Goal: Information Seeking & Learning: Learn about a topic

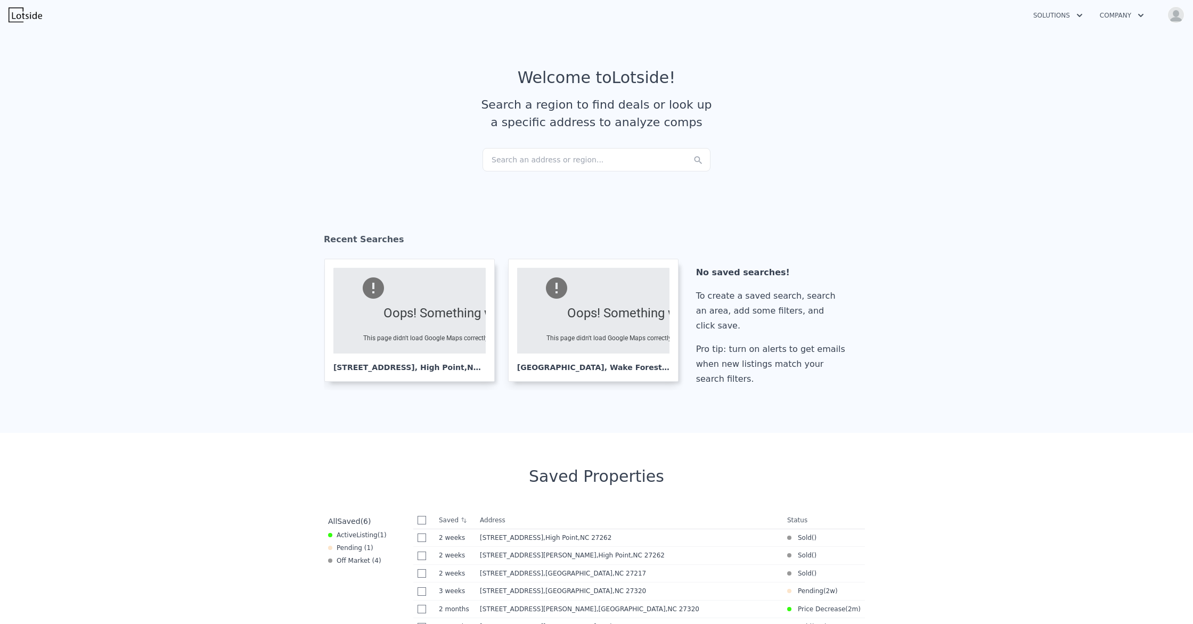
click at [1170, 17] on img "button" at bounding box center [1175, 14] width 17 height 17
click at [1106, 190] on span "Sign out" at bounding box center [1121, 190] width 31 height 9
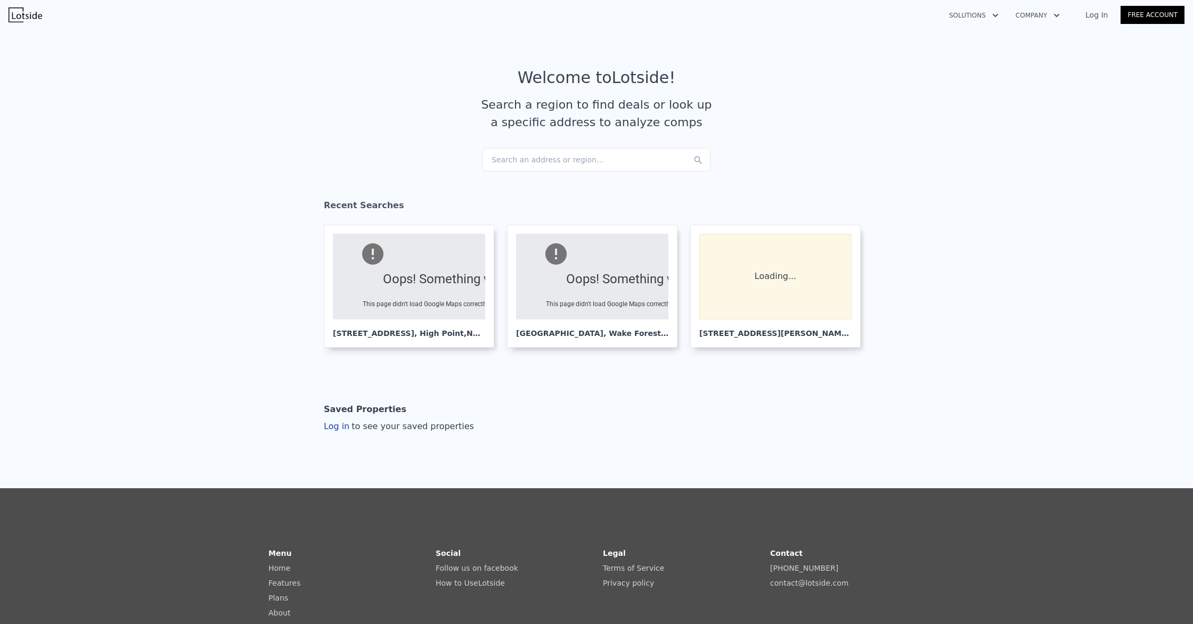
click at [1099, 18] on link "Log In" at bounding box center [1097, 15] width 48 height 11
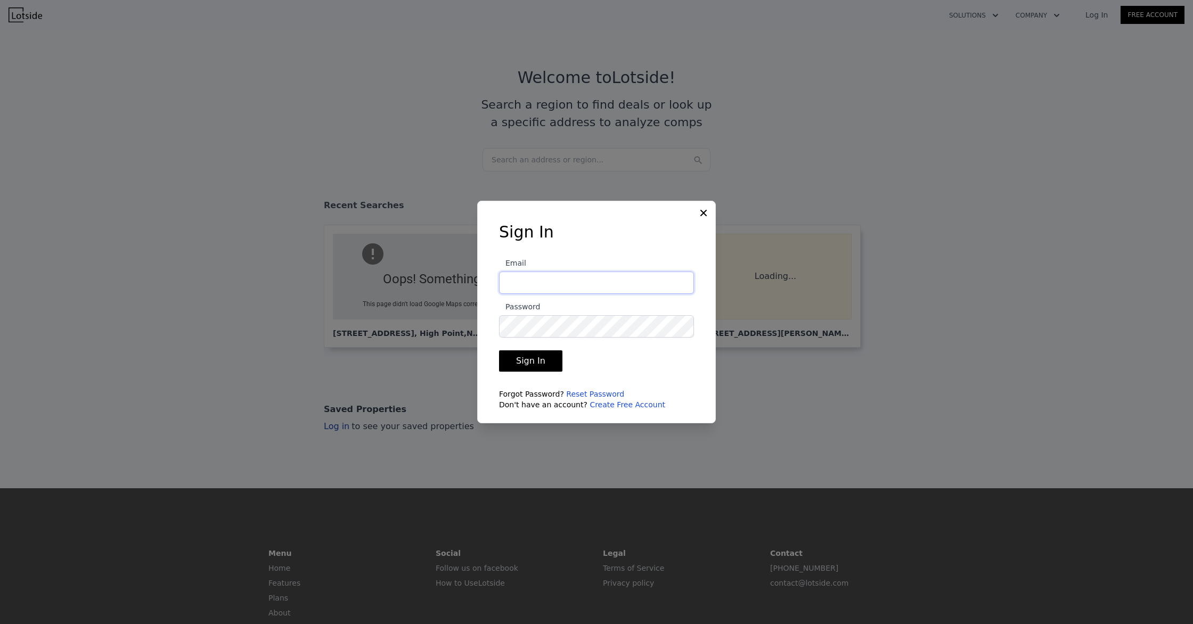
type input "pamela@nextkeypropertiesllc.com"
click at [535, 363] on button "Sign In" at bounding box center [530, 360] width 63 height 21
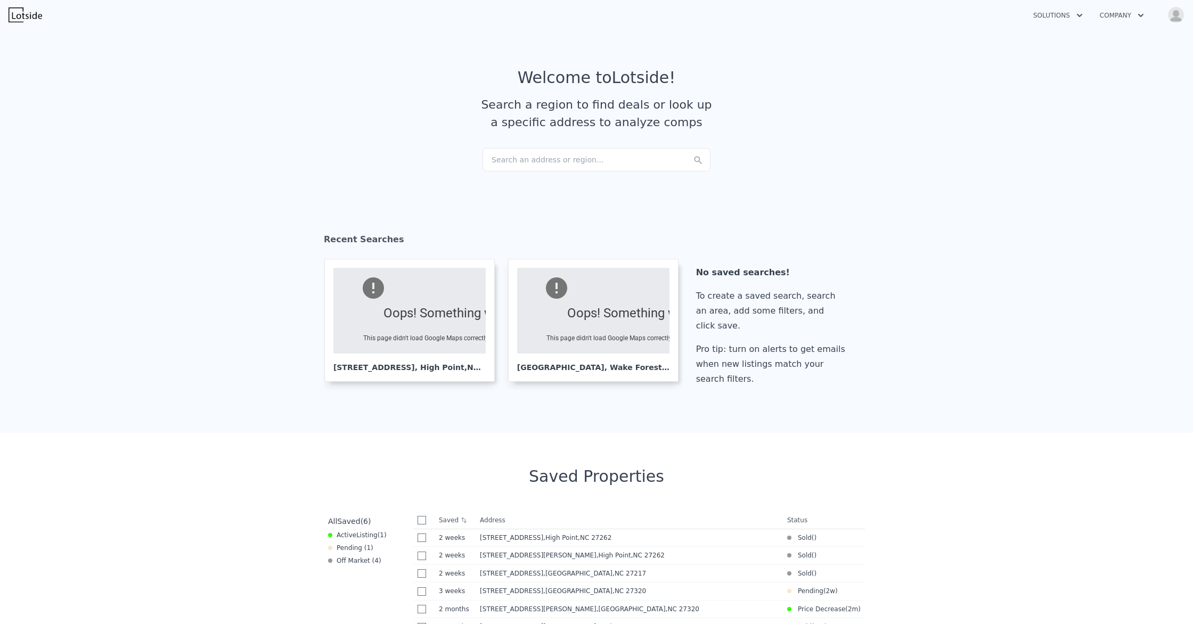
click at [600, 158] on div "Search an address or region..." at bounding box center [597, 159] width 228 height 23
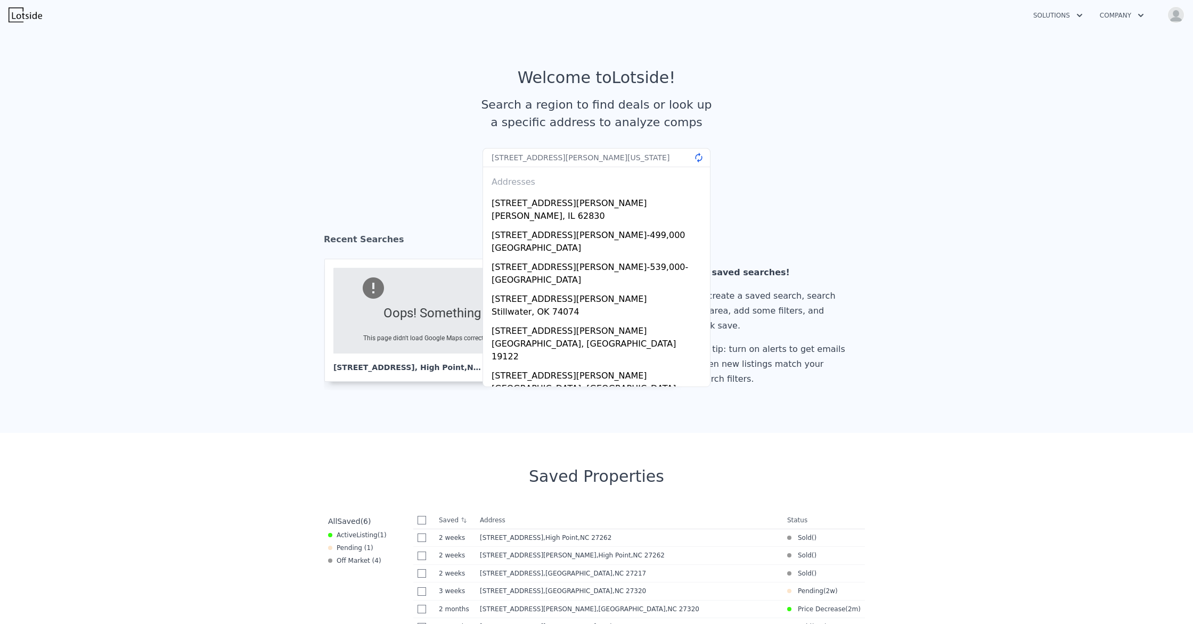
click at [503, 160] on input "212 n marshall st graham north carolina" at bounding box center [597, 157] width 228 height 19
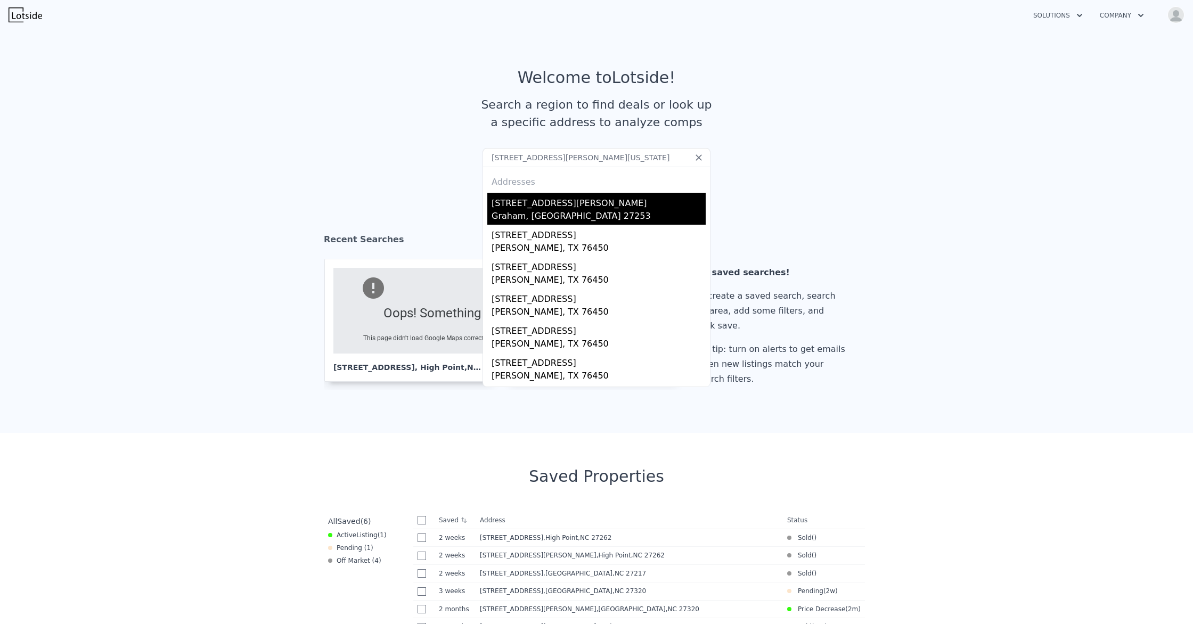
type input "214 n marshall st graham north carolina"
click at [543, 207] on div "214 S Marshall St" at bounding box center [599, 201] width 214 height 17
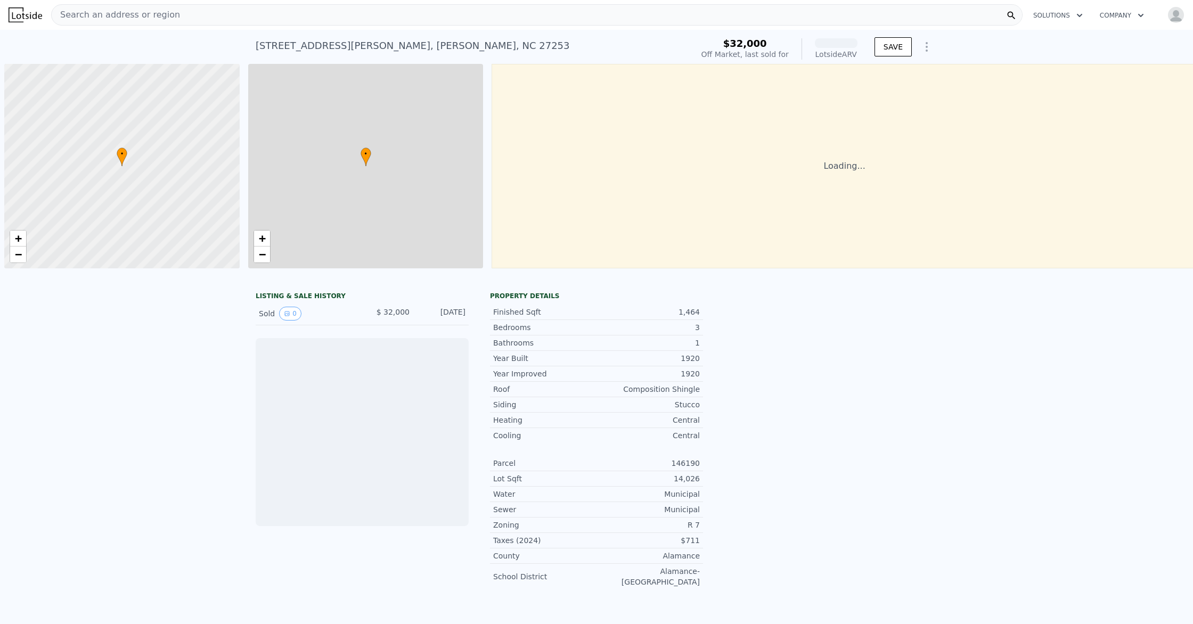
scroll to position [0, 4]
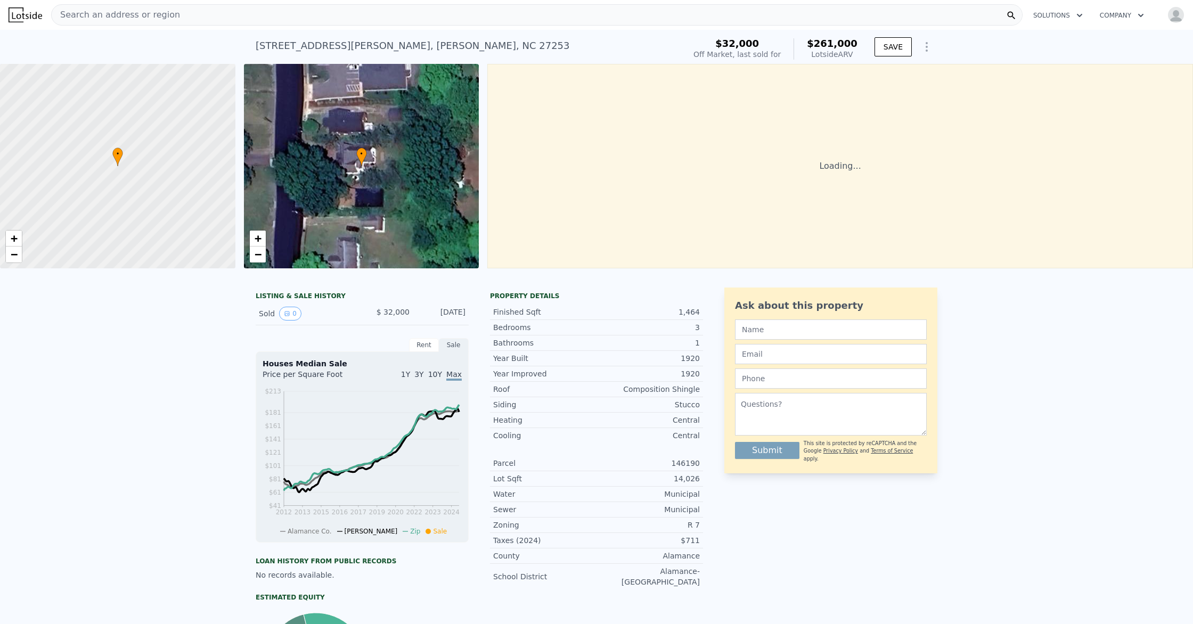
click at [103, 15] on span "Search an address or region" at bounding box center [116, 15] width 128 height 13
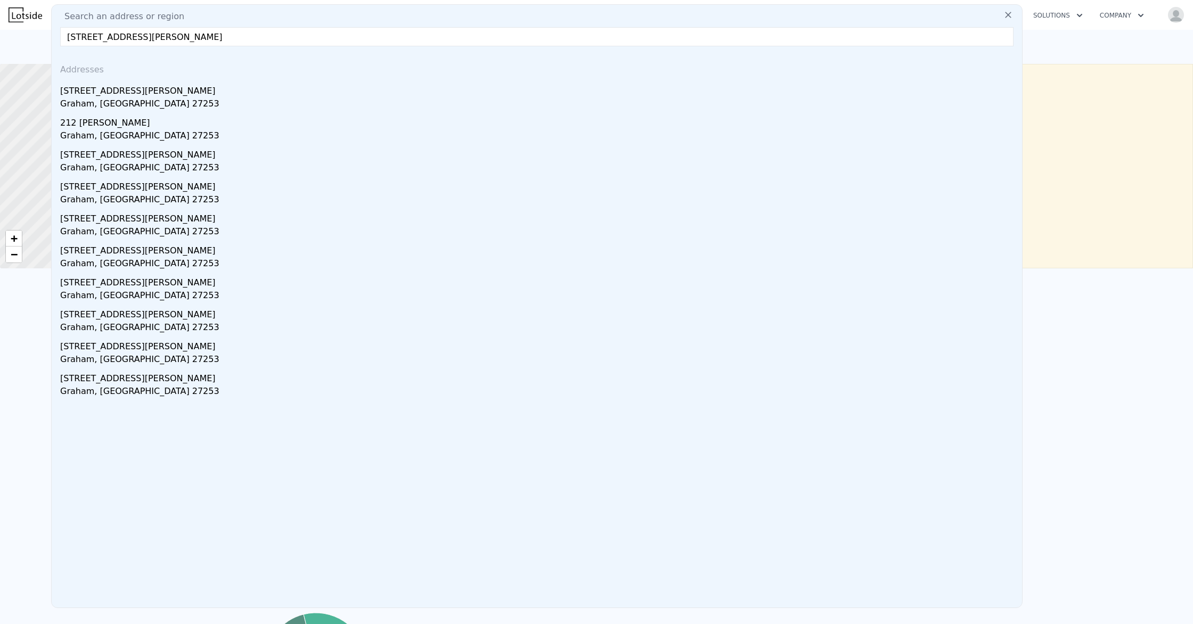
click at [148, 36] on input "212 north marshall st graham nc" at bounding box center [536, 36] width 953 height 19
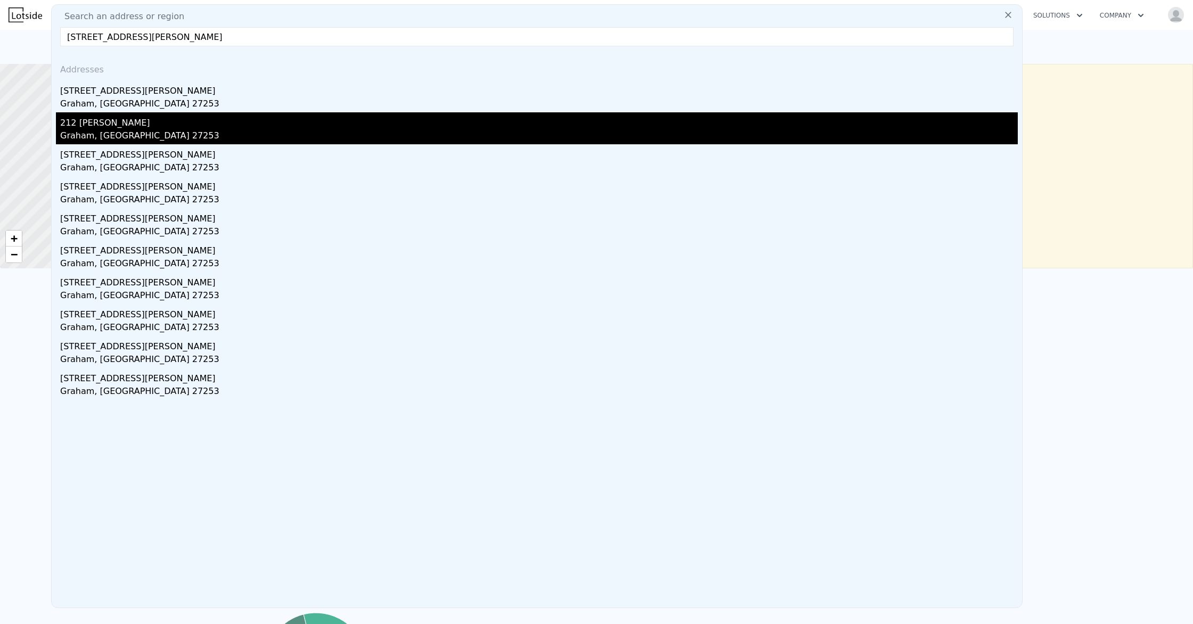
type input "212 north marshall street graham nc"
click at [122, 133] on div "Graham, NC 27253" at bounding box center [539, 136] width 958 height 15
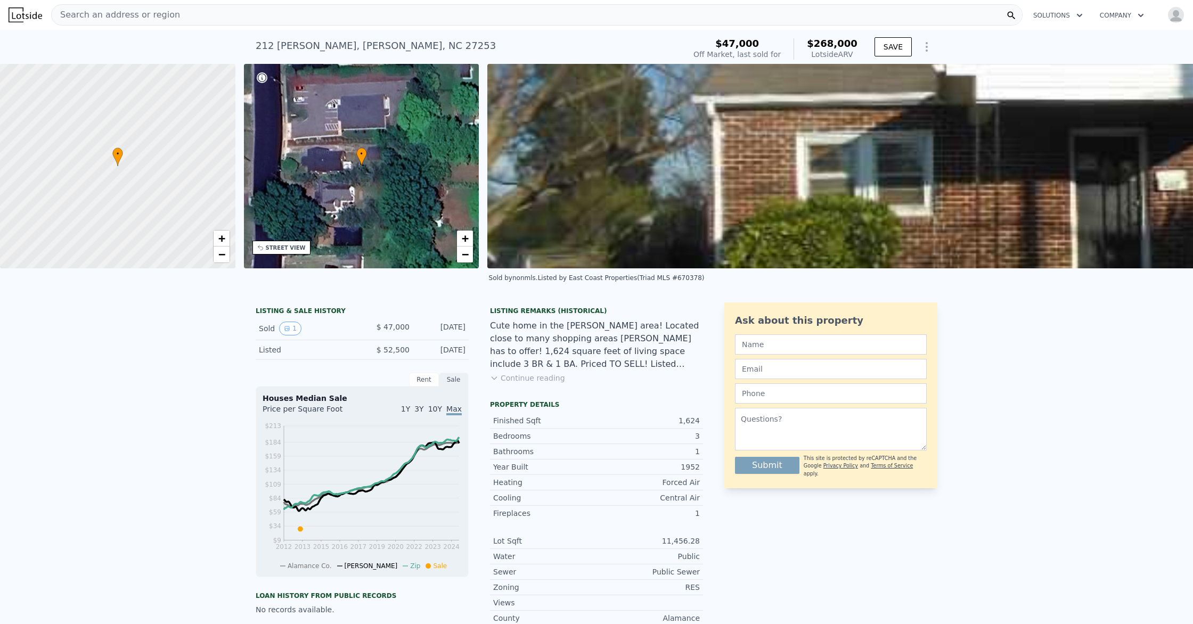
click at [711, 177] on img at bounding box center [1079, 166] width 1184 height 205
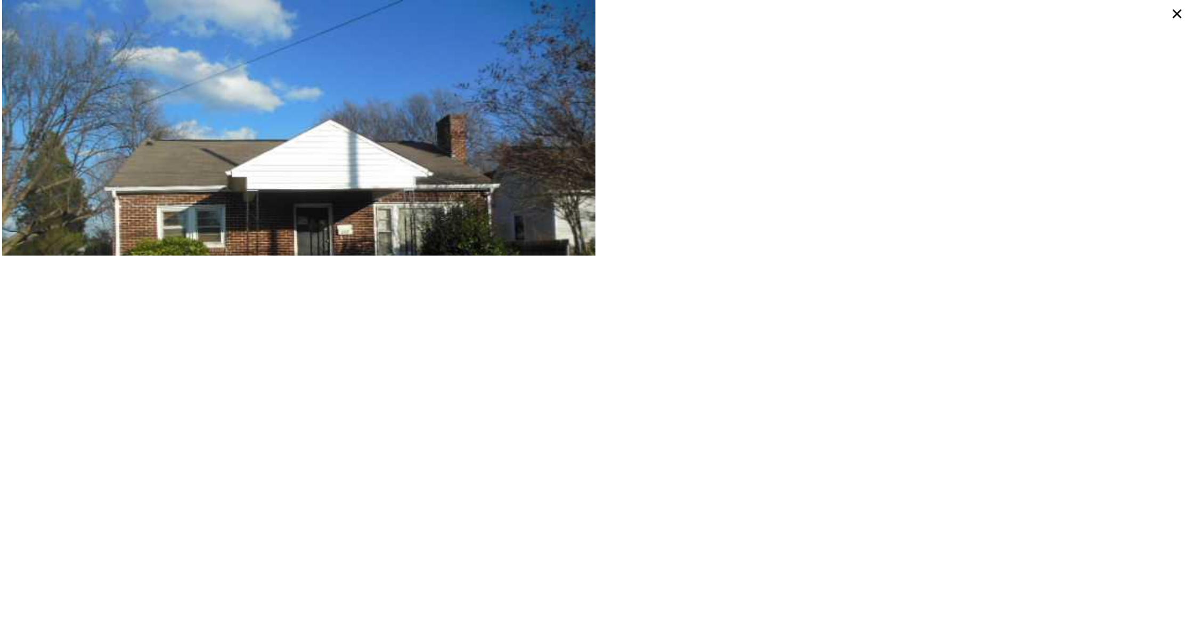
click at [1173, 14] on icon at bounding box center [1176, 13] width 19 height 19
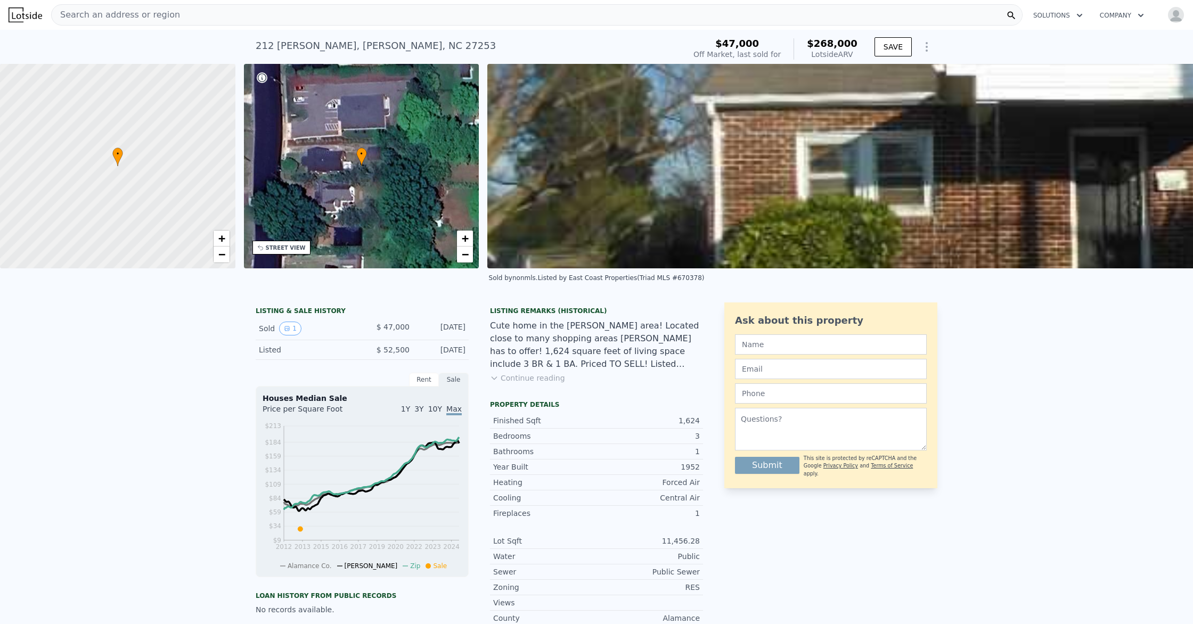
click at [142, 12] on span "Search an address or region" at bounding box center [116, 15] width 128 height 13
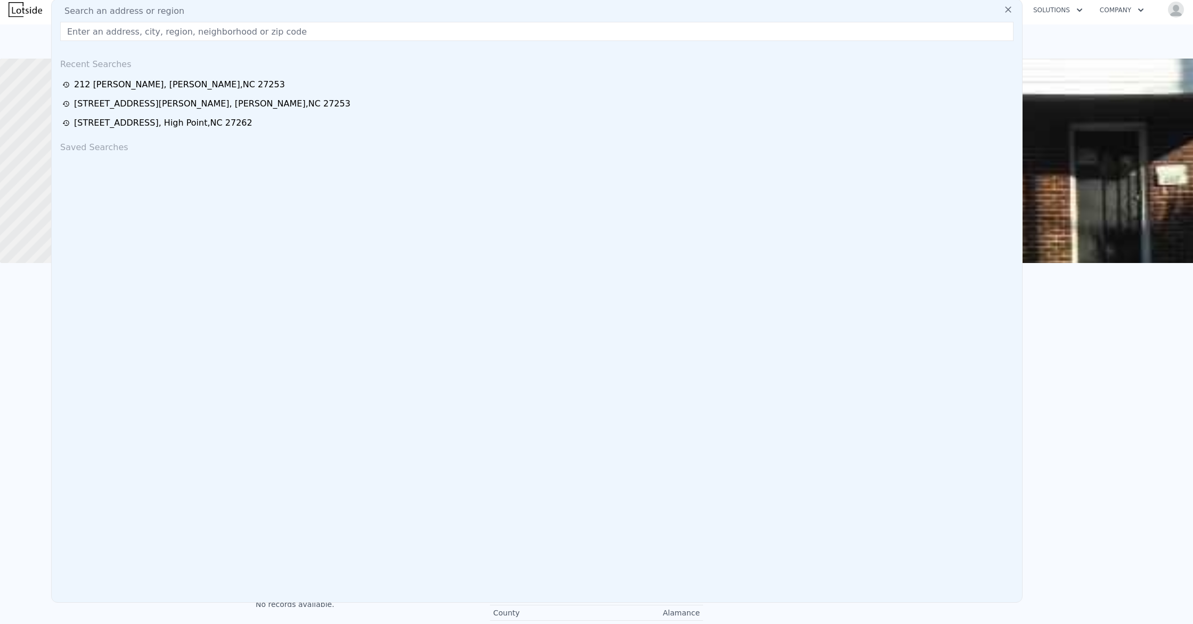
scroll to position [1, 0]
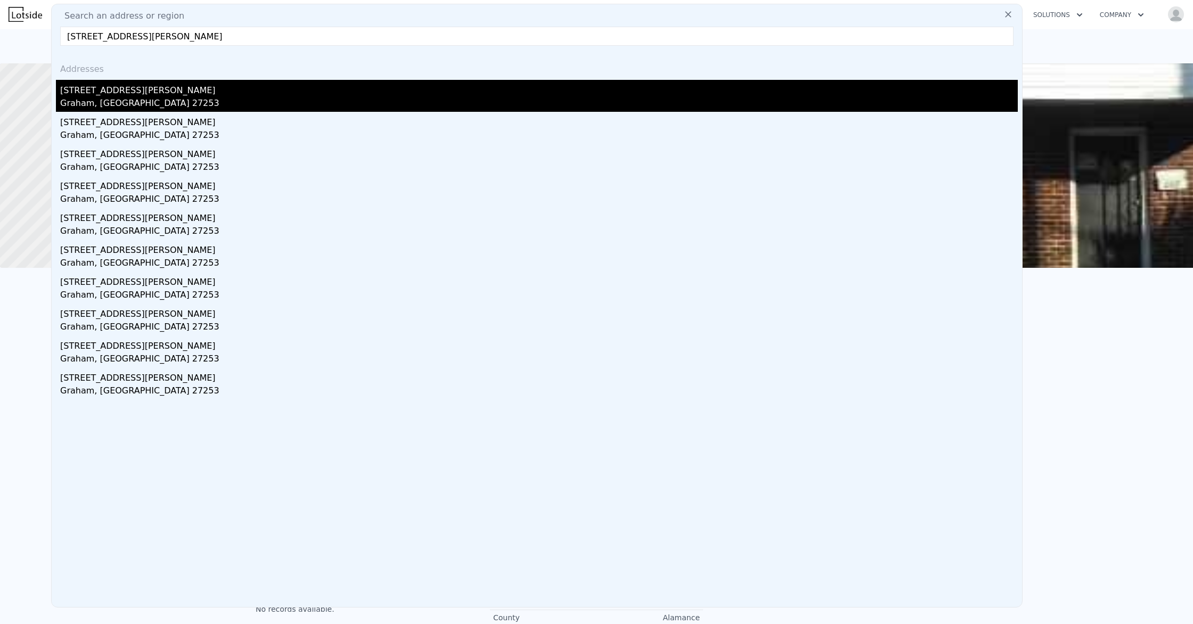
type input "216 n marshall st graham nc"
click at [189, 102] on div "Graham, [GEOGRAPHIC_DATA] 27253" at bounding box center [539, 104] width 958 height 15
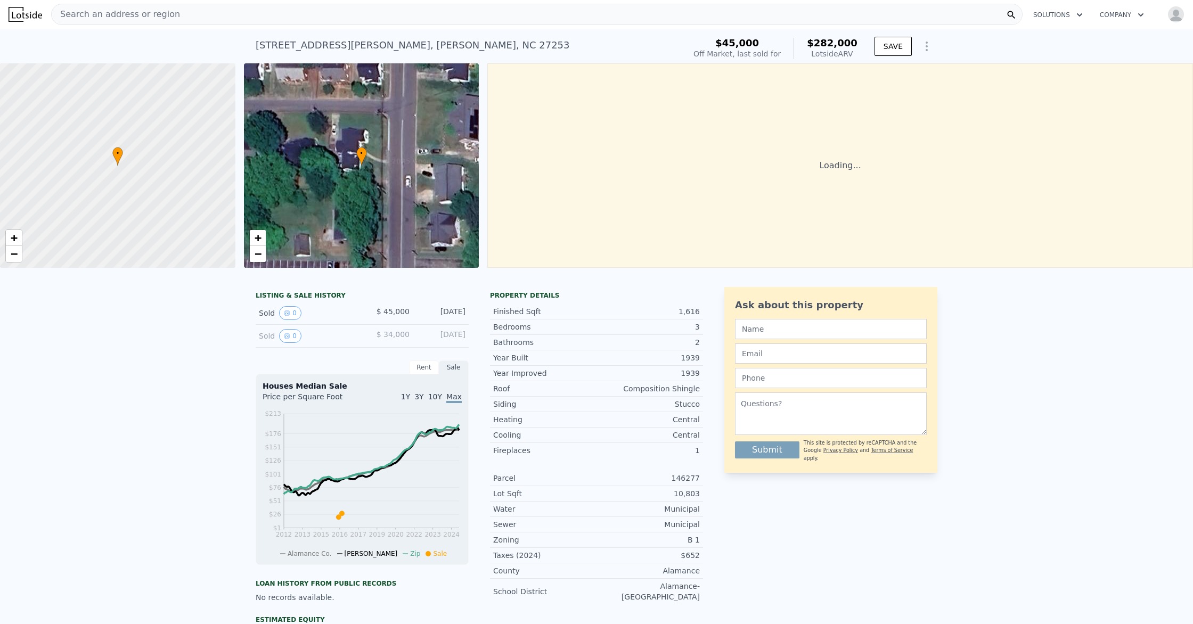
click at [359, 171] on div "• + −" at bounding box center [361, 165] width 235 height 205
click at [362, 160] on icon at bounding box center [361, 157] width 10 height 18
click at [148, 162] on div at bounding box center [118, 166] width 282 height 246
click at [119, 163] on icon at bounding box center [117, 156] width 11 height 19
click at [821, 185] on div "Loading..." at bounding box center [840, 165] width 706 height 205
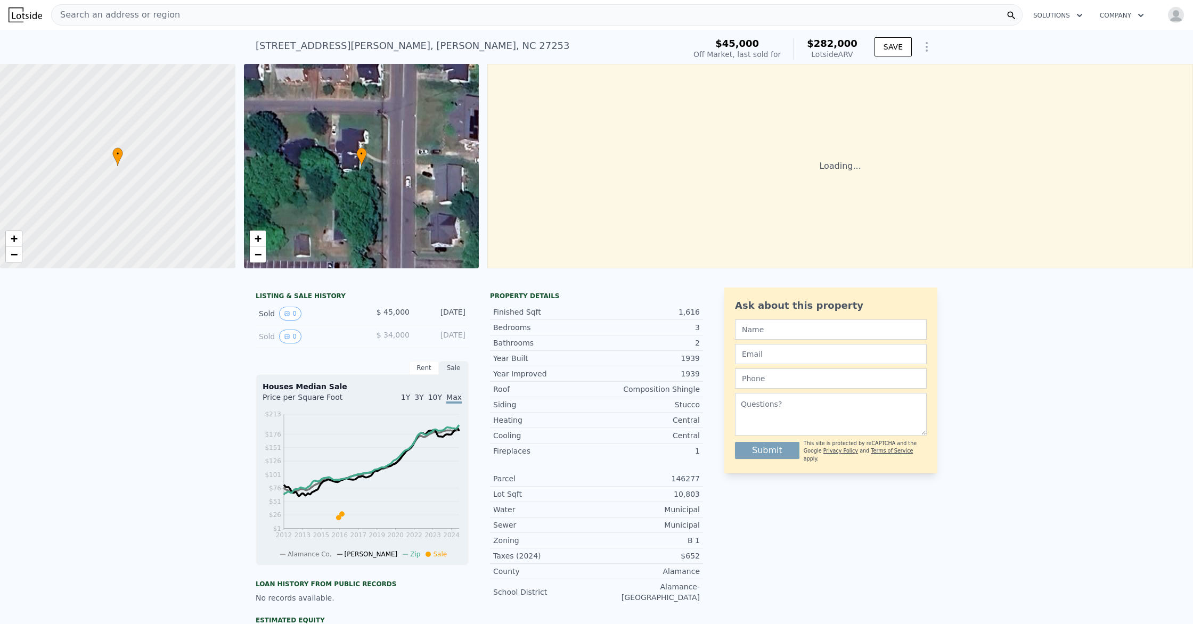
click at [107, 16] on span "Search an address or region" at bounding box center [116, 15] width 128 height 13
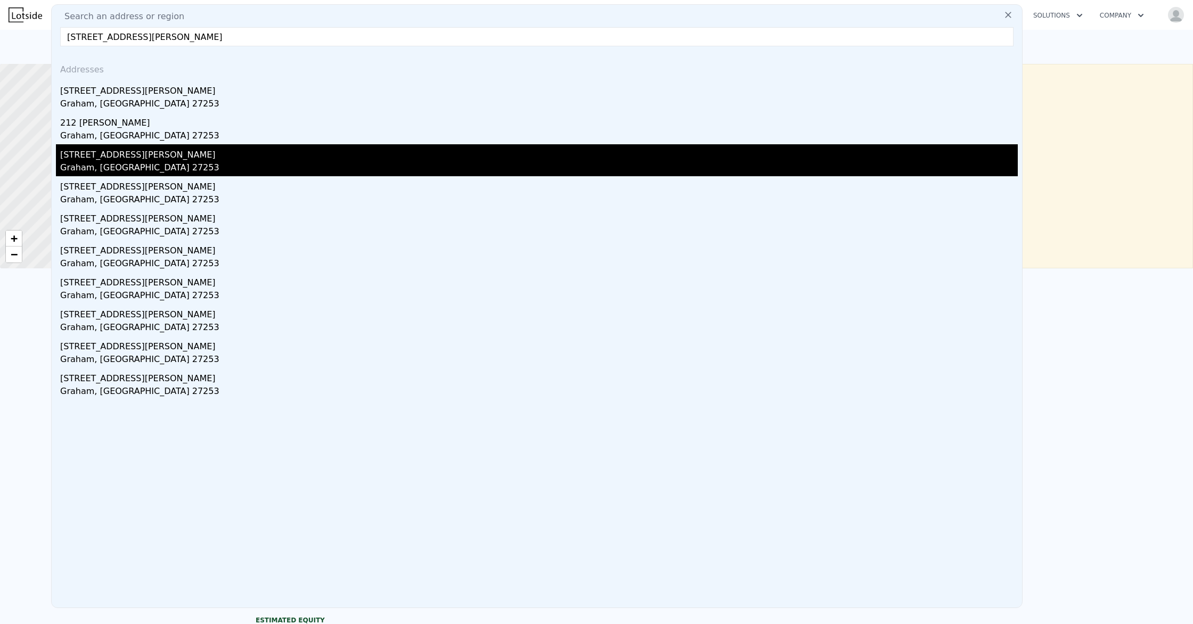
type input "212 N Marshall St Graham NC 27253"
click at [159, 156] on div "[STREET_ADDRESS][PERSON_NAME]" at bounding box center [539, 152] width 958 height 17
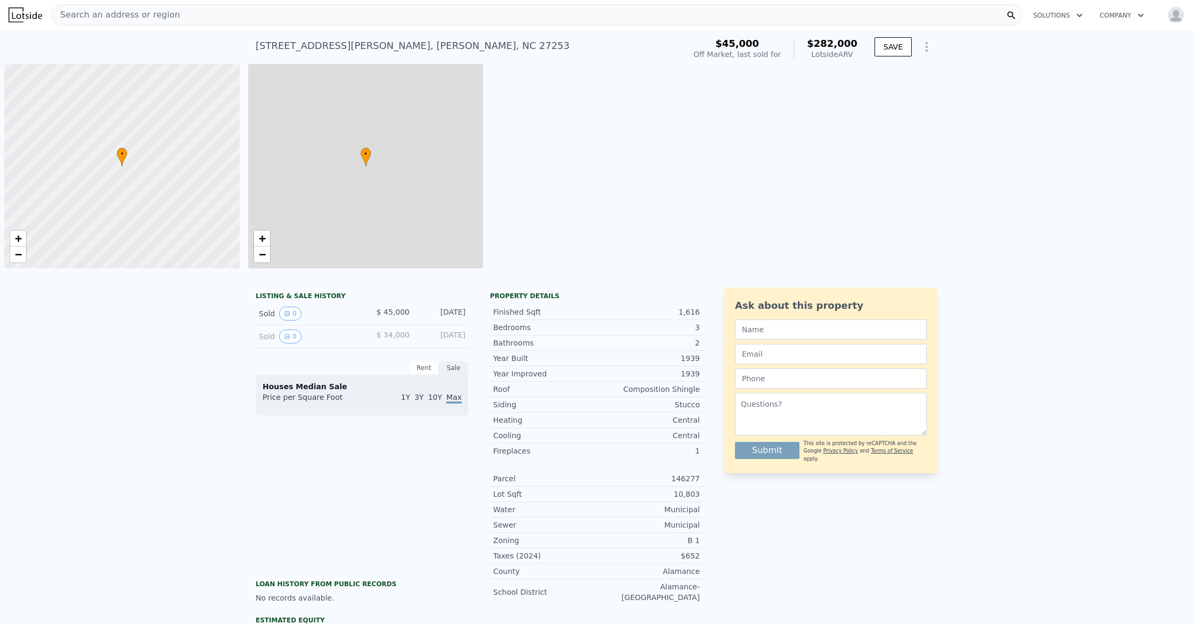
scroll to position [0, 4]
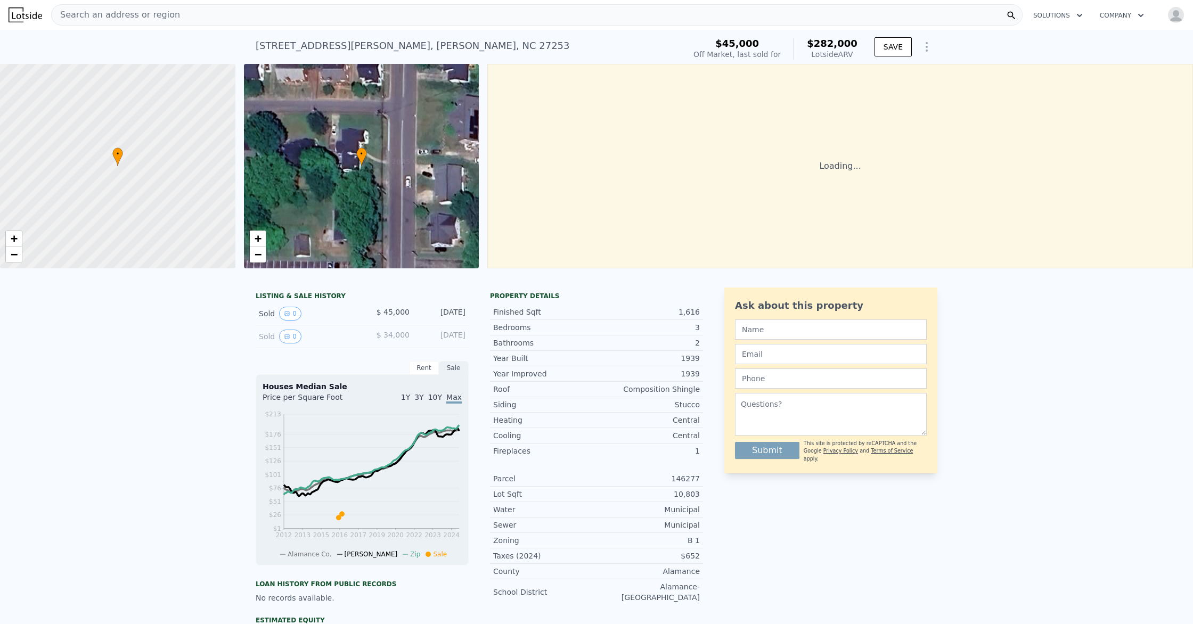
type input "1"
type input "1441"
type input "20037.6"
checkbox input "false"
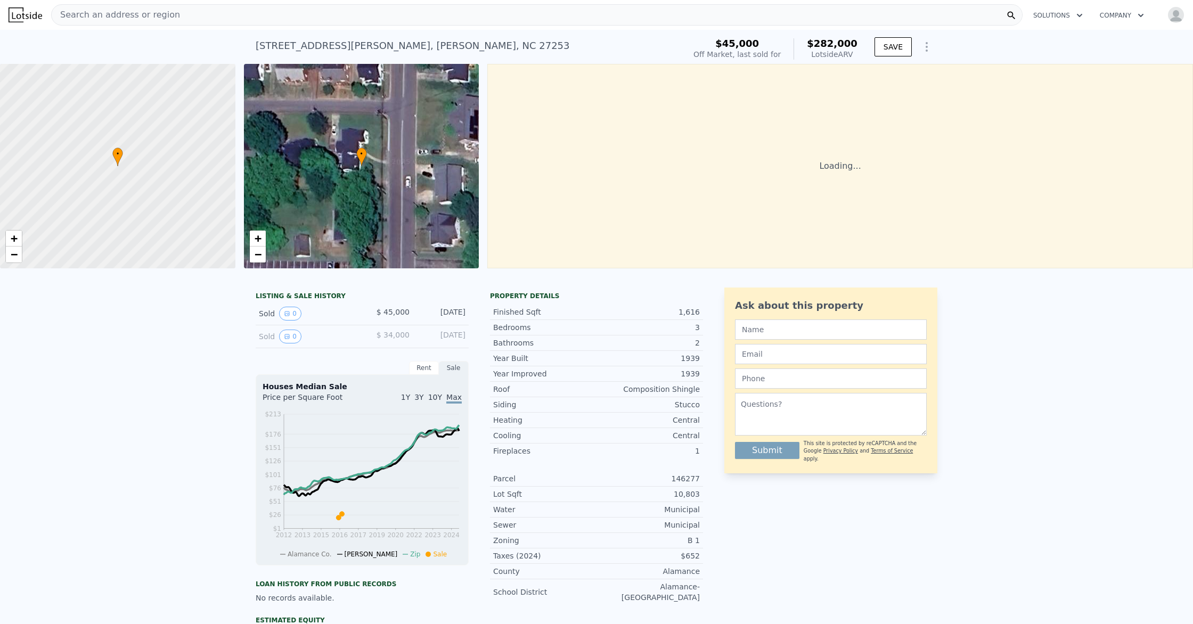
checkbox input "false"
checkbox input "true"
type input "$ 268,000"
type input "4"
type input "$ 199,899"
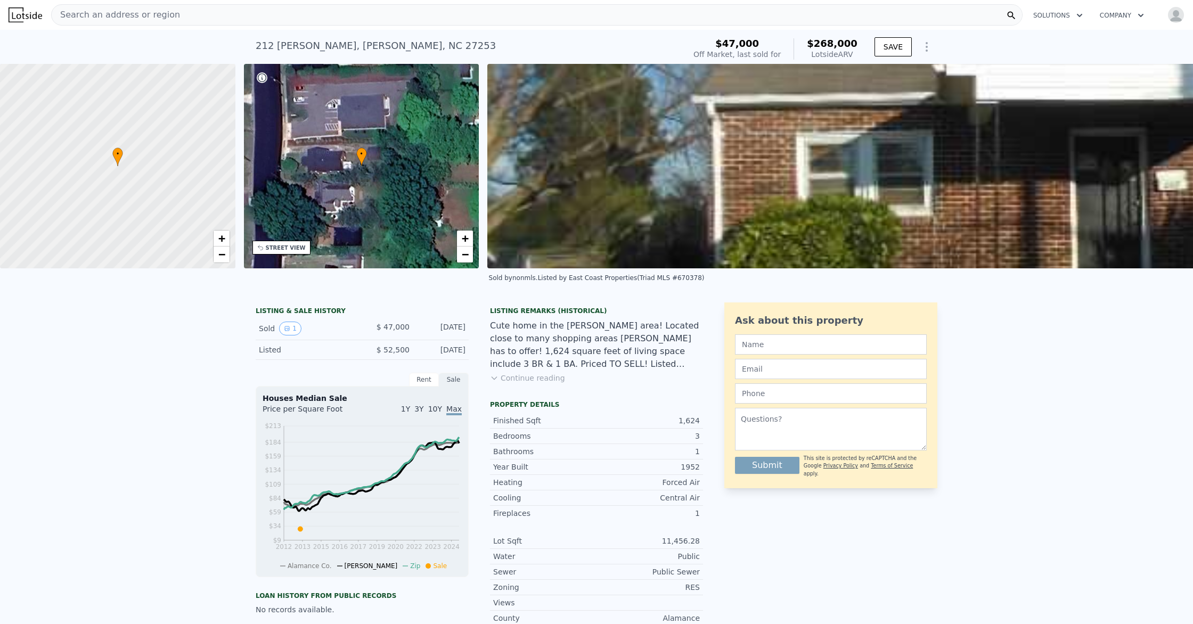
type input "3"
type input "1056"
type input "1879"
type input "9017"
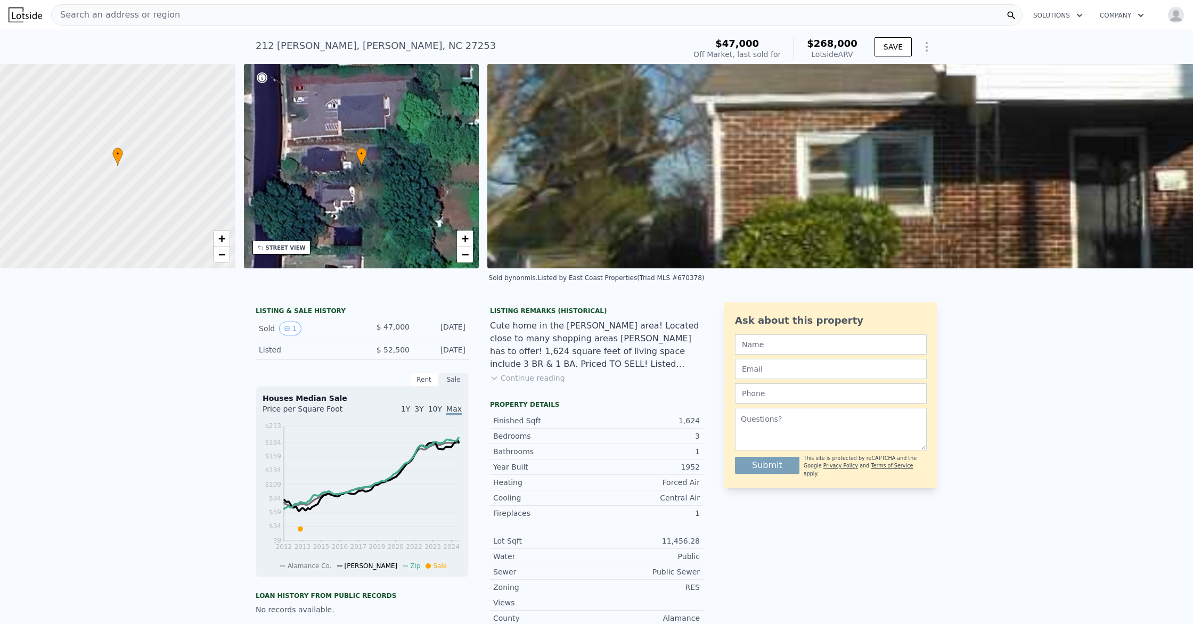
type input "23522.4"
type input "$ 261,000"
type input "5"
type input "$ 209,426"
checkbox input "false"
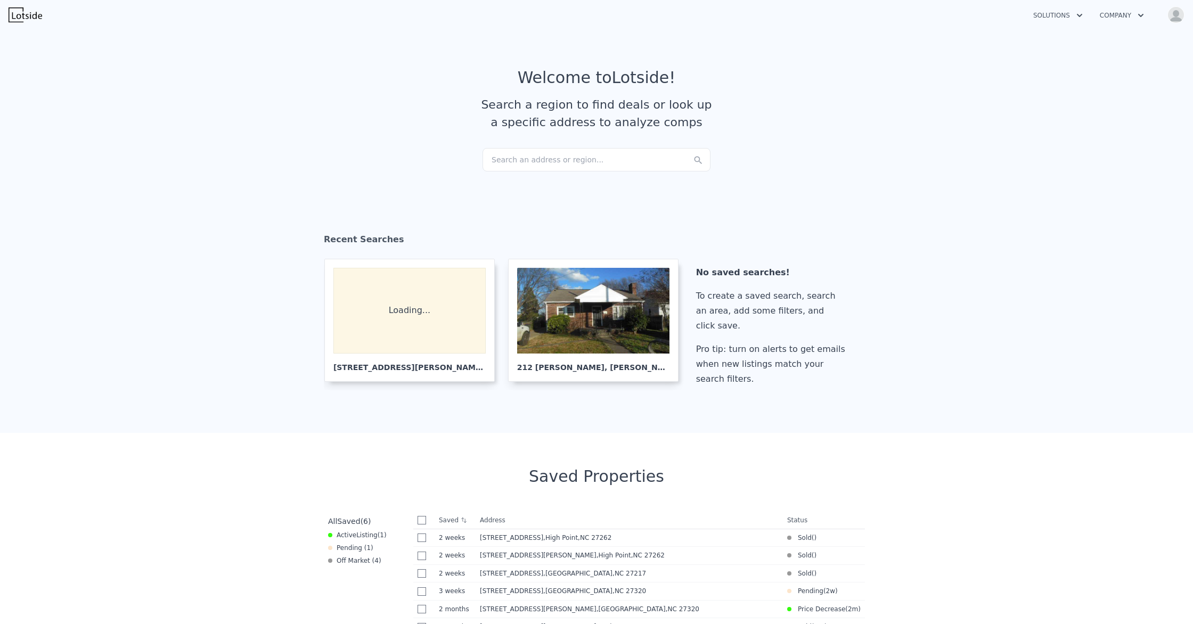
click at [529, 160] on div "Search an address or region..." at bounding box center [597, 159] width 228 height 23
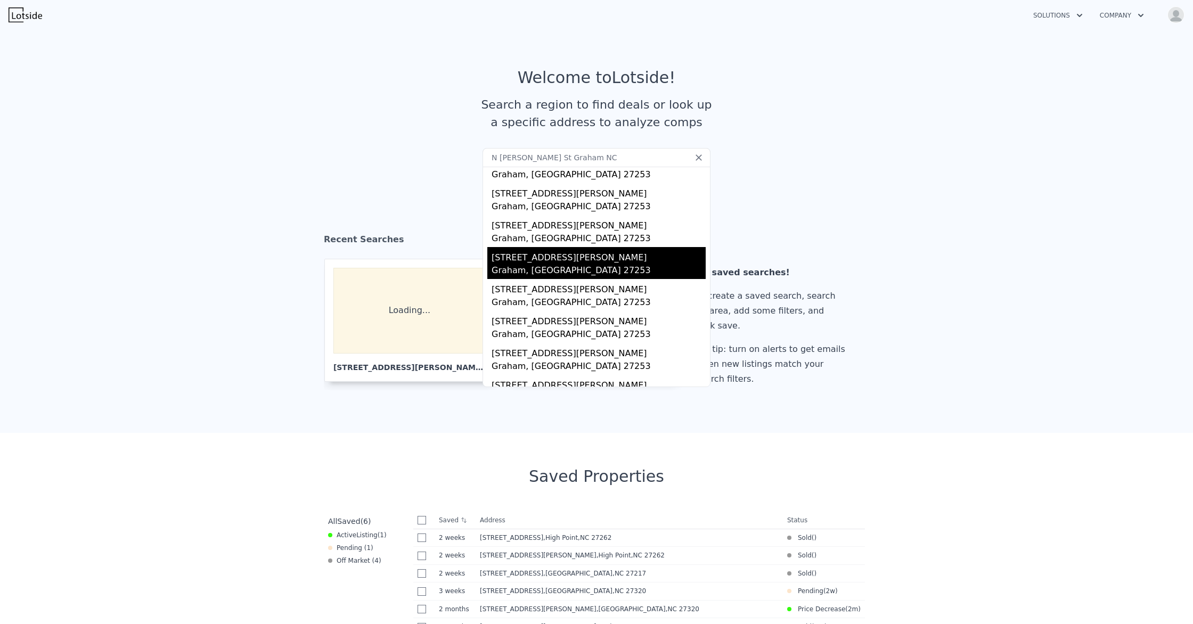
scroll to position [47, 0]
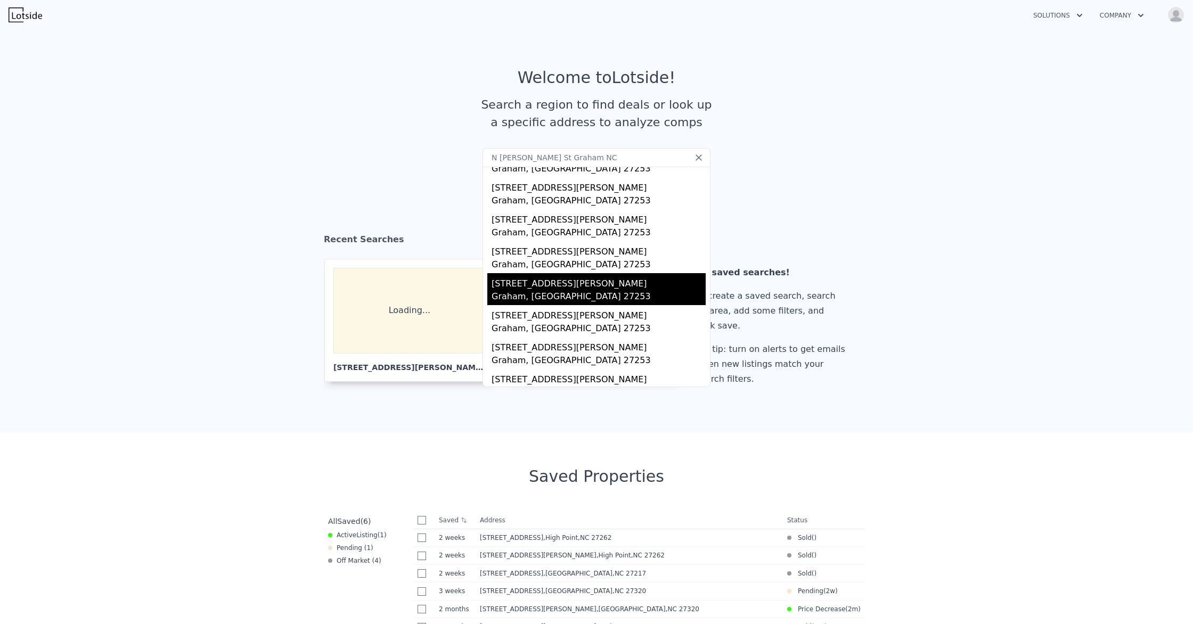
type input "N Marshall St Graham NC"
click at [532, 298] on div "Graham, [GEOGRAPHIC_DATA] 27253" at bounding box center [599, 297] width 214 height 15
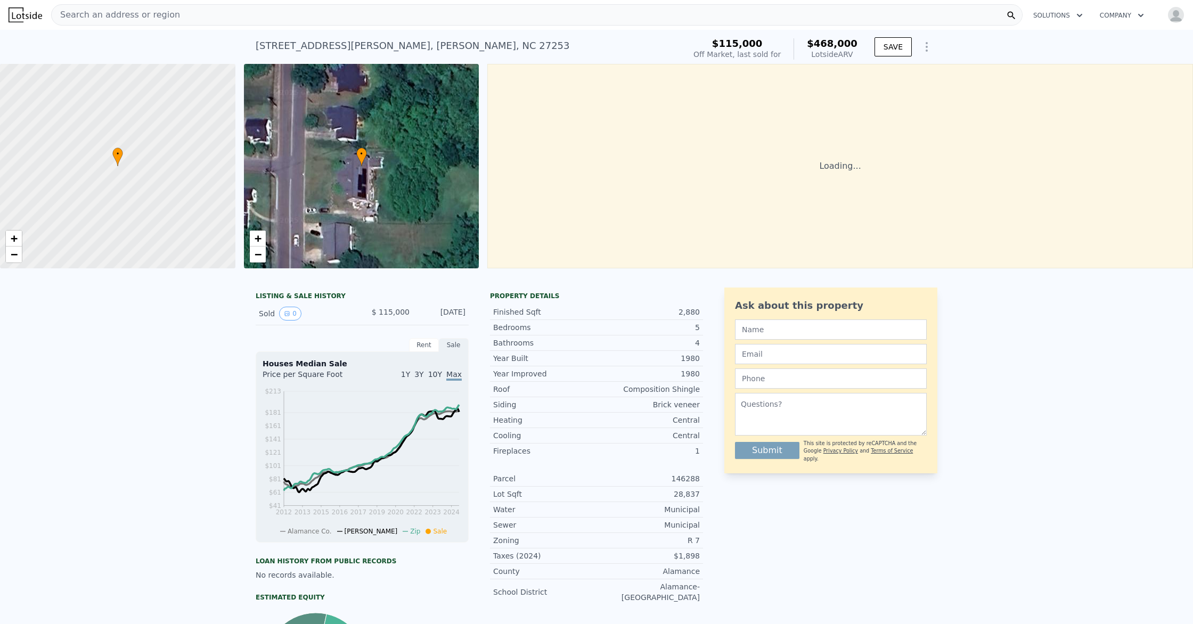
click at [92, 22] on div "Search an address or region" at bounding box center [116, 15] width 128 height 20
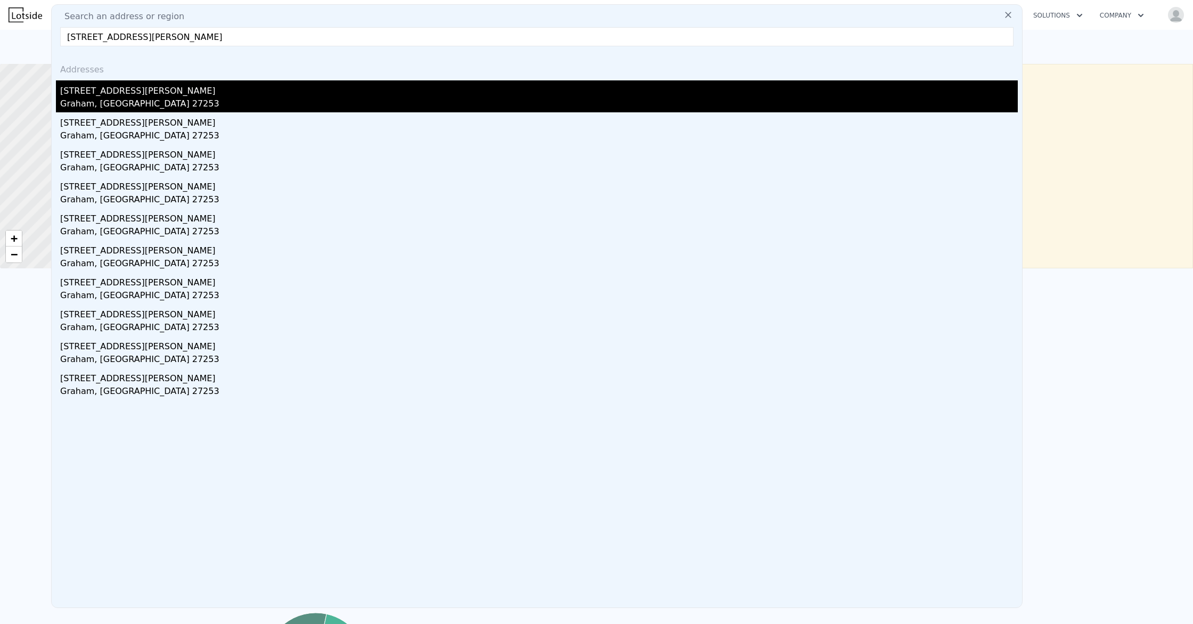
type input "[STREET_ADDRESS][PERSON_NAME]"
click at [100, 89] on div "[STREET_ADDRESS][PERSON_NAME]" at bounding box center [539, 88] width 958 height 17
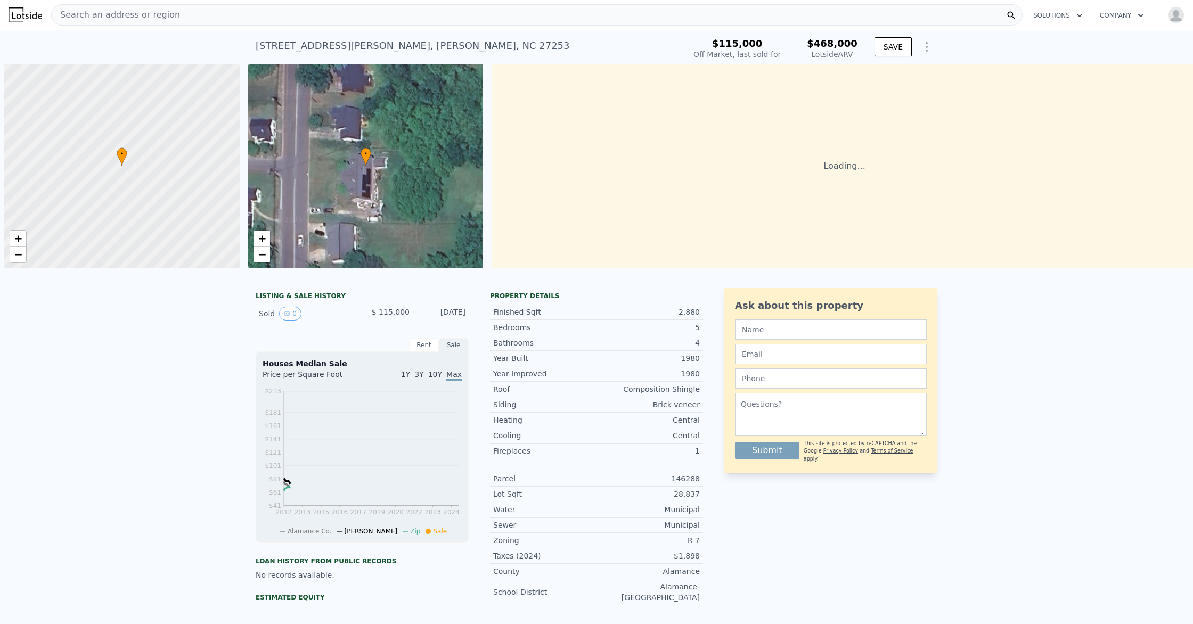
scroll to position [0, 4]
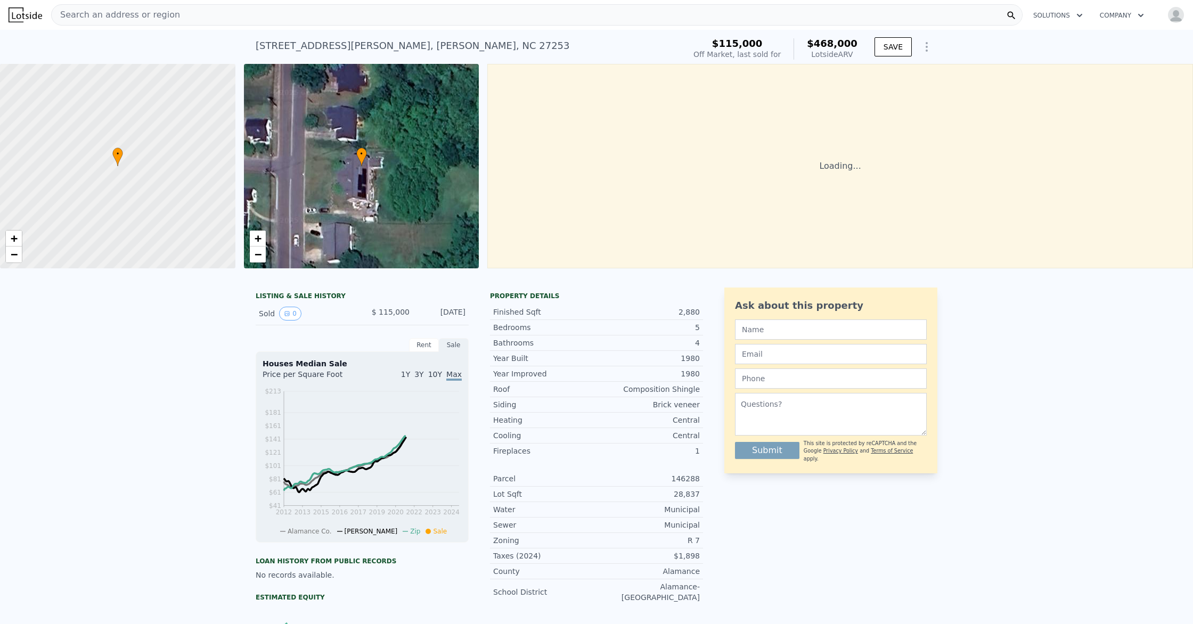
click at [100, 15] on span "Search an address or region" at bounding box center [116, 15] width 128 height 13
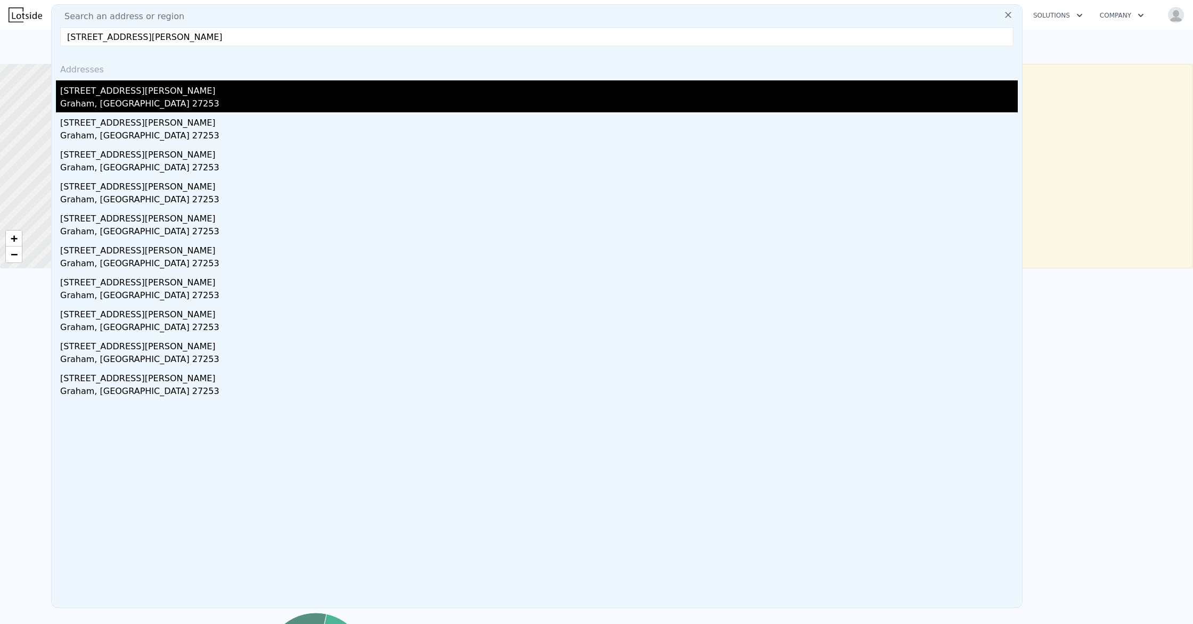
type input "216 n marshall st graham nc"
click at [102, 100] on div "Graham, [GEOGRAPHIC_DATA] 27253" at bounding box center [539, 104] width 958 height 15
type input "3"
type input "1"
type input "2"
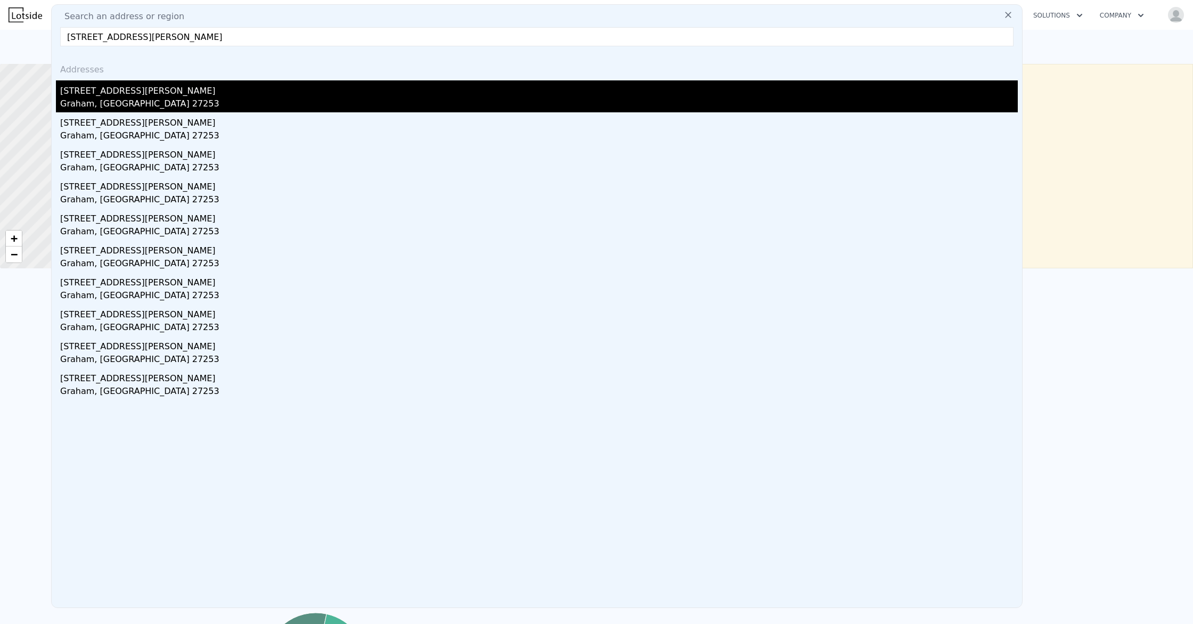
type input "1175"
type input "2108"
type input "6534"
type input "17424"
type input "$ 282,000"
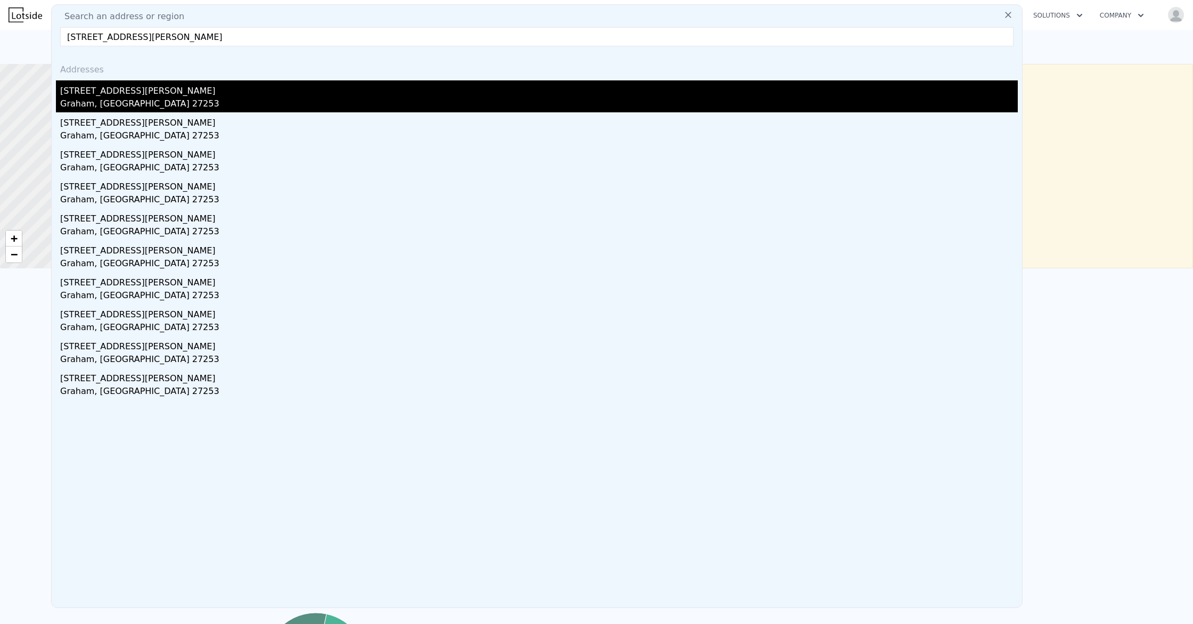
type input "$ 215,397"
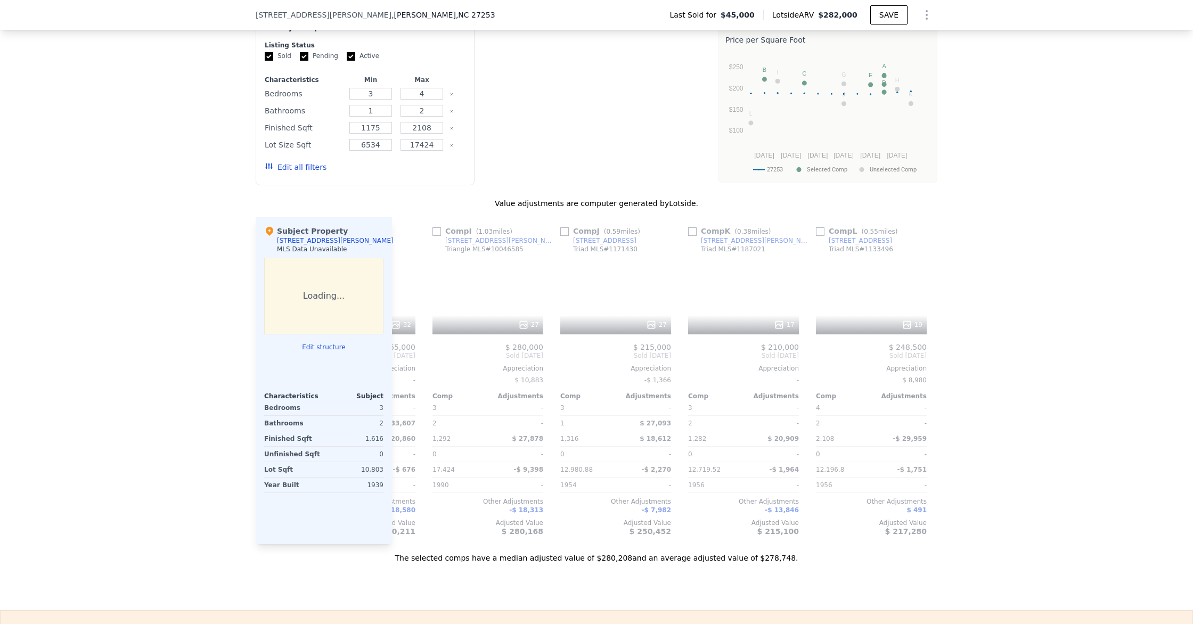
scroll to position [0, 1014]
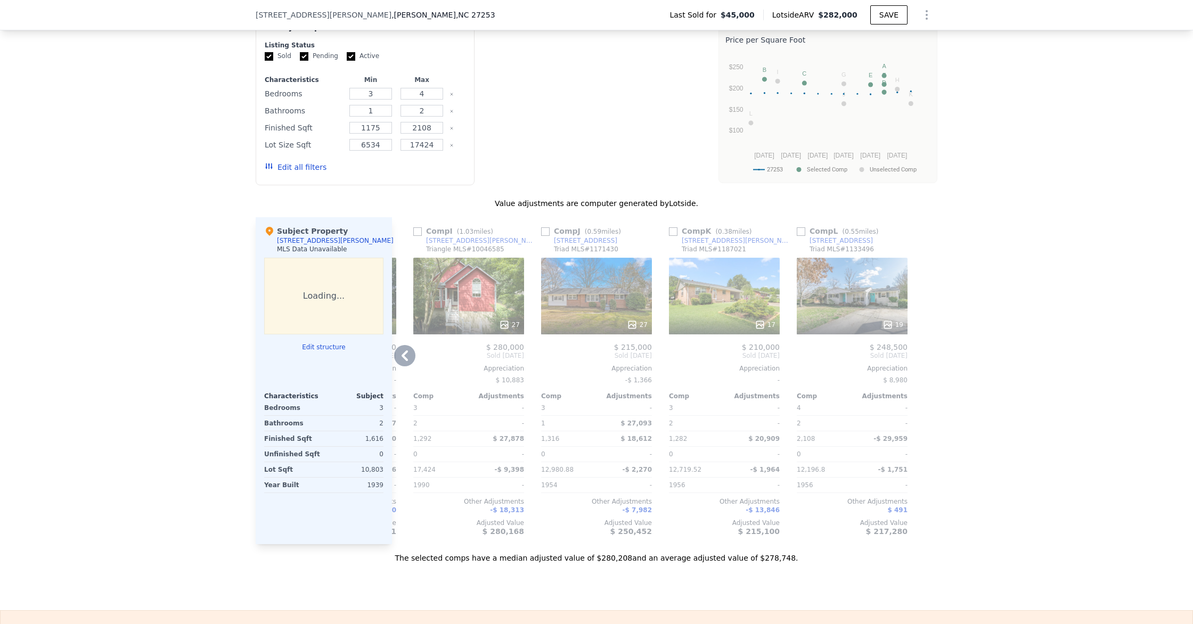
click at [849, 314] on div "19" at bounding box center [852, 296] width 111 height 77
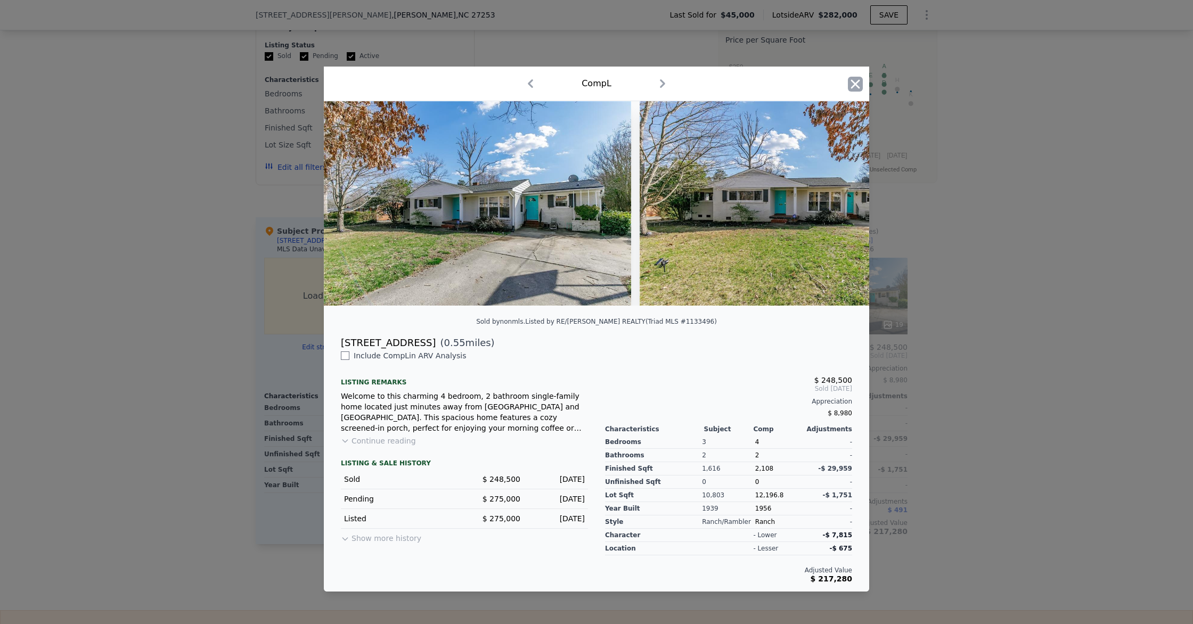
click at [854, 86] on icon "button" at bounding box center [855, 84] width 15 height 15
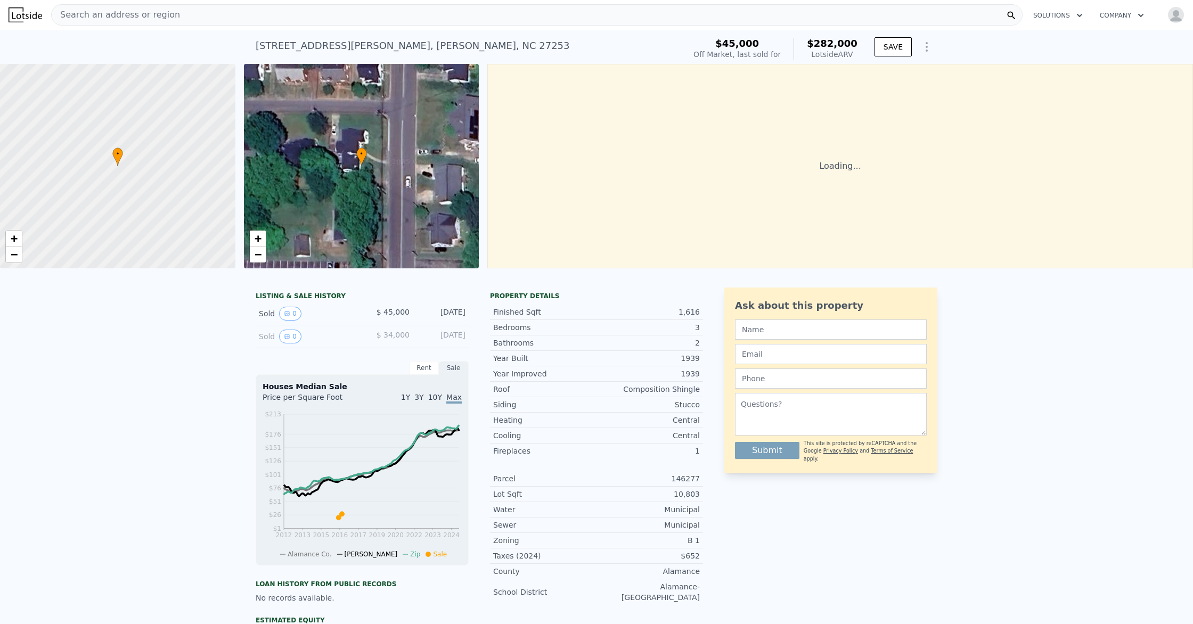
click at [184, 13] on div "Search an address or region" at bounding box center [536, 14] width 971 height 21
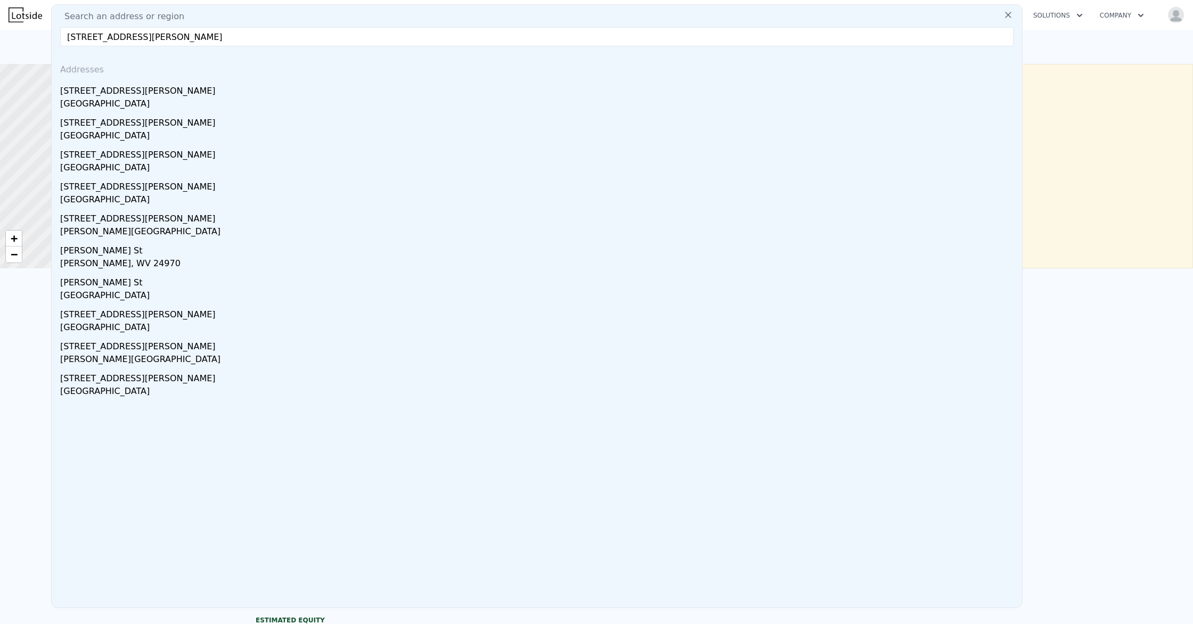
scroll to position [3, 0]
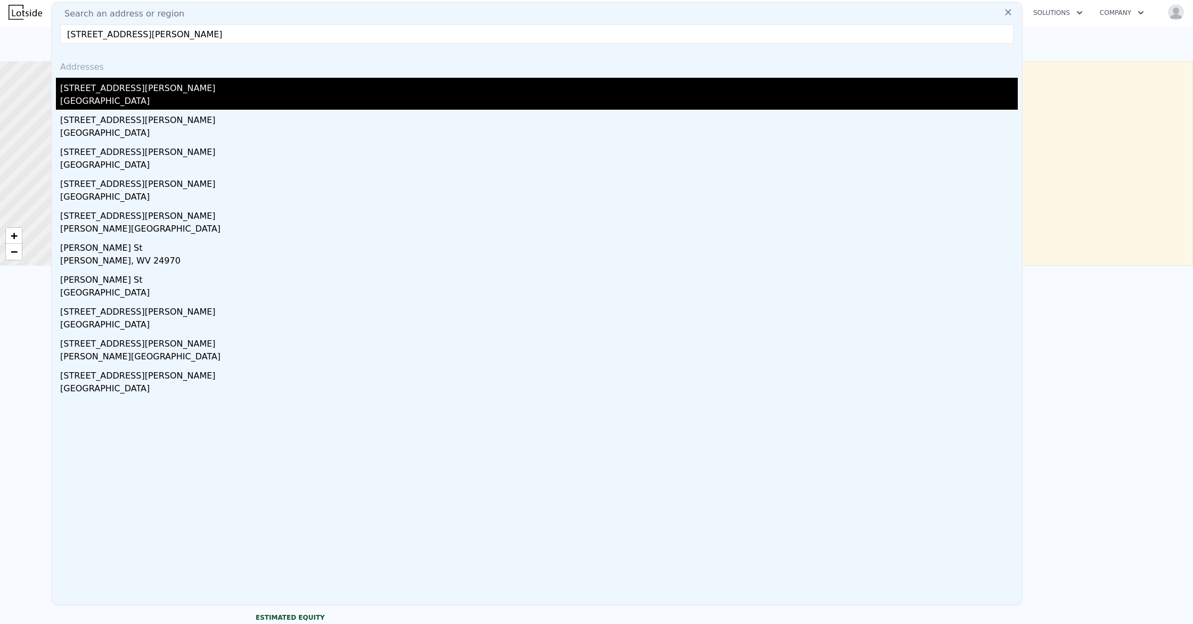
type input "328 sellars st"
click at [170, 97] on div "Burlington, NC 27217" at bounding box center [539, 102] width 958 height 15
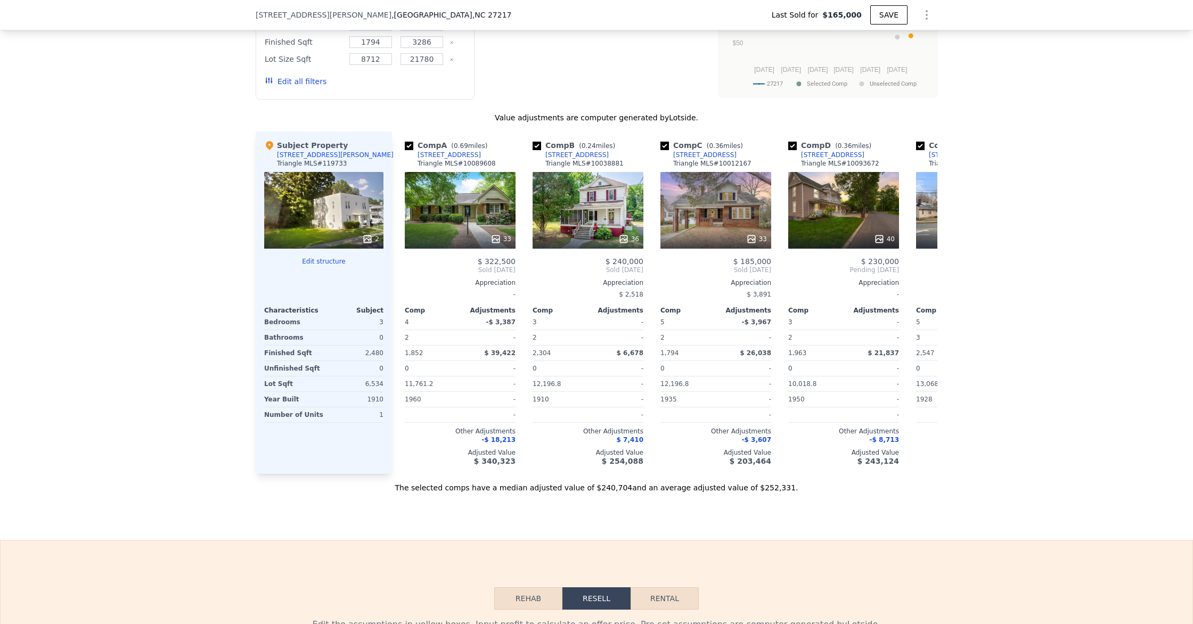
scroll to position [0, 1]
click at [920, 271] on icon at bounding box center [924, 269] width 21 height 21
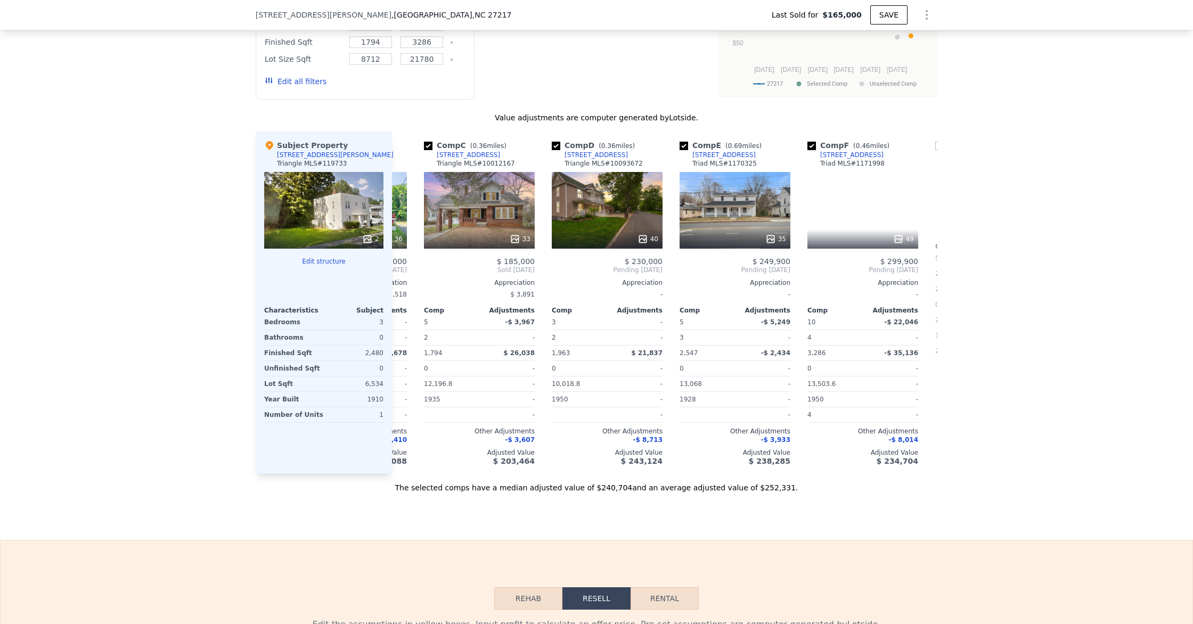
scroll to position [0, 256]
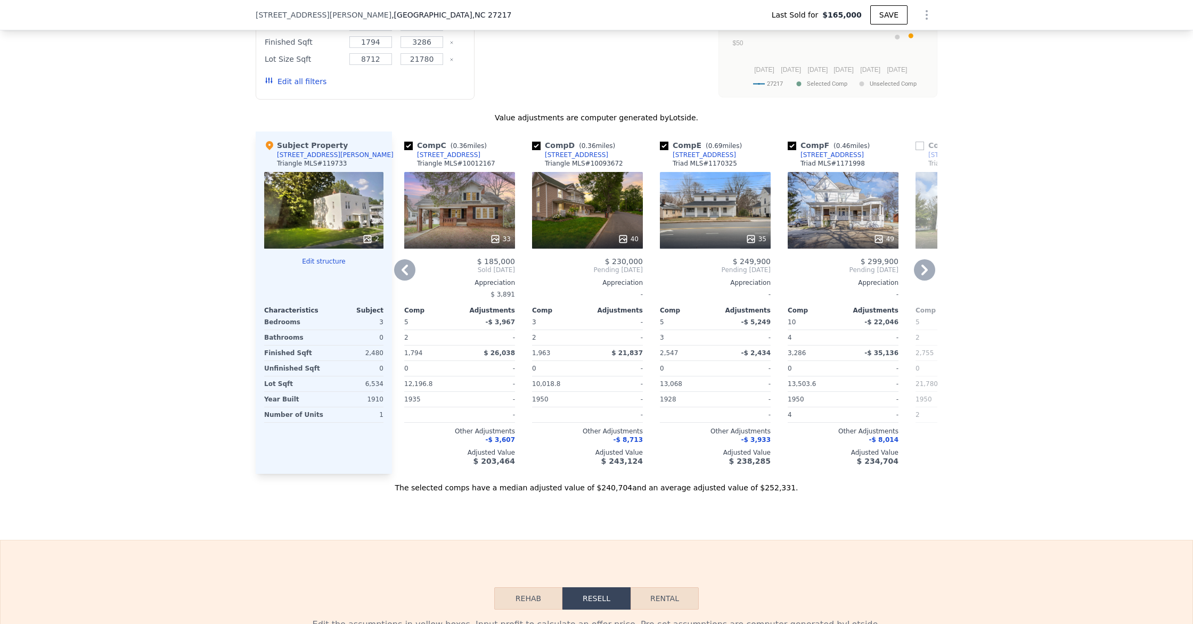
click at [920, 271] on icon at bounding box center [924, 269] width 21 height 21
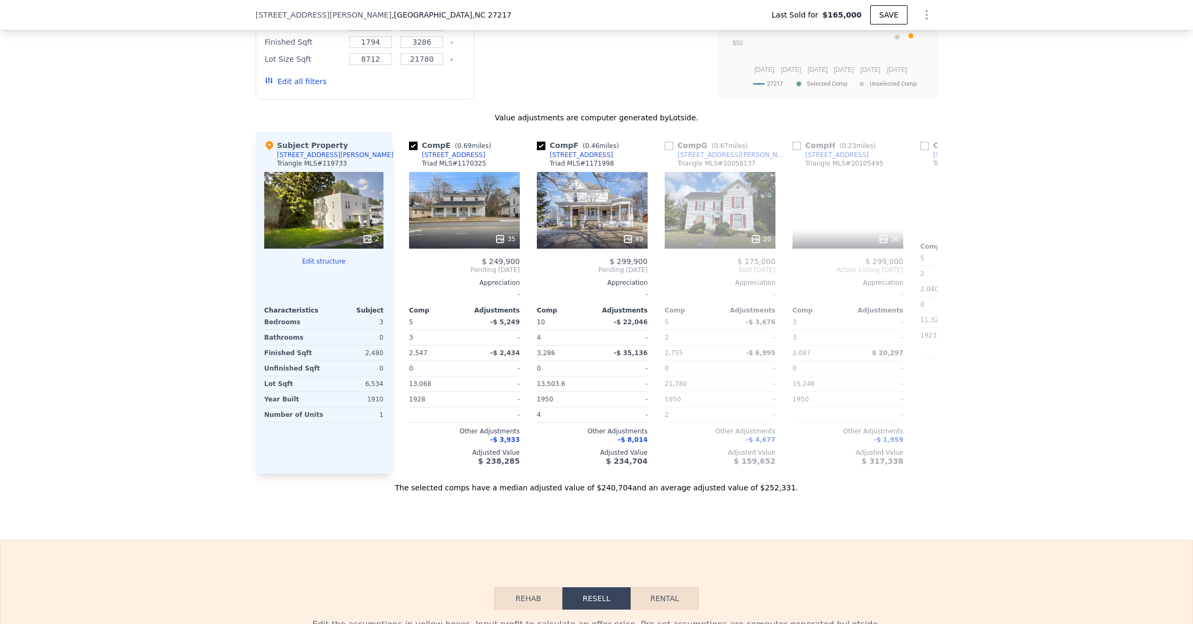
scroll to position [0, 512]
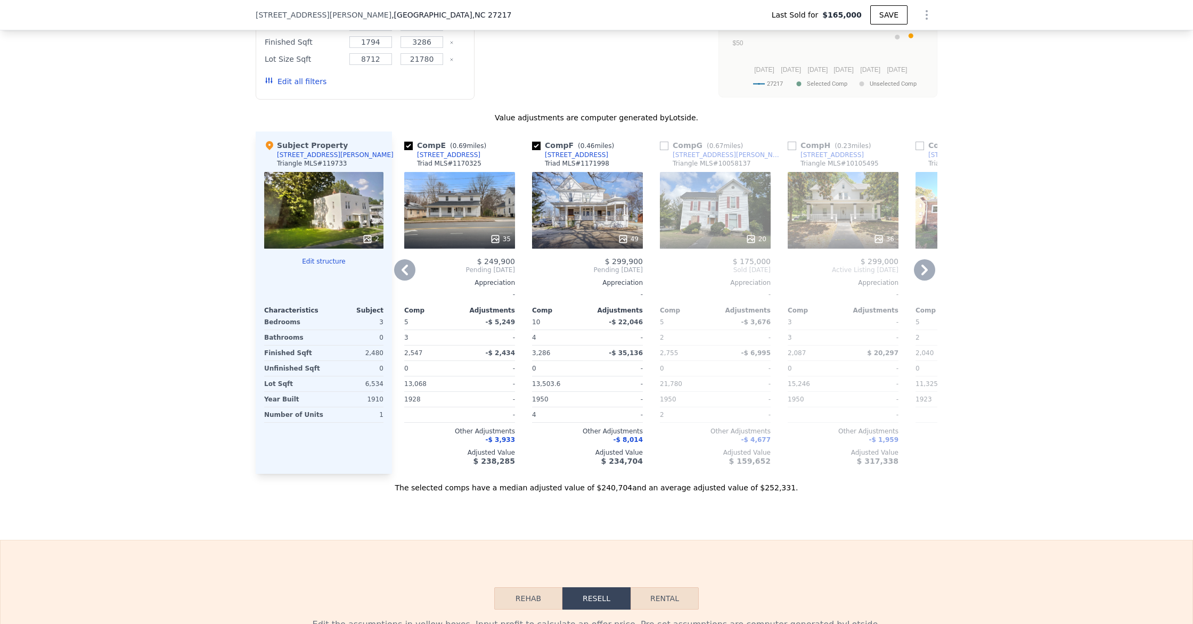
click at [920, 271] on icon at bounding box center [924, 269] width 21 height 21
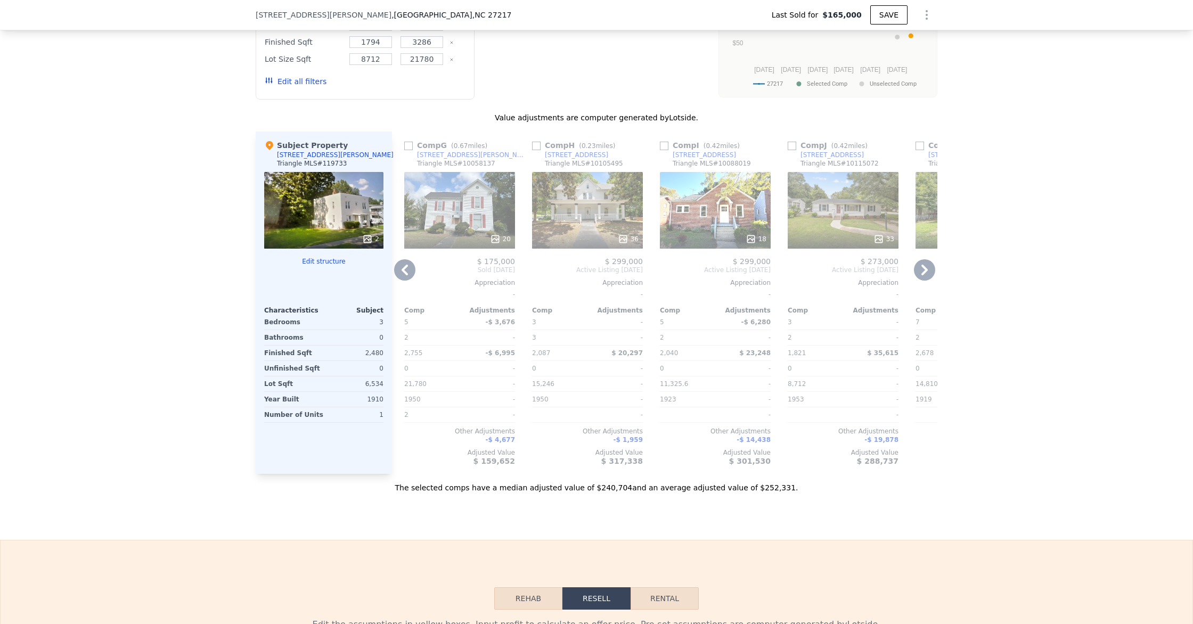
click at [920, 271] on icon at bounding box center [924, 269] width 21 height 21
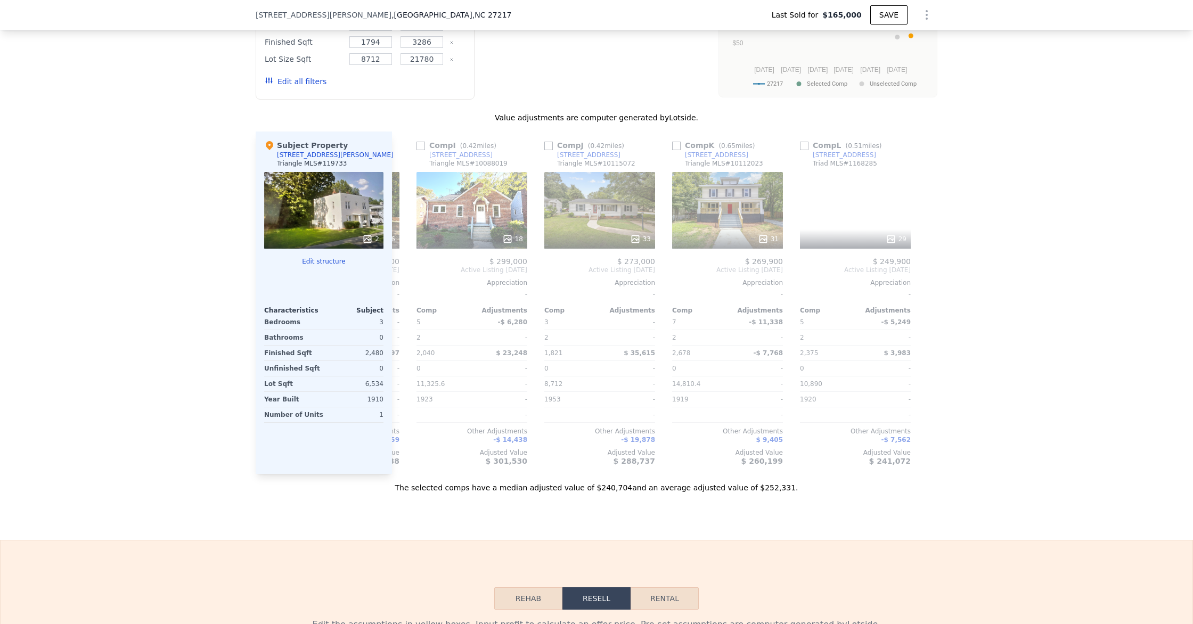
scroll to position [0, 1014]
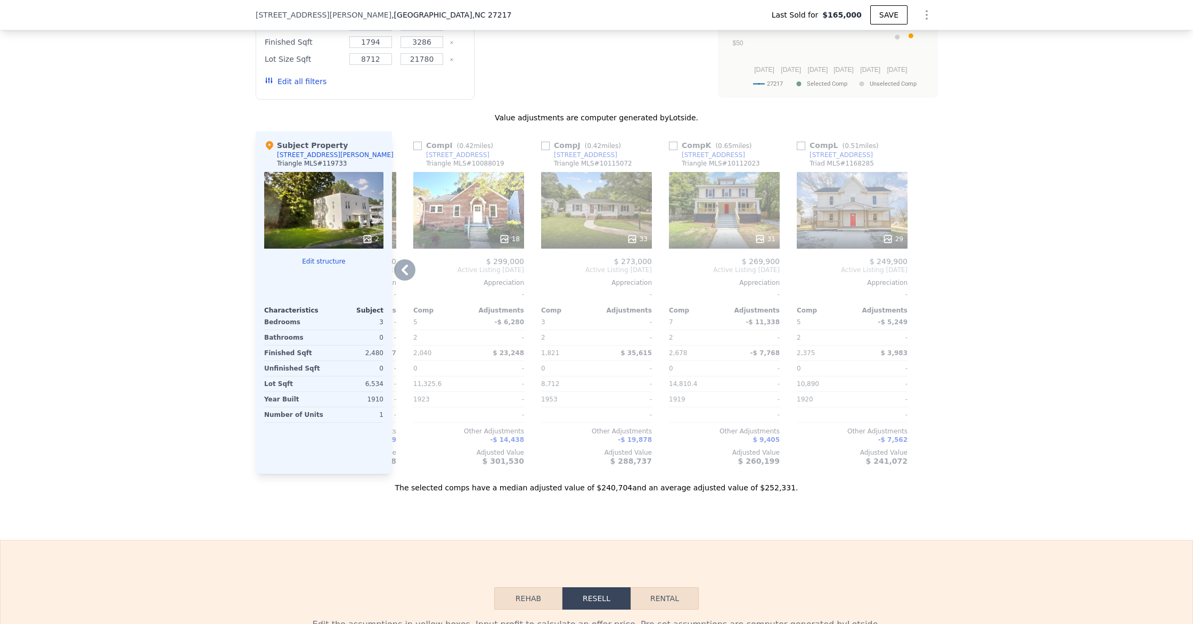
click at [405, 273] on icon at bounding box center [405, 270] width 6 height 11
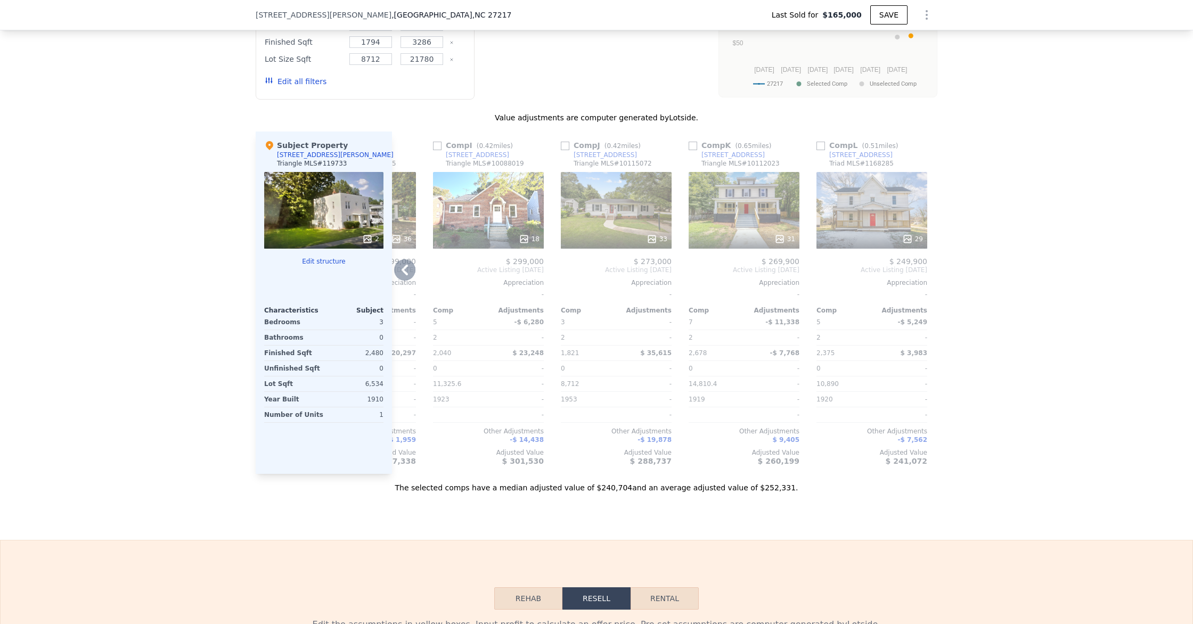
click at [405, 273] on div "Comp H ( 0.23 miles) 347 W Trade St Triangle MLS # 10105495 36 $ 299,000 Active…" at bounding box center [360, 303] width 119 height 342
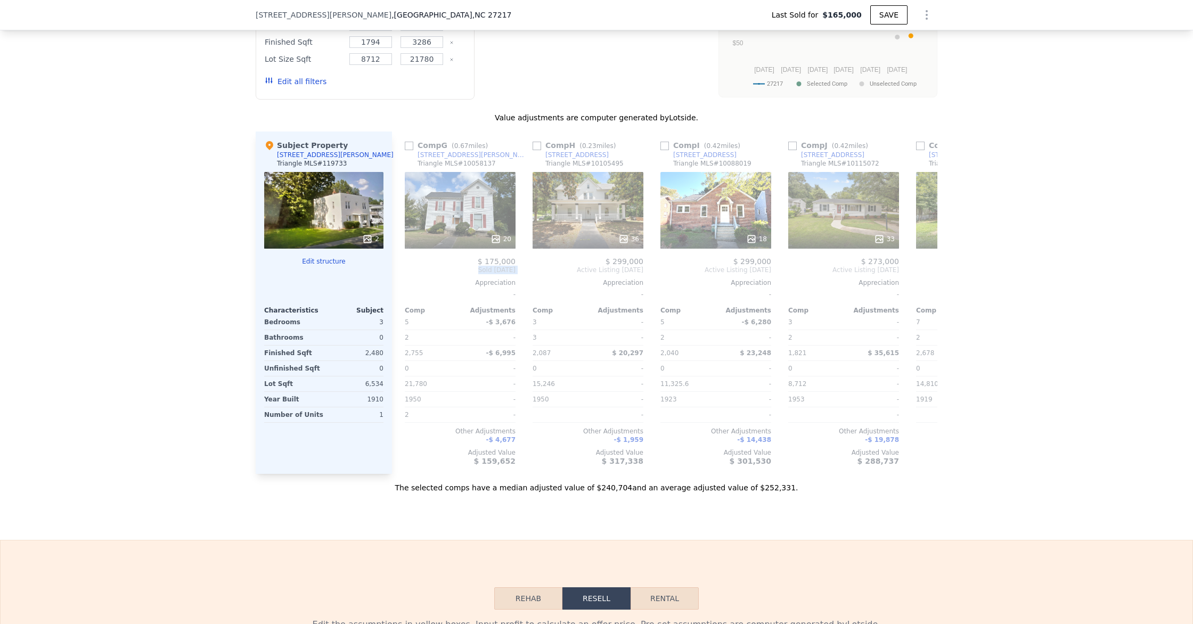
click at [405, 273] on span "Sold Jul 2025" at bounding box center [460, 270] width 111 height 9
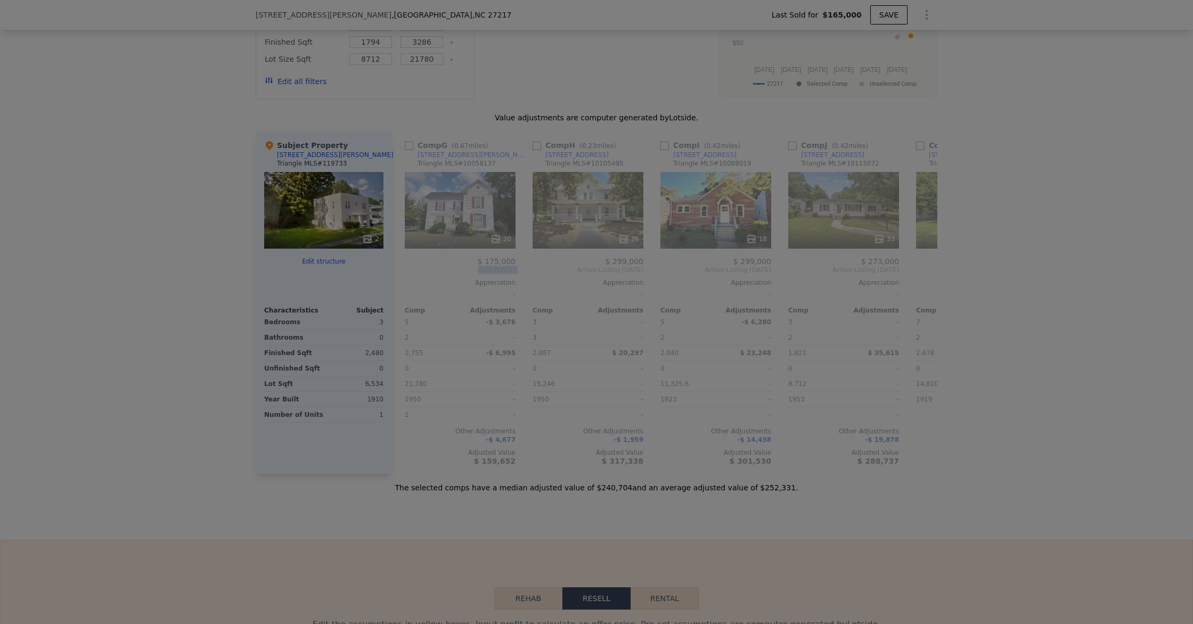
scroll to position [0, 758]
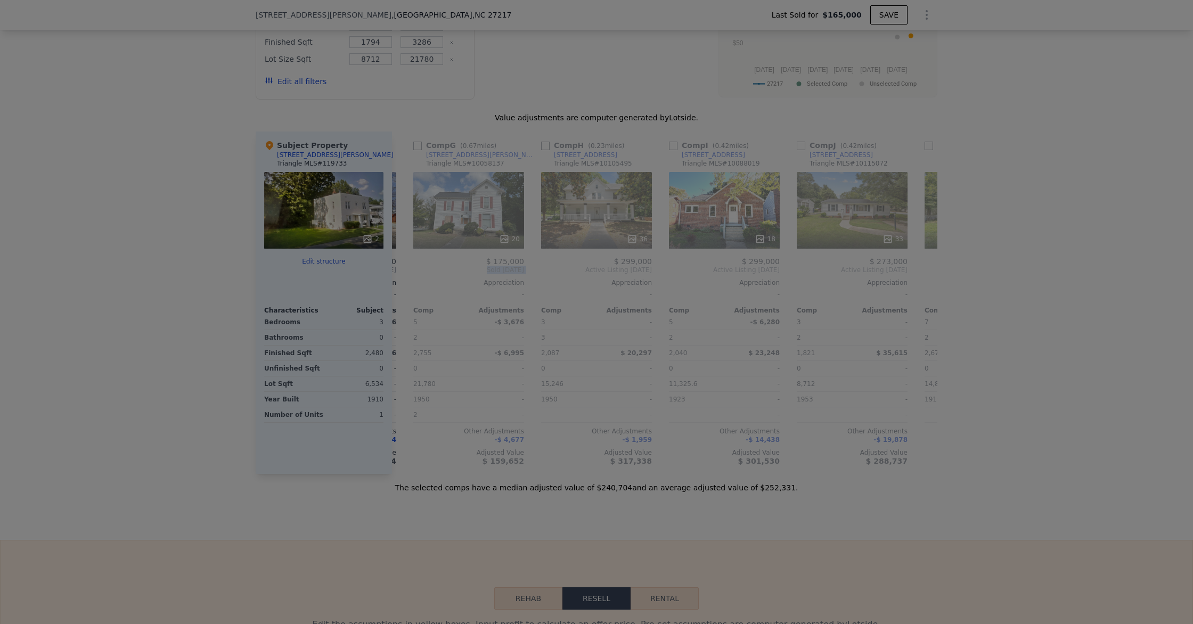
click at [405, 273] on img at bounding box center [467, 209] width 259 height 194
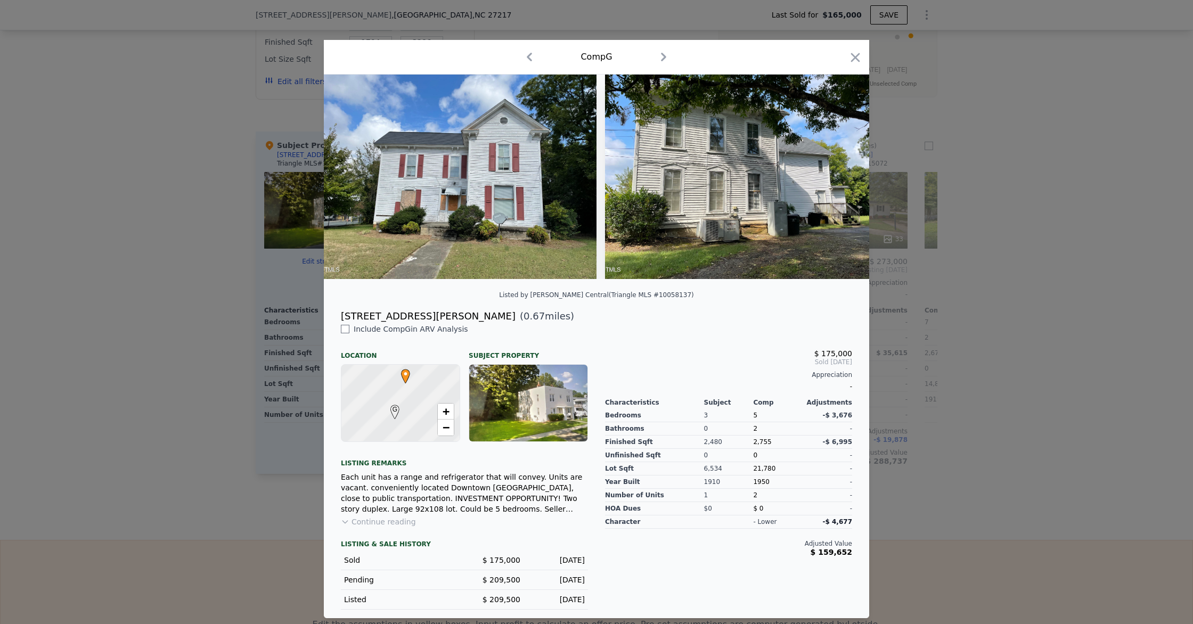
click at [405, 273] on img at bounding box center [460, 177] width 273 height 205
click at [855, 56] on icon "button" at bounding box center [855, 57] width 9 height 9
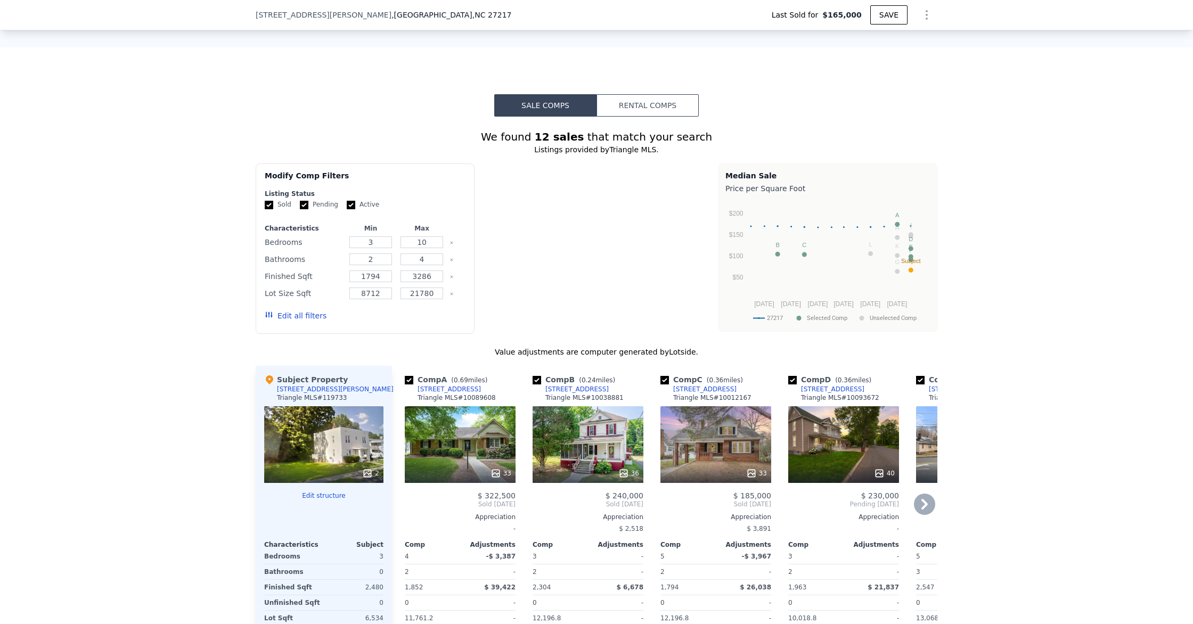
scroll to position [767, 0]
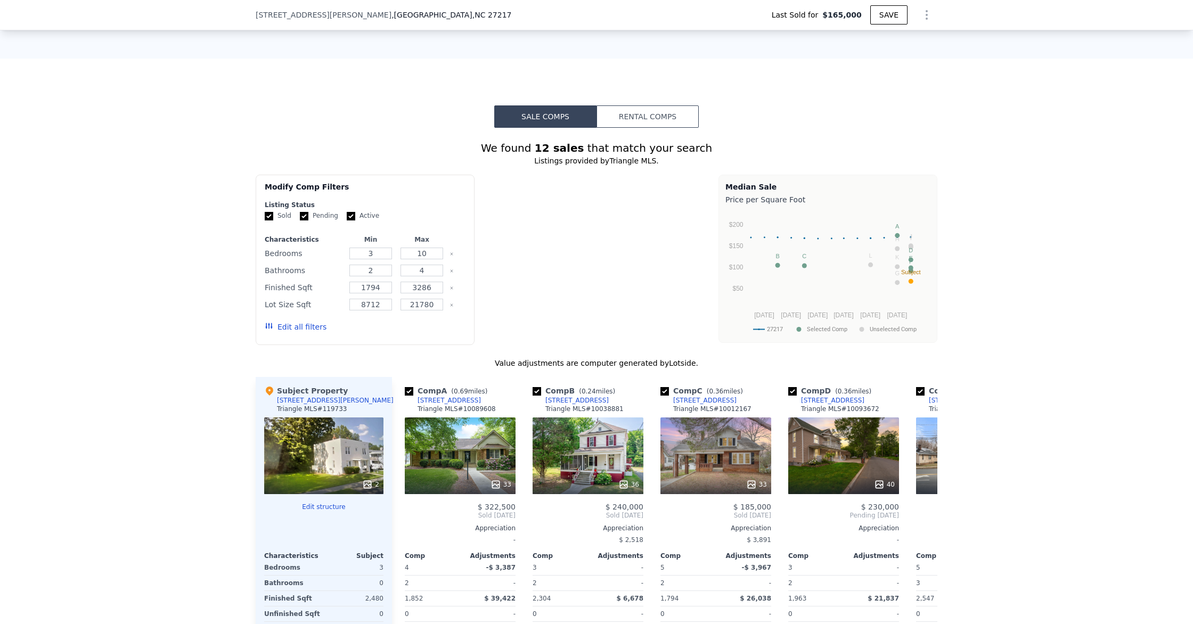
click at [354, 427] on div "2" at bounding box center [323, 456] width 119 height 77
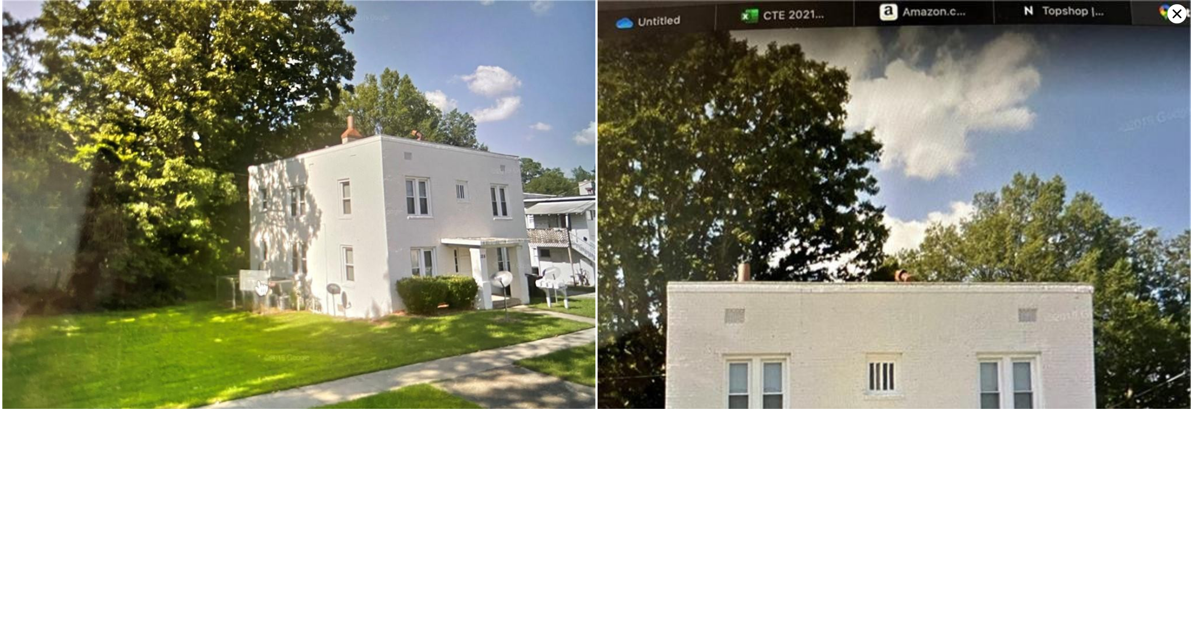
click at [1179, 18] on icon at bounding box center [1176, 13] width 19 height 19
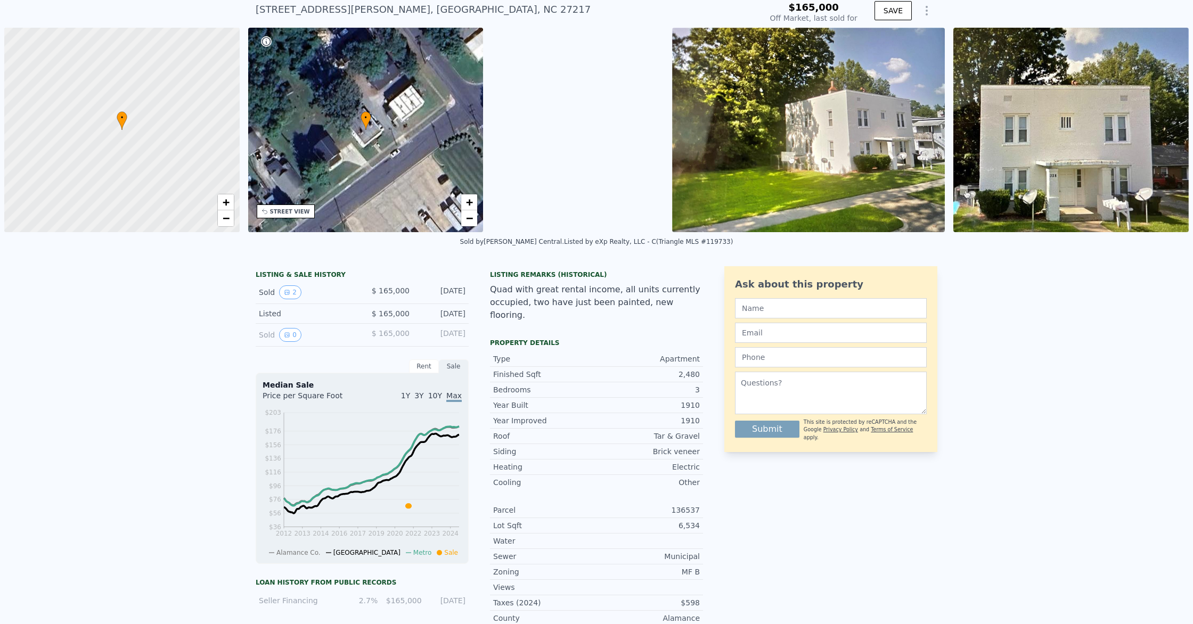
scroll to position [0, 0]
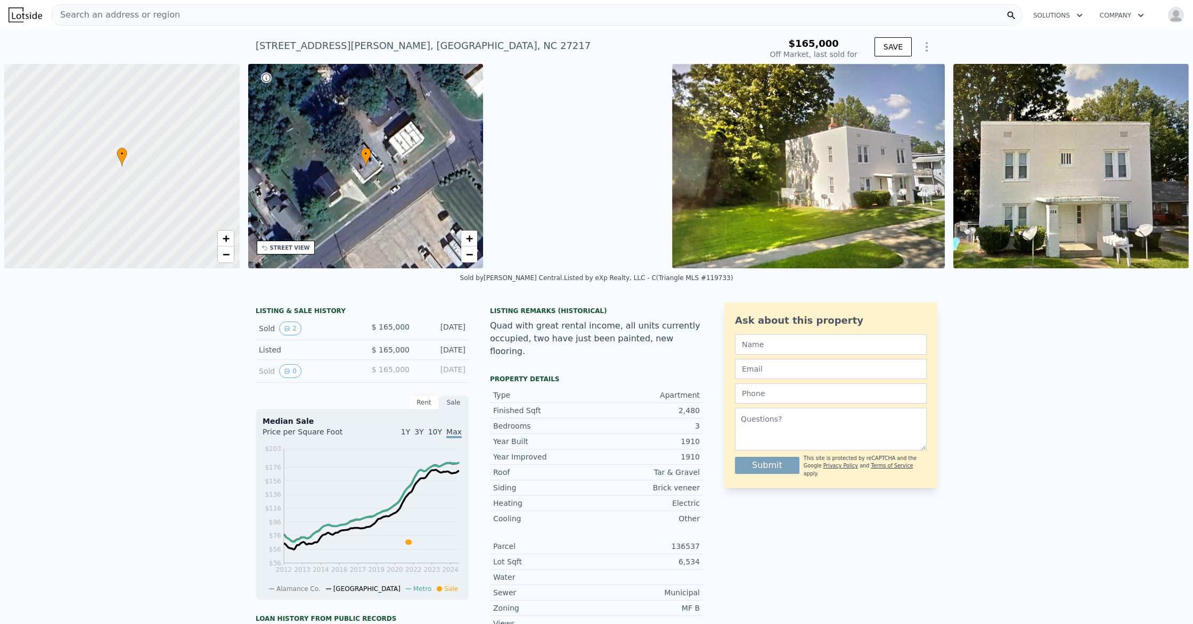
type input "$ 269,000"
type input "$ 75,951"
click at [163, 15] on span "Search an address or region" at bounding box center [116, 15] width 128 height 13
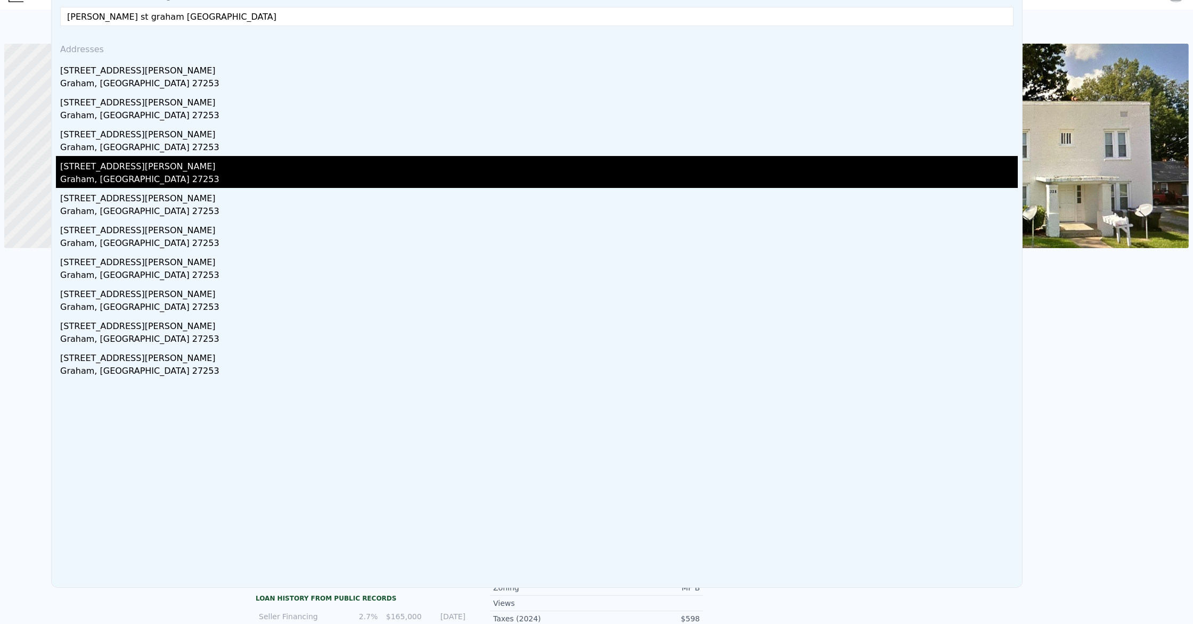
scroll to position [19, 0]
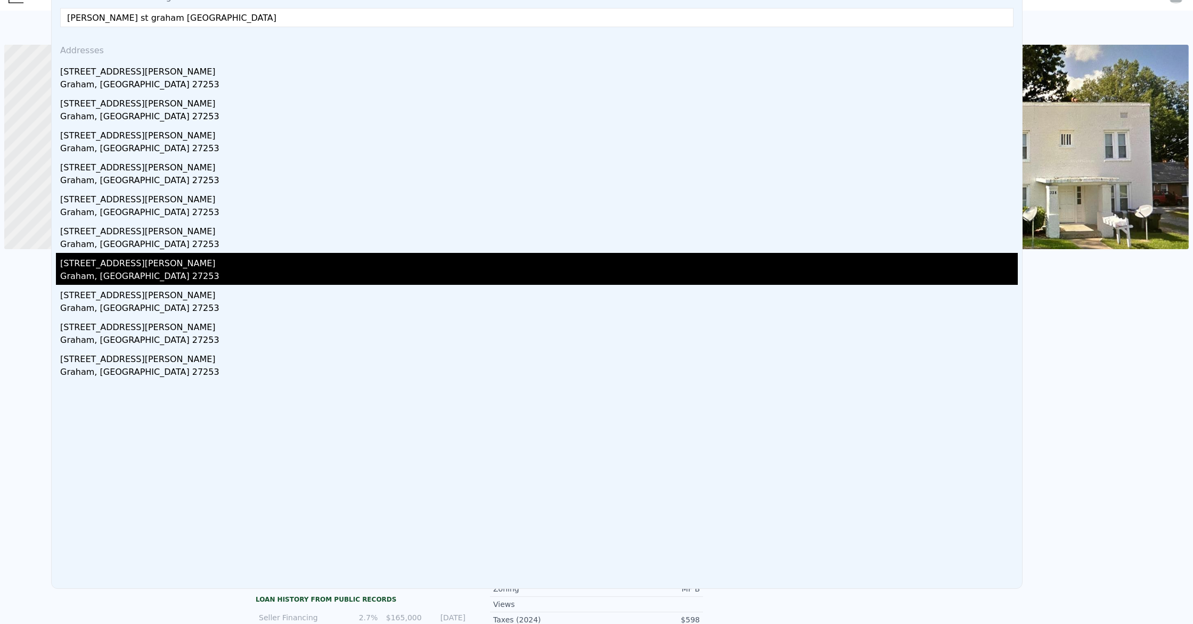
type input "marshall st graham nc"
click at [121, 262] on div "216 N Marshall St" at bounding box center [539, 261] width 958 height 17
type input "4"
type input "1"
type input "2"
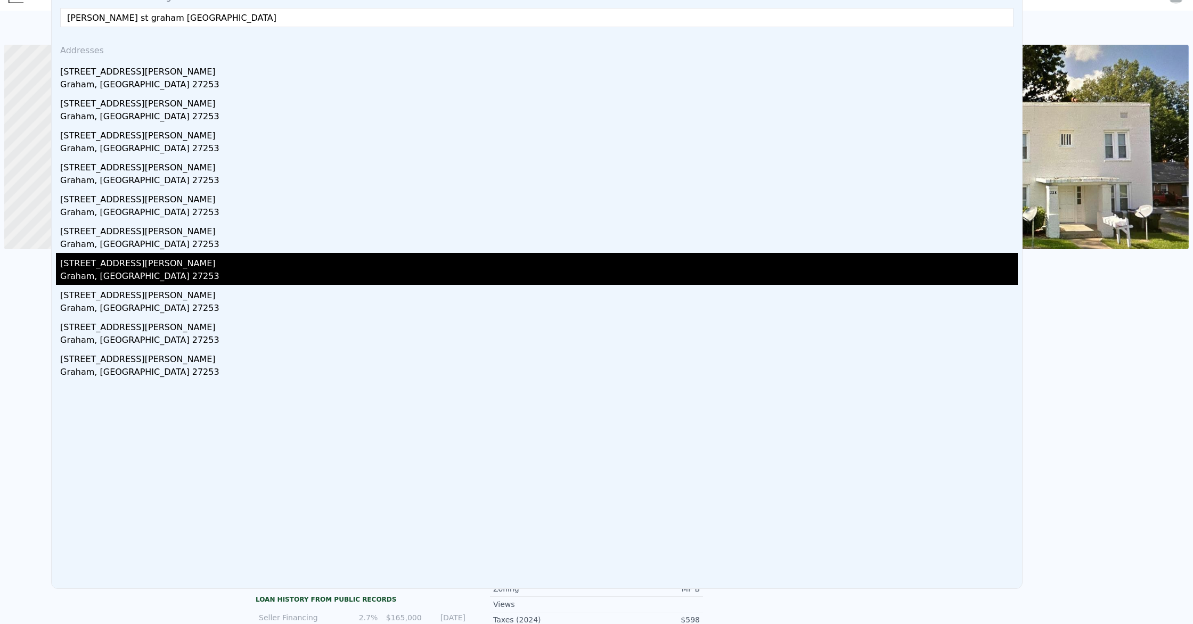
type input "1175"
type input "2108"
type input "6534"
type input "17424"
type input "$ 282,000"
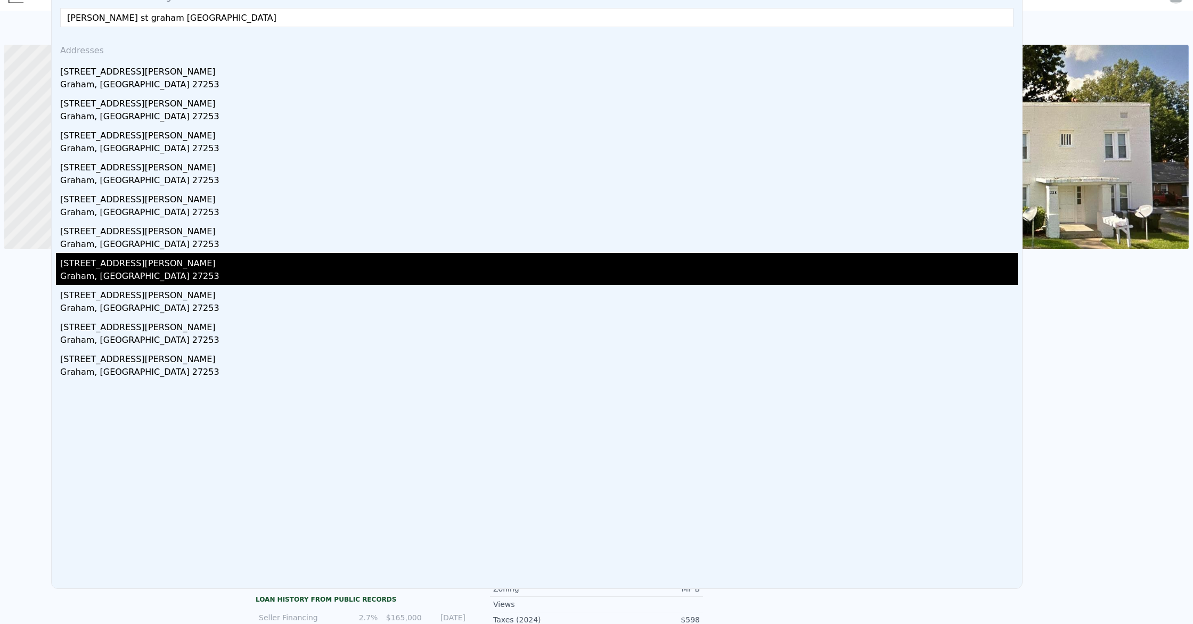
type input "$ 215,397"
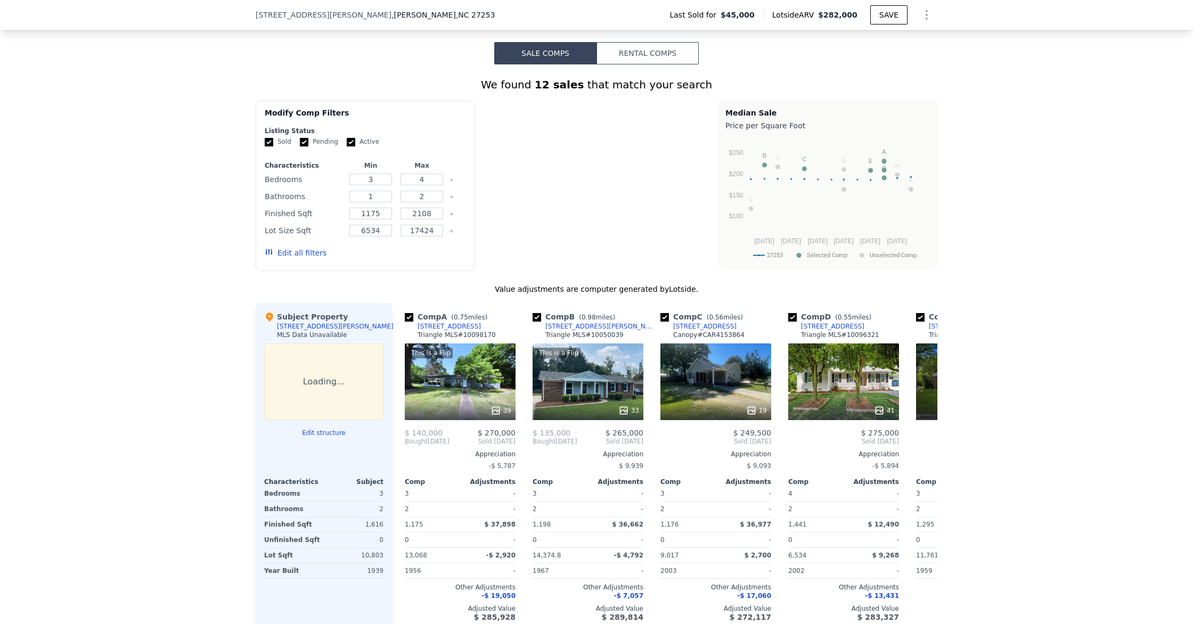
scroll to position [787, 0]
click at [377, 182] on input "3" at bounding box center [370, 180] width 42 height 12
drag, startPoint x: 376, startPoint y: 183, endPoint x: 357, endPoint y: 183, distance: 19.2
click at [359, 183] on input "3" at bounding box center [370, 180] width 42 height 12
type input "2"
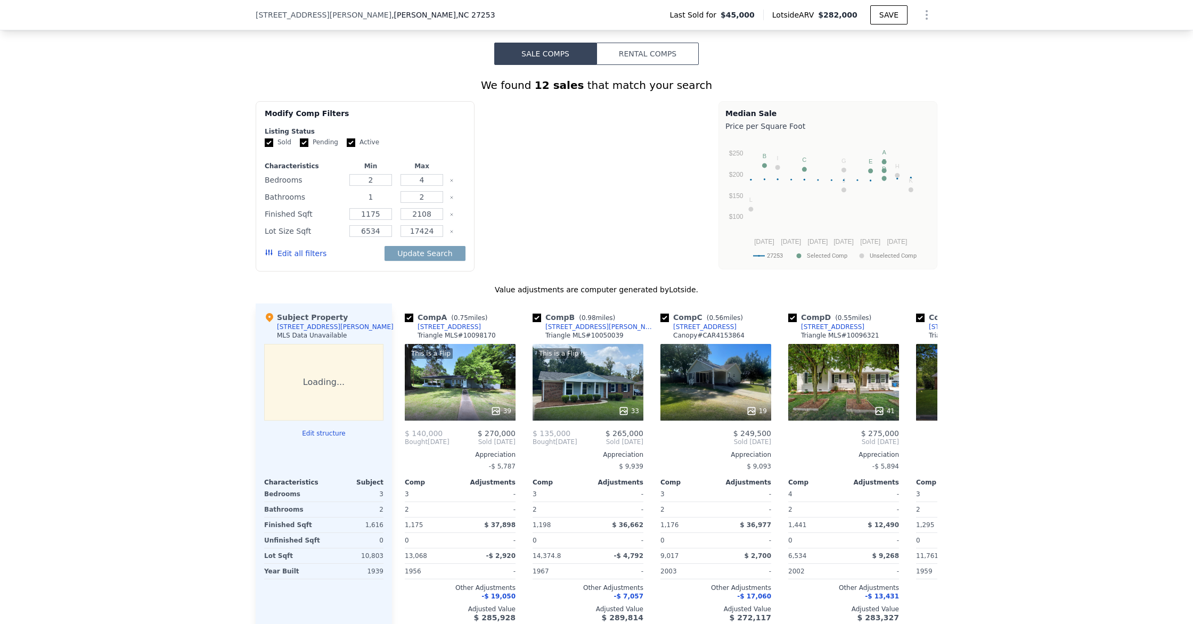
click at [374, 199] on input "1" at bounding box center [370, 197] width 42 height 12
drag, startPoint x: 423, startPoint y: 199, endPoint x: 403, endPoint y: 200, distance: 20.3
click at [403, 200] on input "2" at bounding box center [421, 197] width 42 height 12
type input "3"
click at [438, 252] on button "Update Search" at bounding box center [425, 253] width 80 height 15
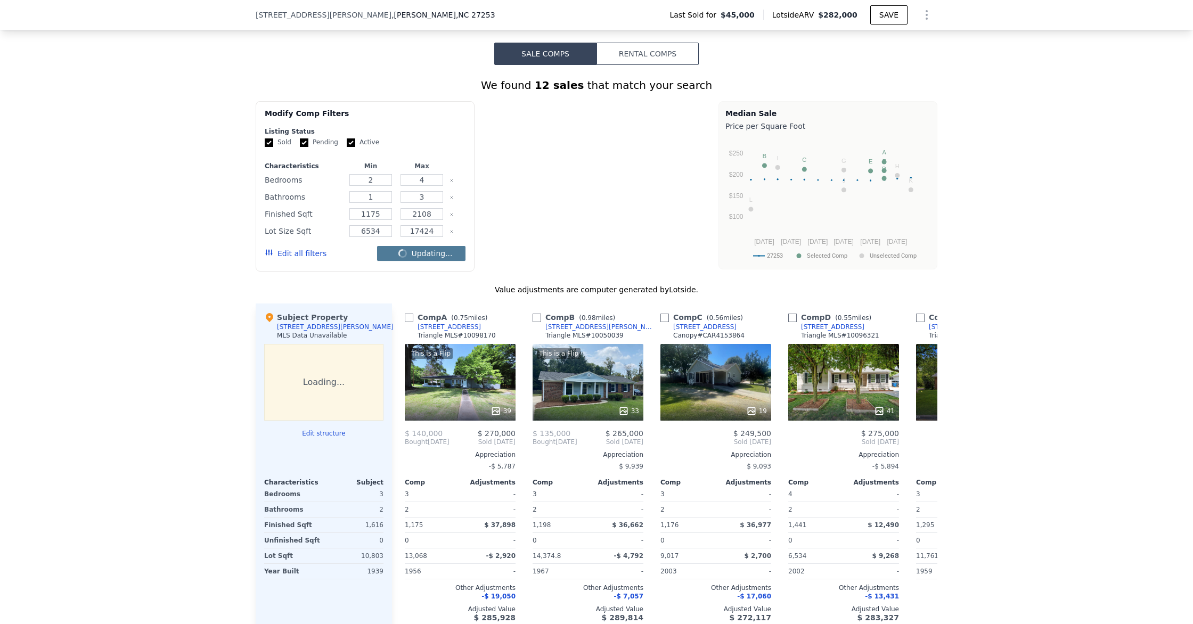
checkbox input "false"
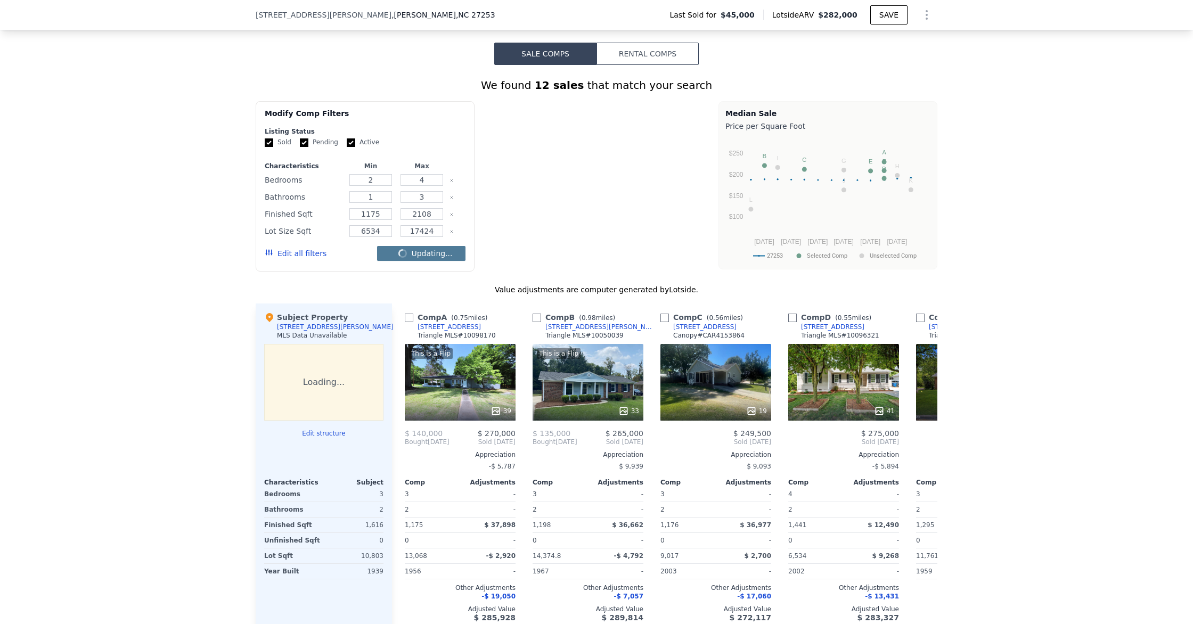
checkbox input "false"
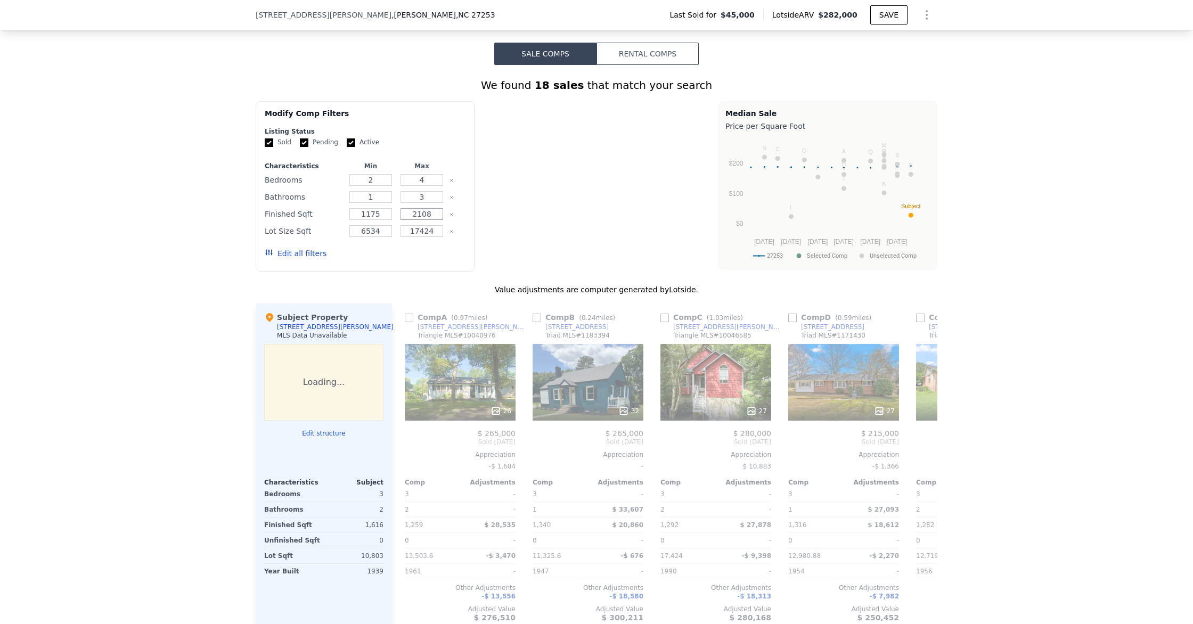
drag, startPoint x: 411, startPoint y: 216, endPoint x: 462, endPoint y: 217, distance: 51.2
click at [463, 217] on div "Finished Sqft 1175 2108" at bounding box center [365, 214] width 201 height 15
type input "2200"
drag, startPoint x: 364, startPoint y: 215, endPoint x: 397, endPoint y: 218, distance: 33.2
click at [397, 218] on div "Finished Sqft 1175 2200" at bounding box center [365, 214] width 201 height 15
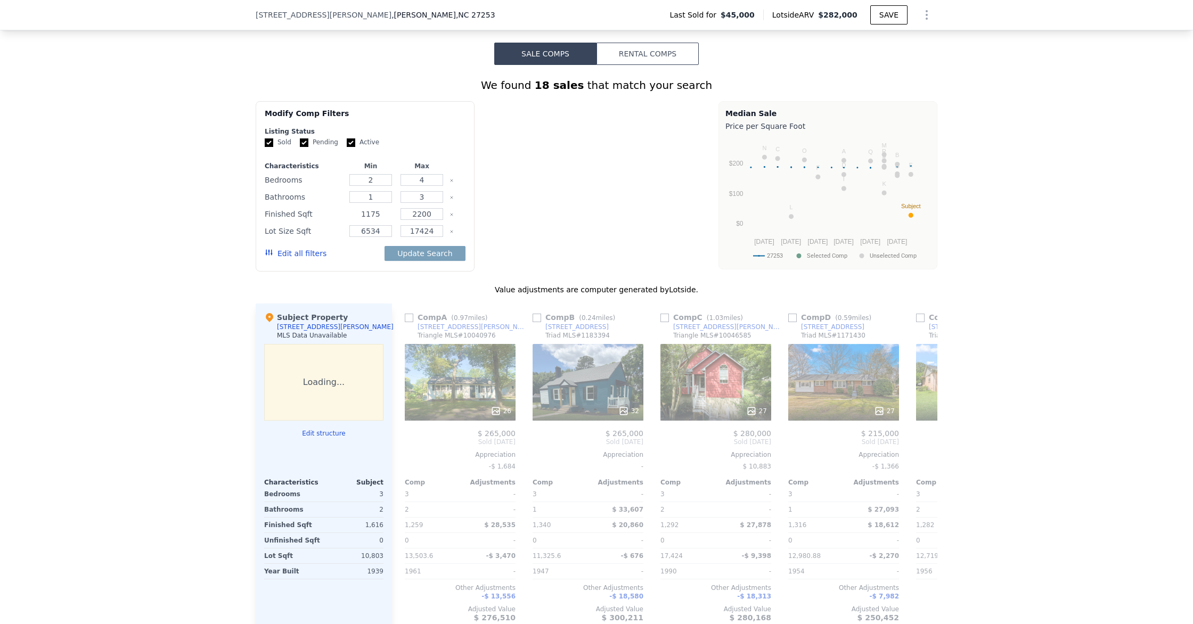
drag, startPoint x: 384, startPoint y: 213, endPoint x: 358, endPoint y: 212, distance: 26.1
click at [358, 212] on input "1175" at bounding box center [370, 214] width 42 height 12
type input "1050"
click at [418, 253] on button "Update Search" at bounding box center [425, 253] width 80 height 15
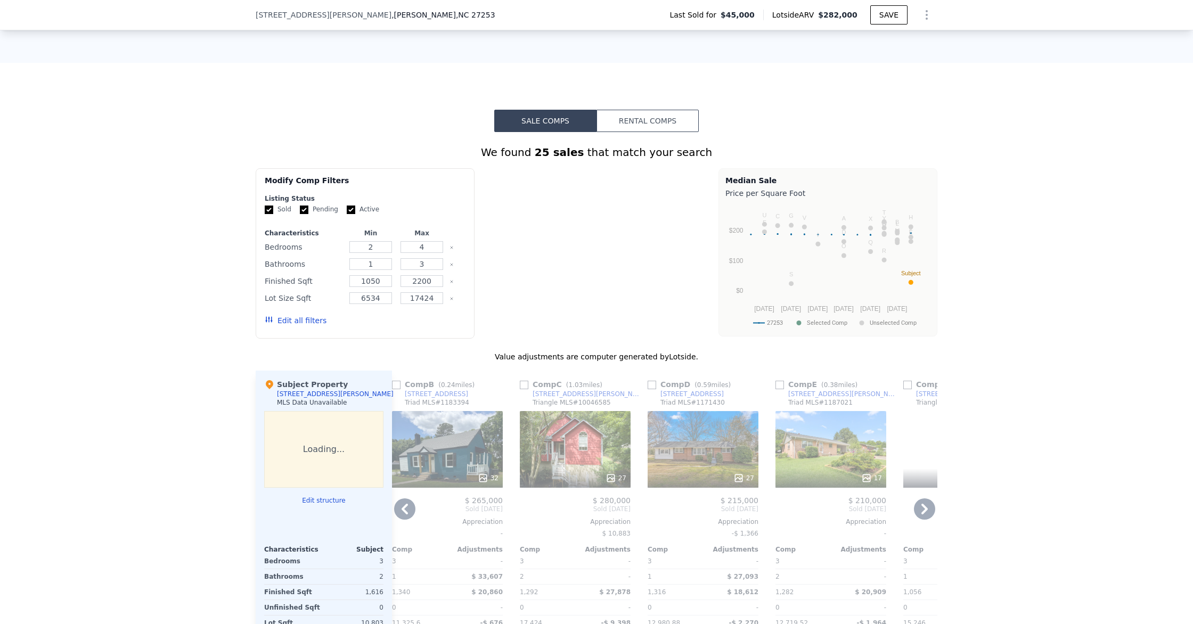
scroll to position [718, 0]
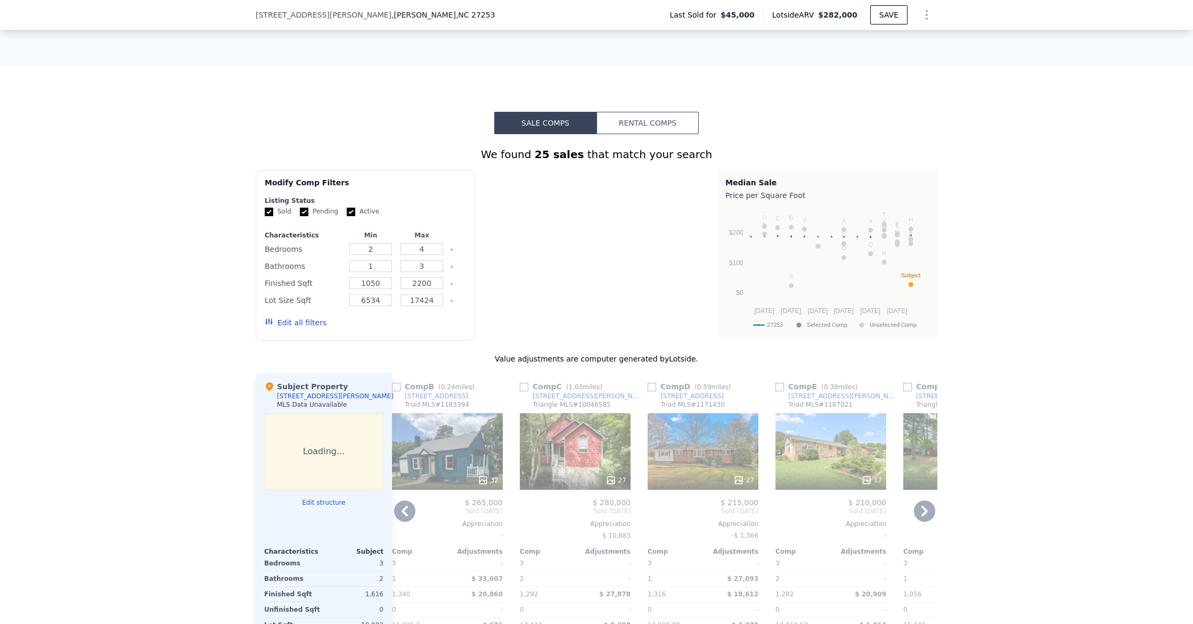
click at [407, 507] on icon at bounding box center [405, 511] width 6 height 11
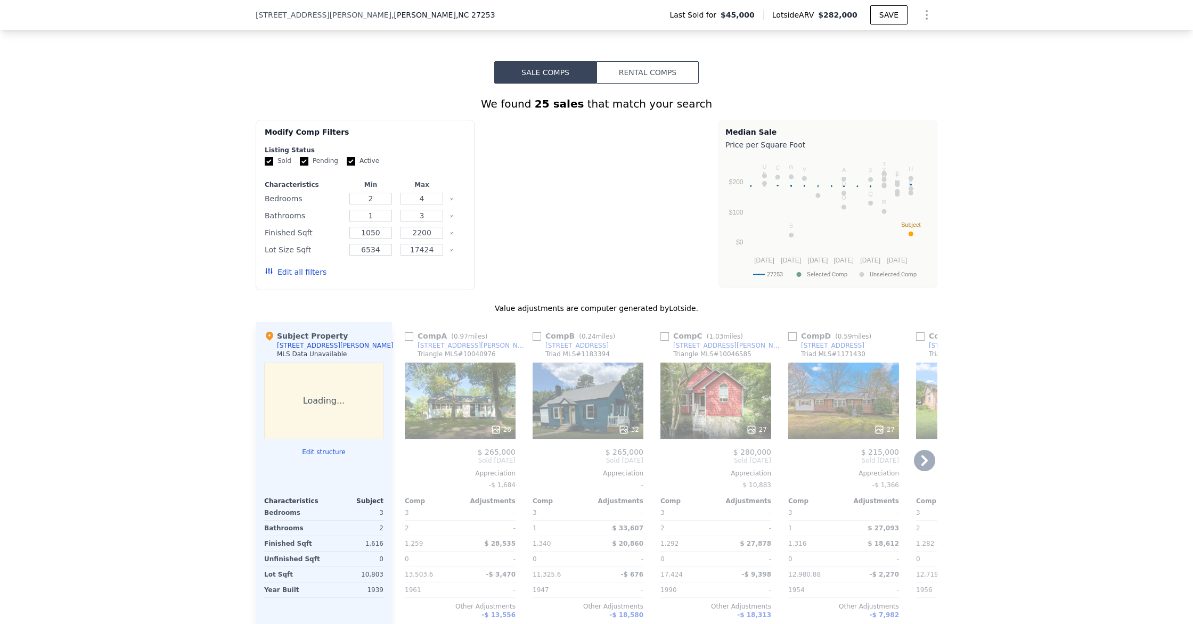
scroll to position [769, 0]
click at [926, 457] on icon at bounding box center [924, 459] width 21 height 21
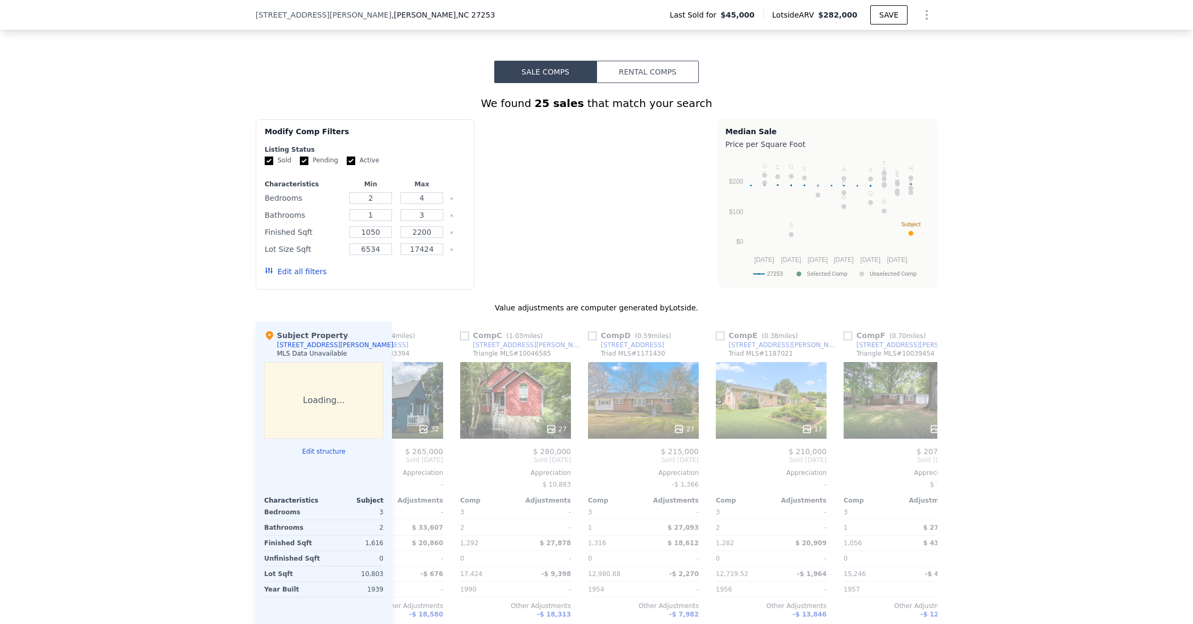
scroll to position [0, 256]
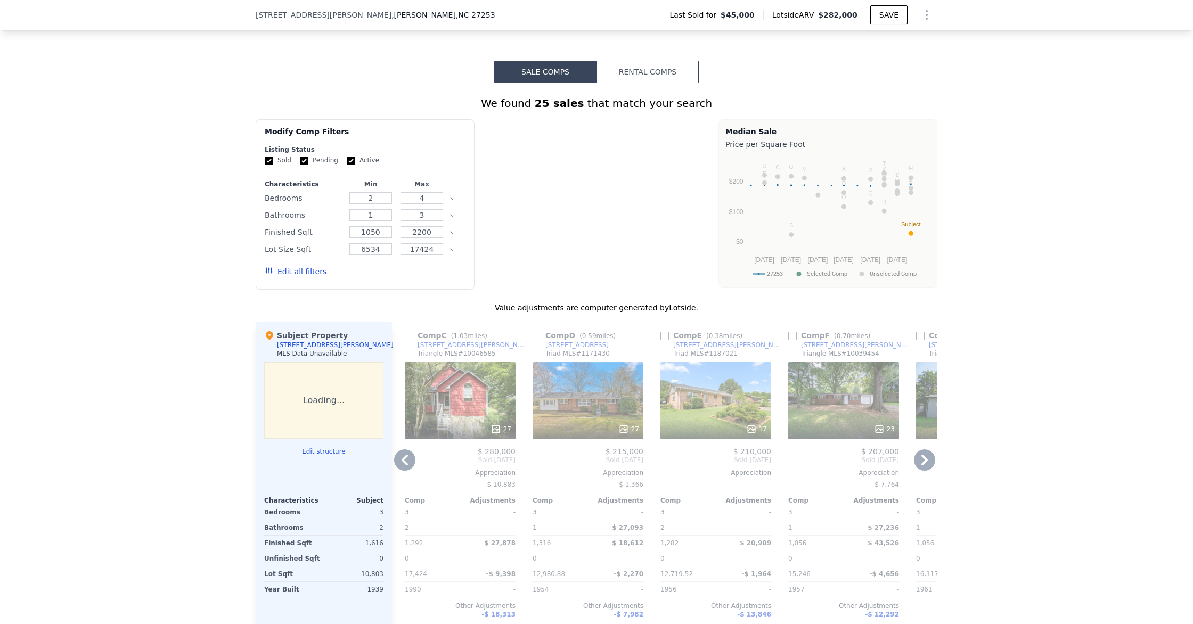
click at [926, 457] on icon at bounding box center [924, 459] width 21 height 21
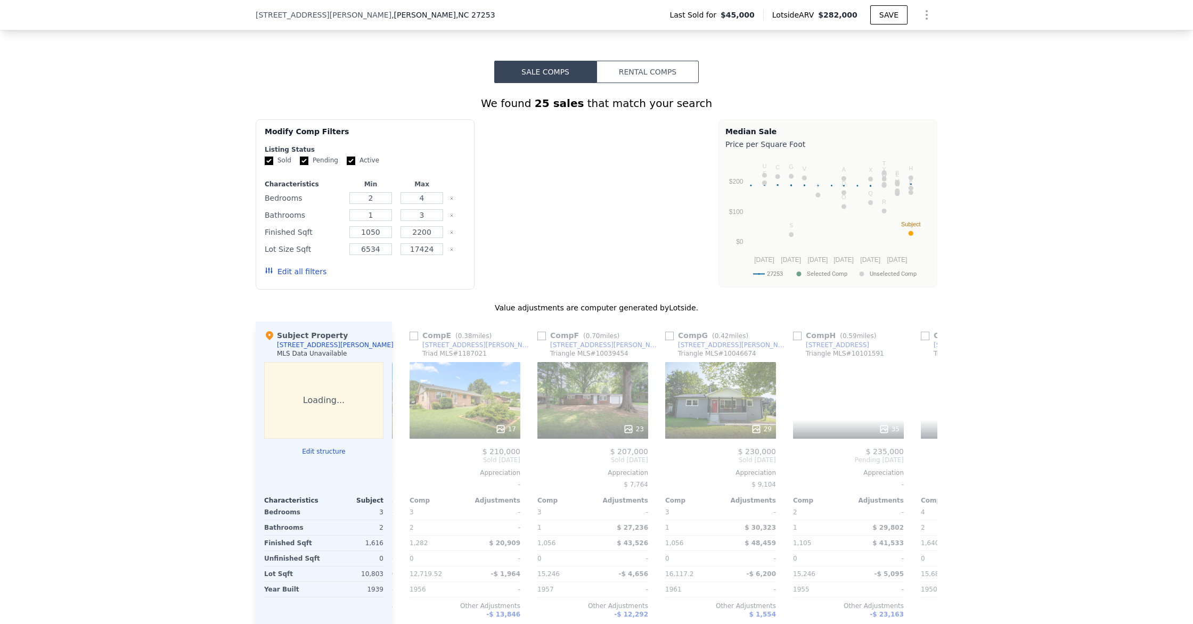
scroll to position [0, 511]
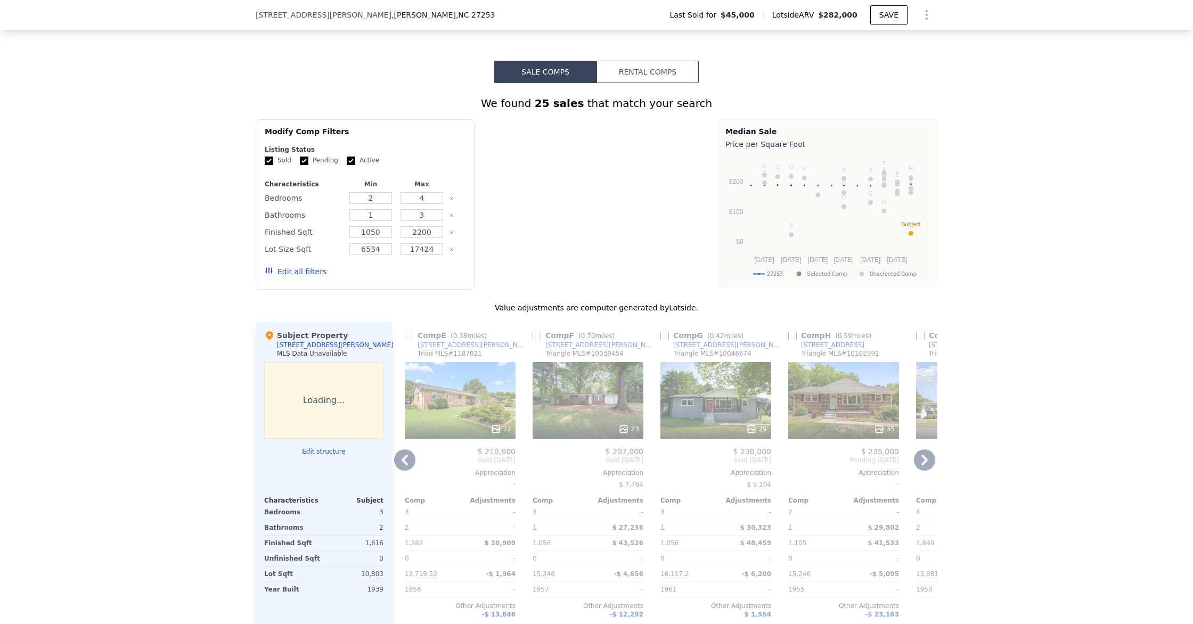
click at [926, 457] on icon at bounding box center [924, 459] width 21 height 21
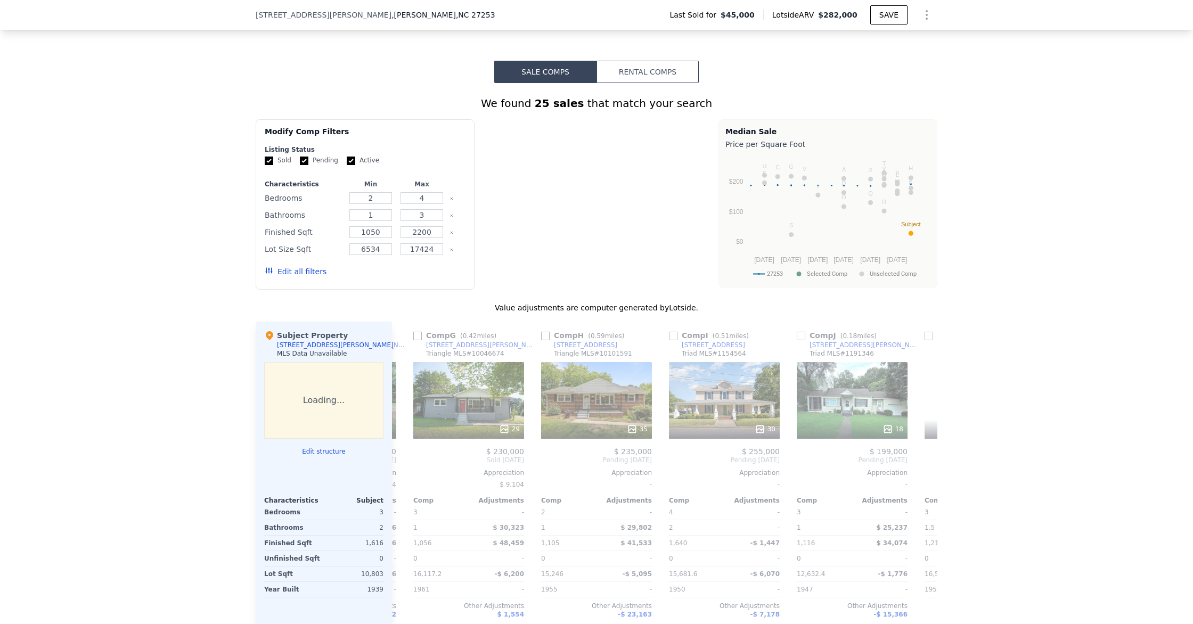
scroll to position [0, 767]
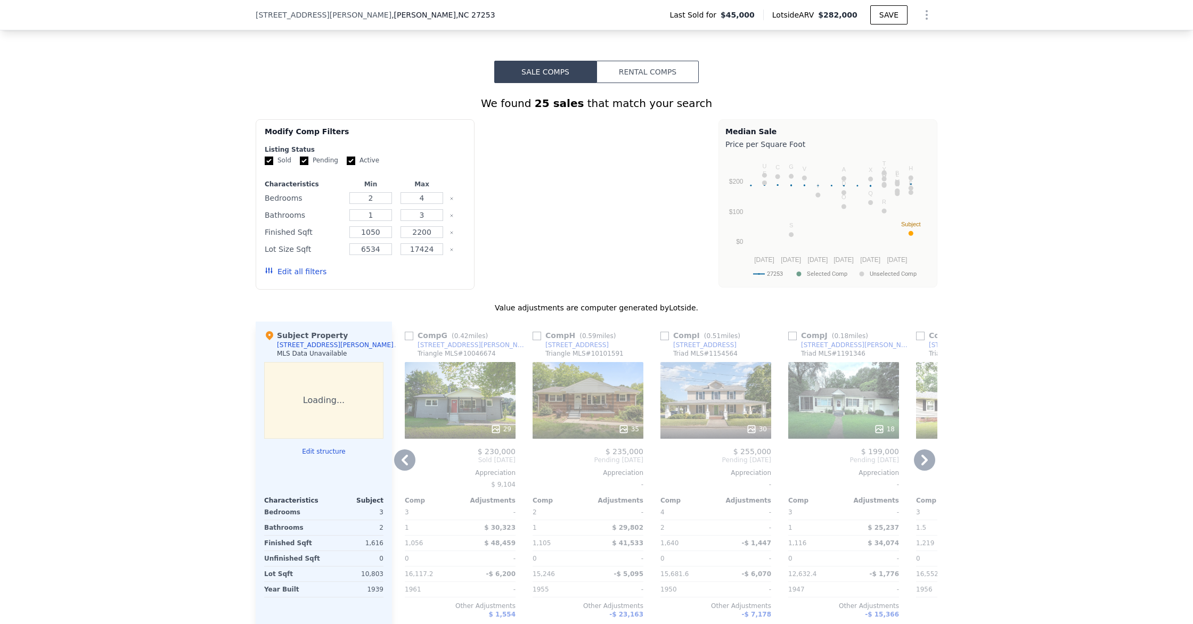
click at [926, 457] on icon at bounding box center [924, 459] width 21 height 21
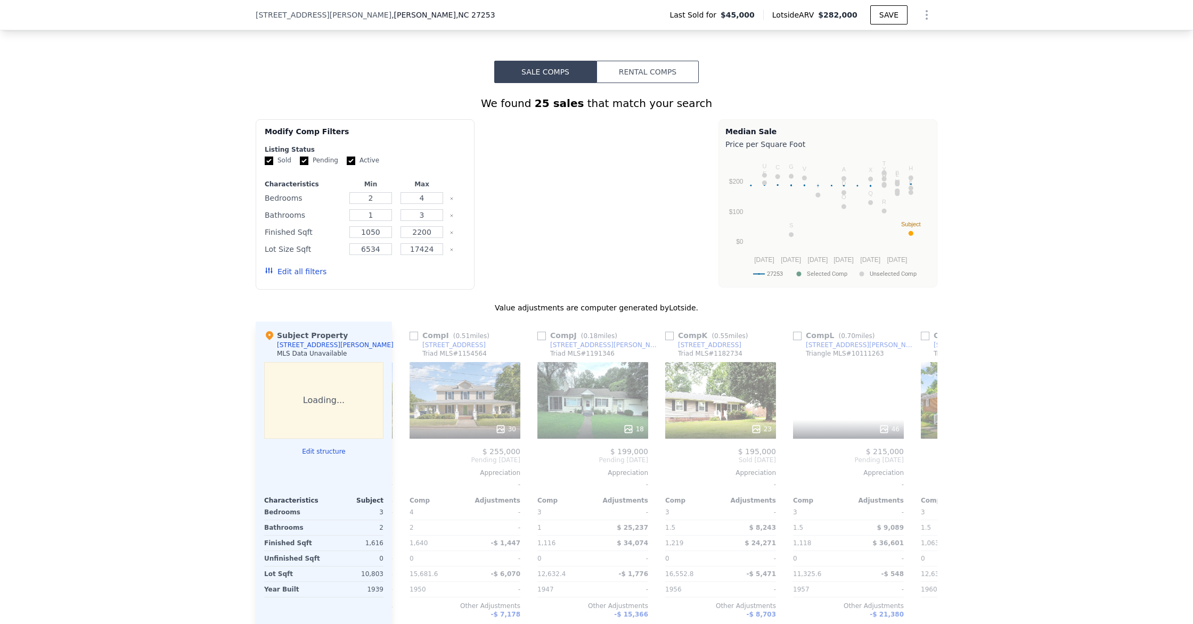
scroll to position [0, 1023]
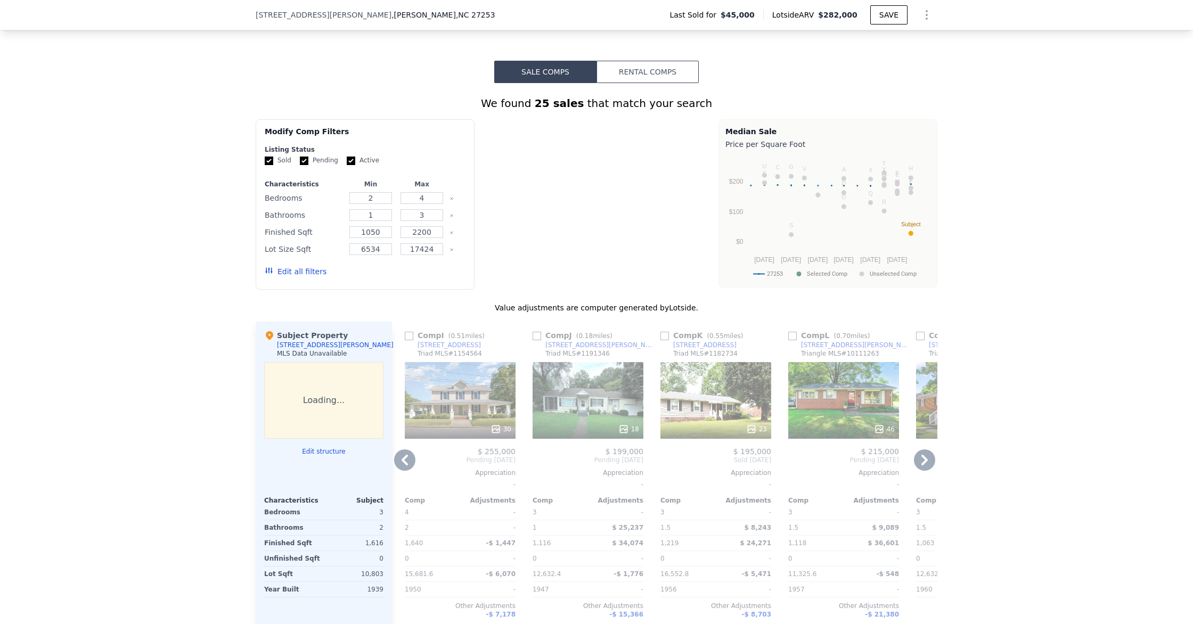
click at [926, 457] on icon at bounding box center [924, 459] width 21 height 21
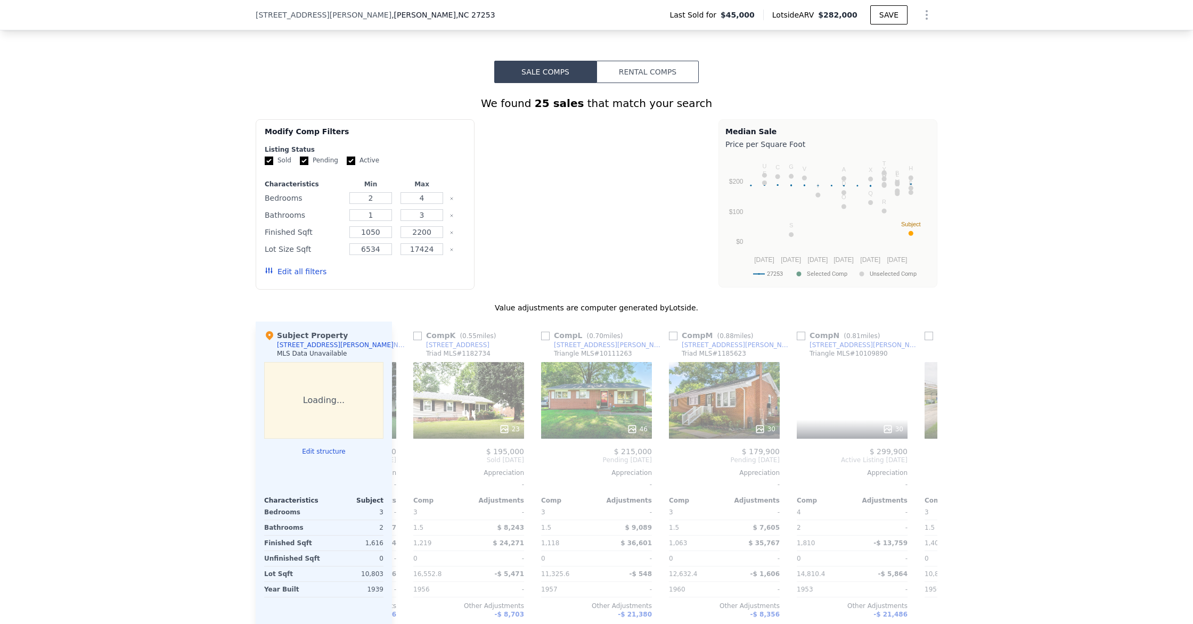
scroll to position [0, 1278]
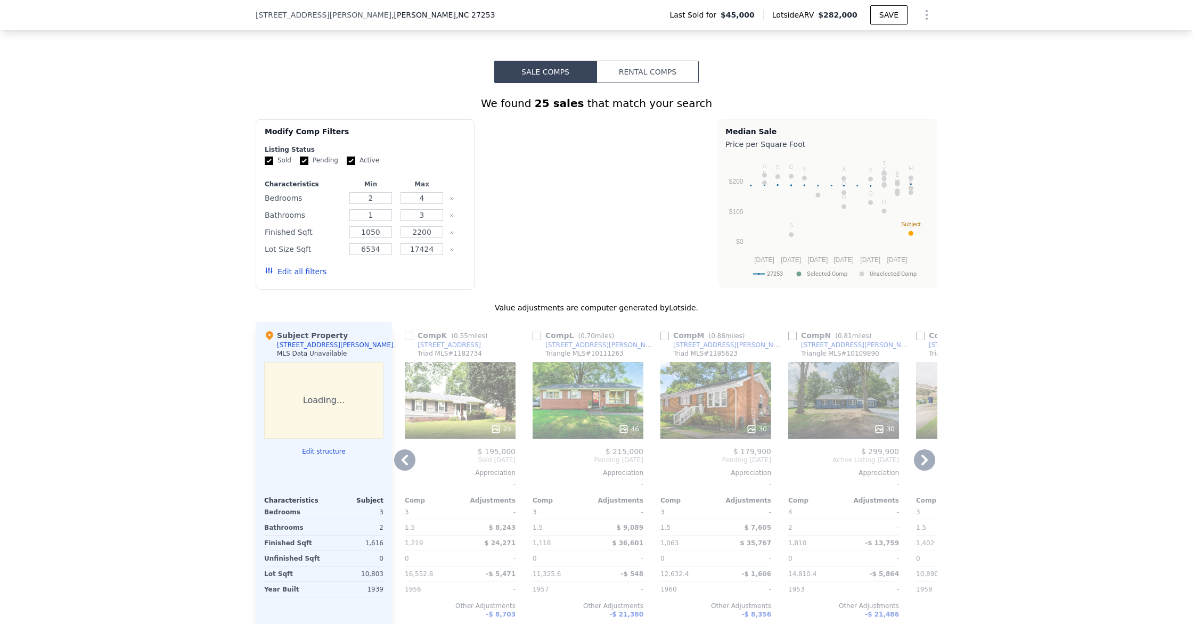
click at [926, 457] on icon at bounding box center [924, 459] width 21 height 21
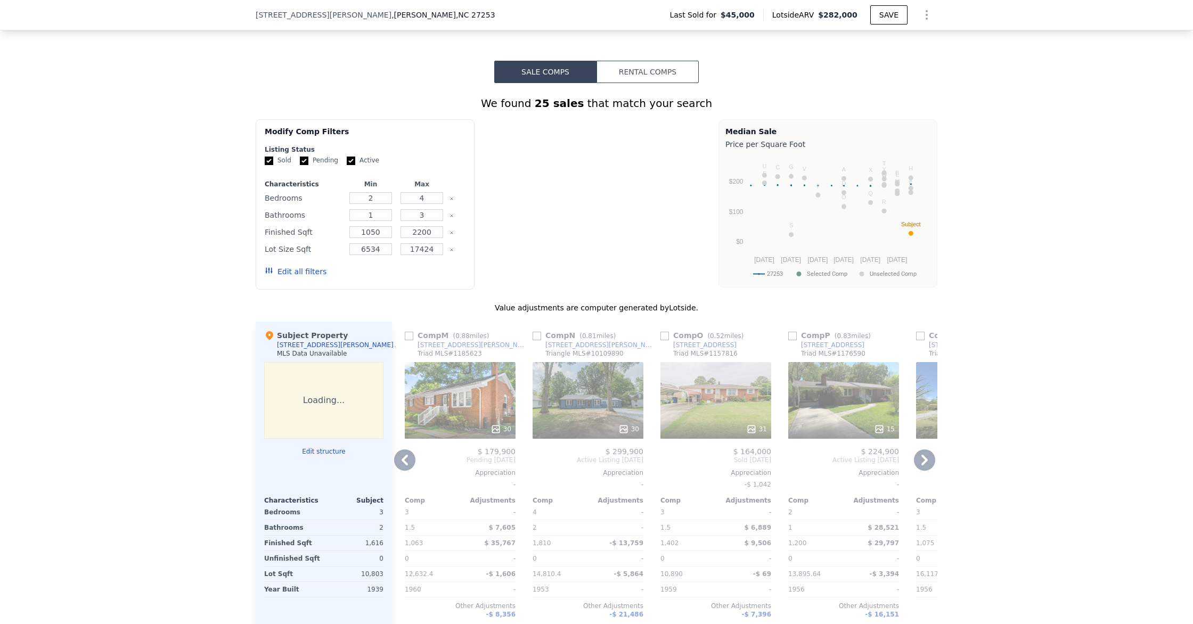
click at [926, 457] on icon at bounding box center [924, 459] width 21 height 21
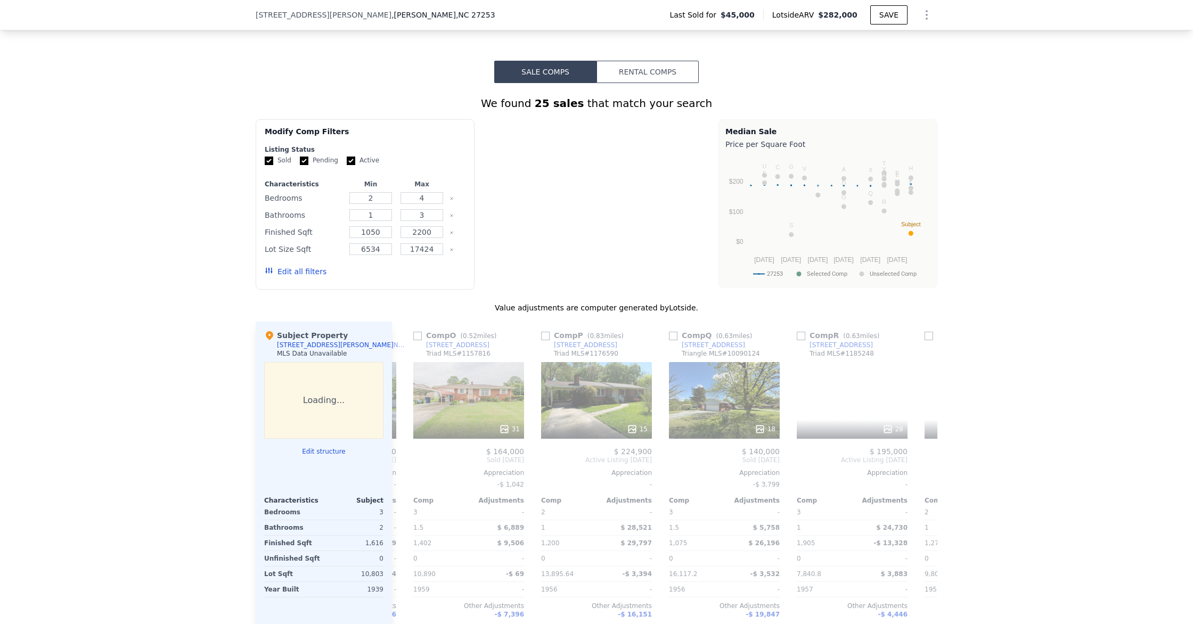
scroll to position [0, 1789]
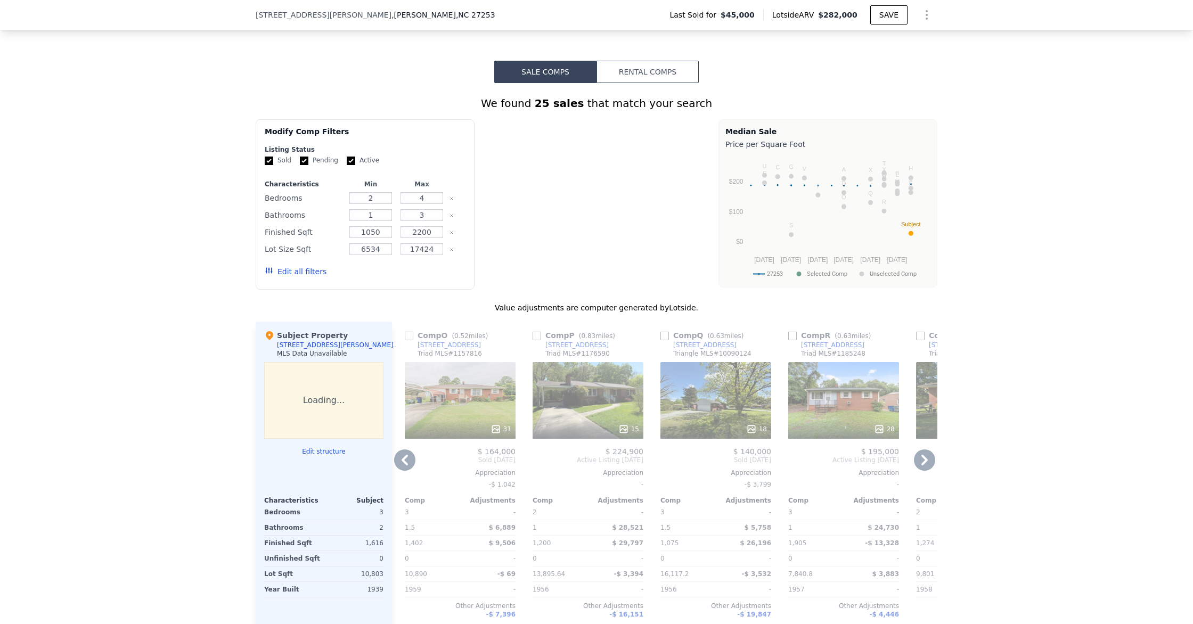
click at [926, 457] on icon at bounding box center [924, 459] width 21 height 21
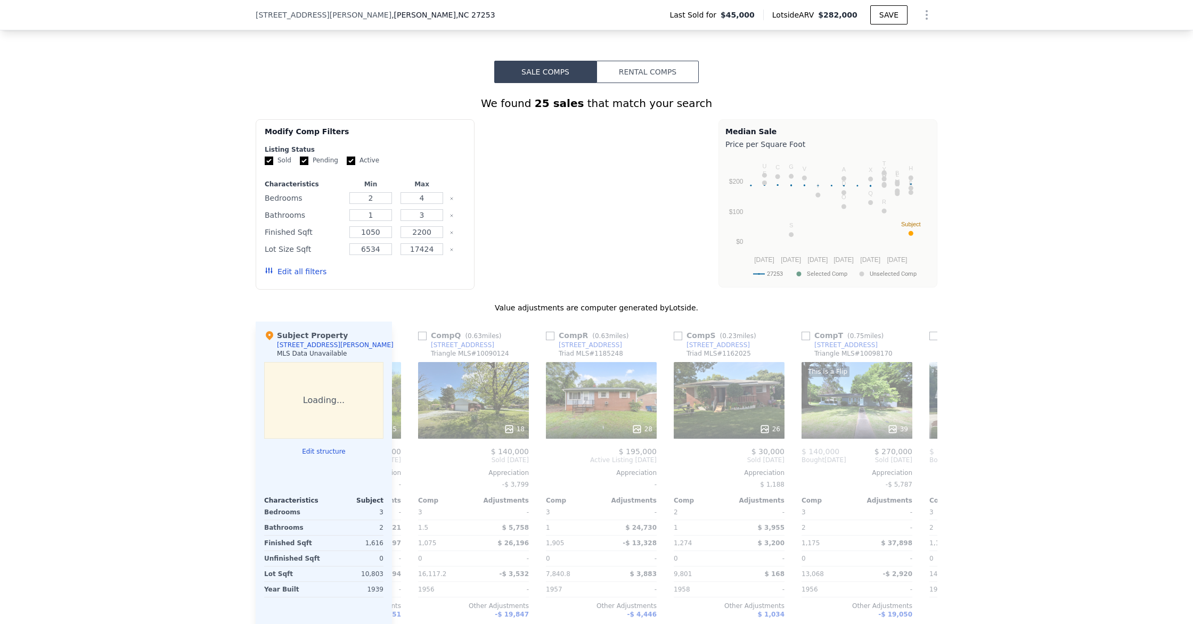
scroll to position [0, 2045]
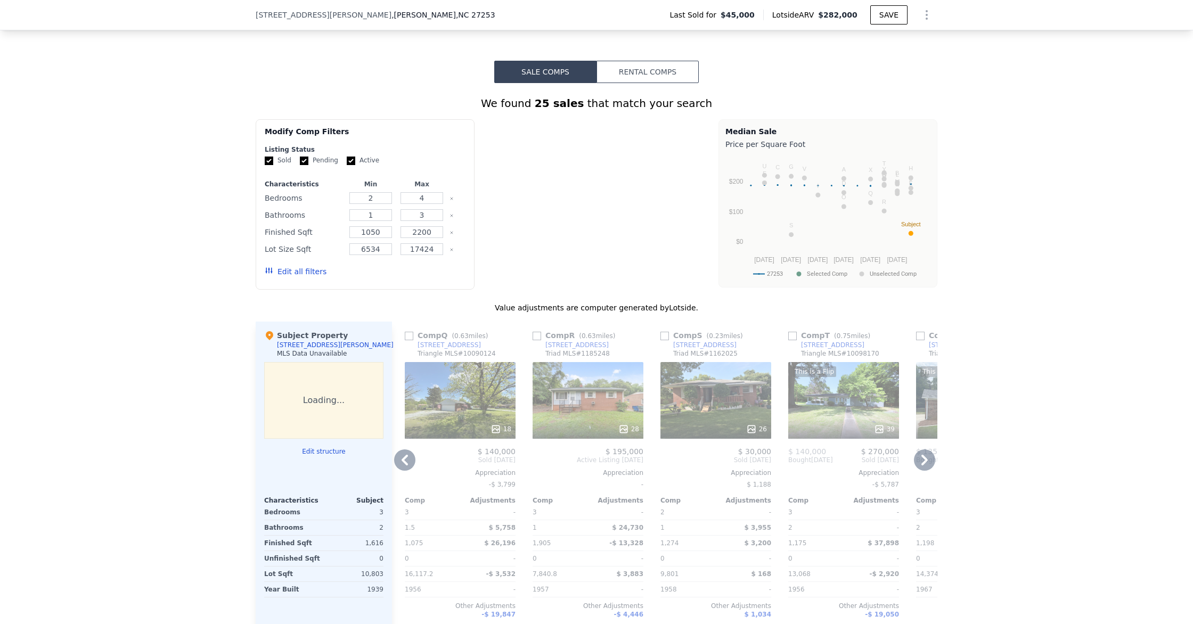
click at [926, 457] on icon at bounding box center [924, 459] width 21 height 21
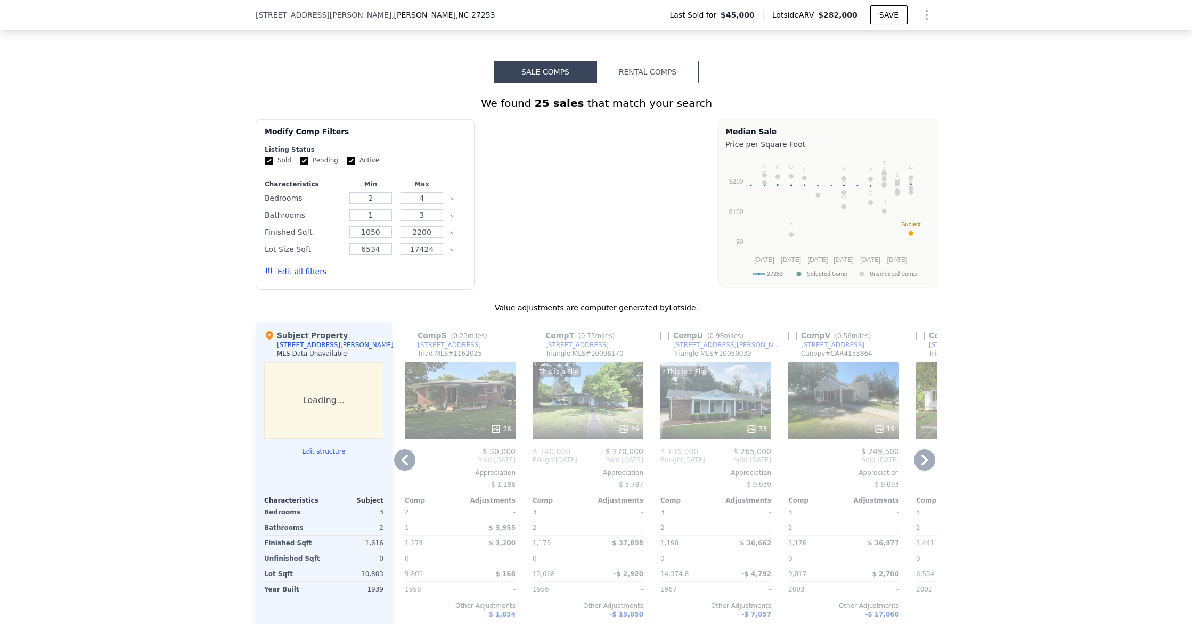
click at [926, 457] on icon at bounding box center [924, 459] width 21 height 21
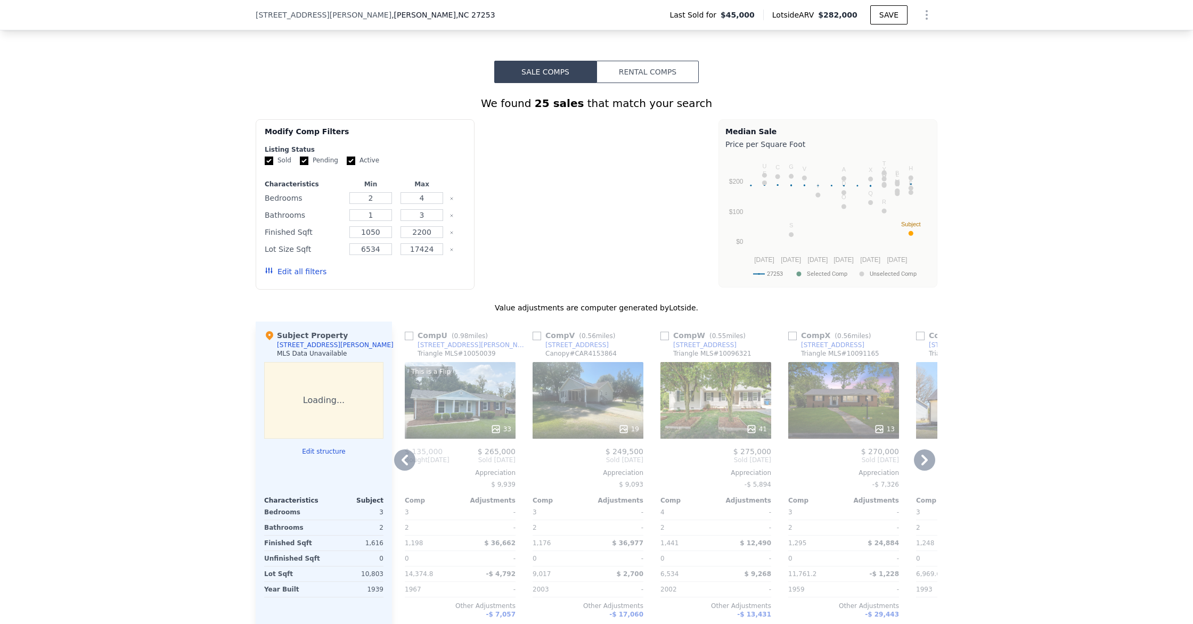
click at [926, 457] on icon at bounding box center [924, 459] width 21 height 21
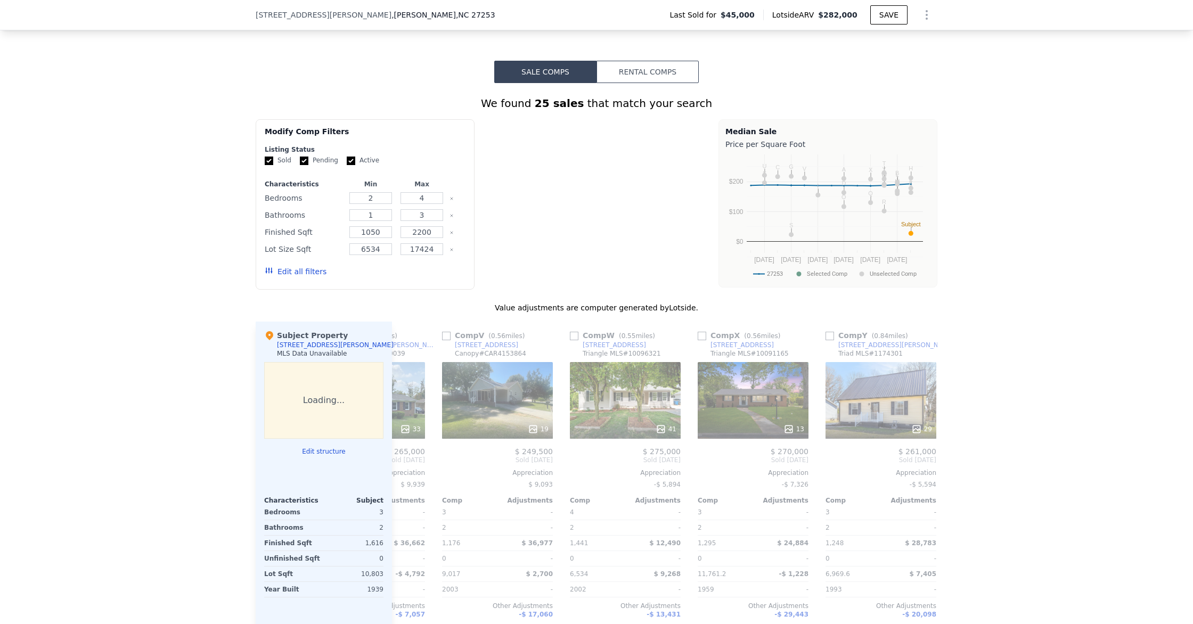
scroll to position [0, 2676]
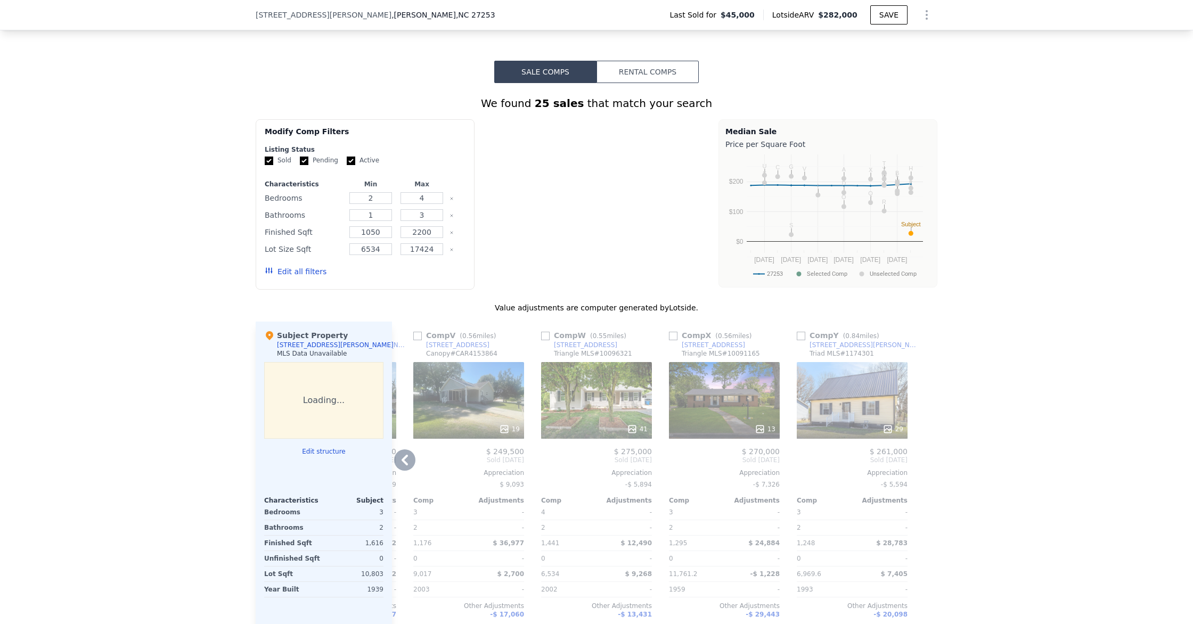
click at [926, 457] on div at bounding box center [928, 485] width 17 height 327
click at [410, 460] on icon at bounding box center [404, 459] width 21 height 21
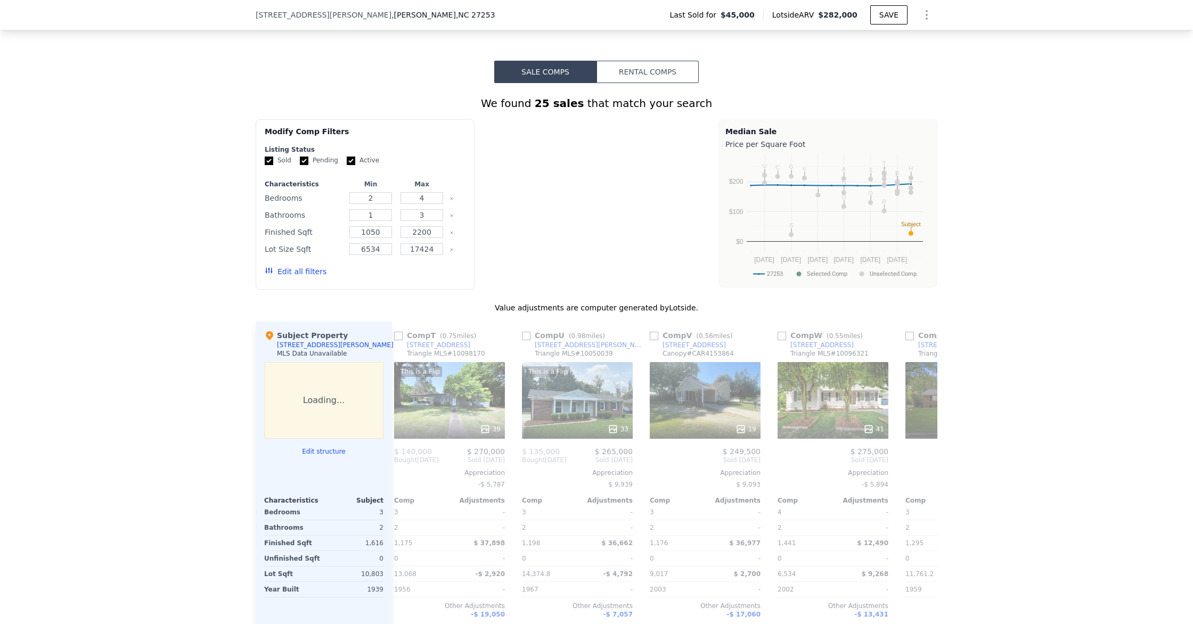
click at [410, 460] on div "Comp T ( 0.75 miles) 722 Orchard Dr Triangle MLS # 10098170 This is a Flip 39 $…" at bounding box center [449, 485] width 119 height 327
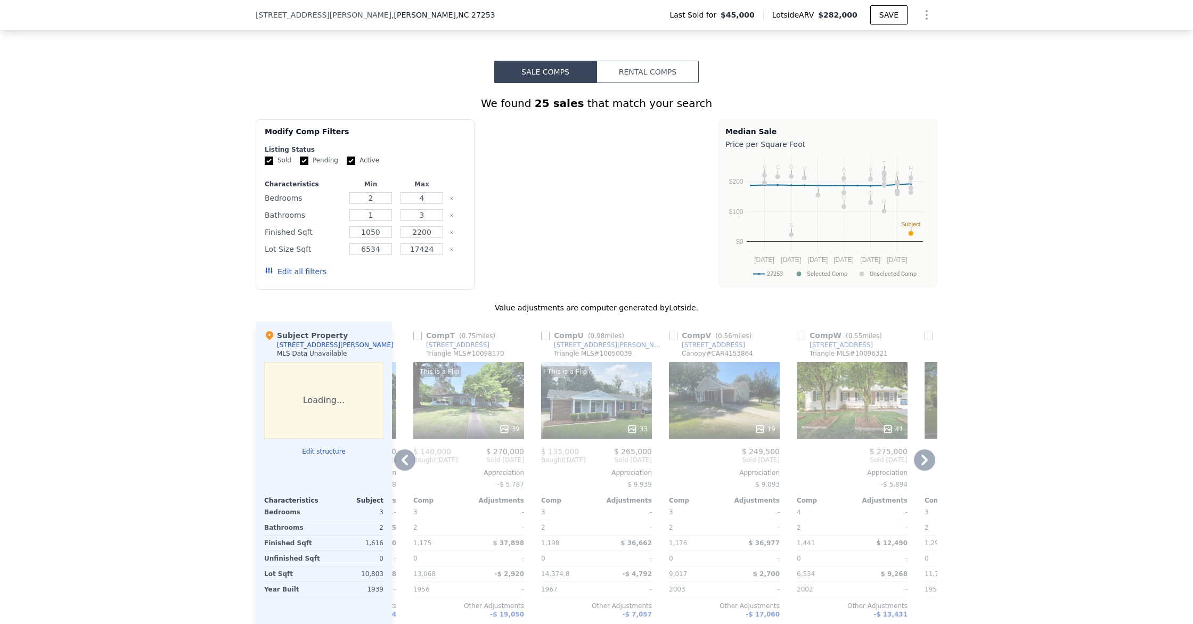
click at [403, 462] on icon at bounding box center [405, 460] width 6 height 11
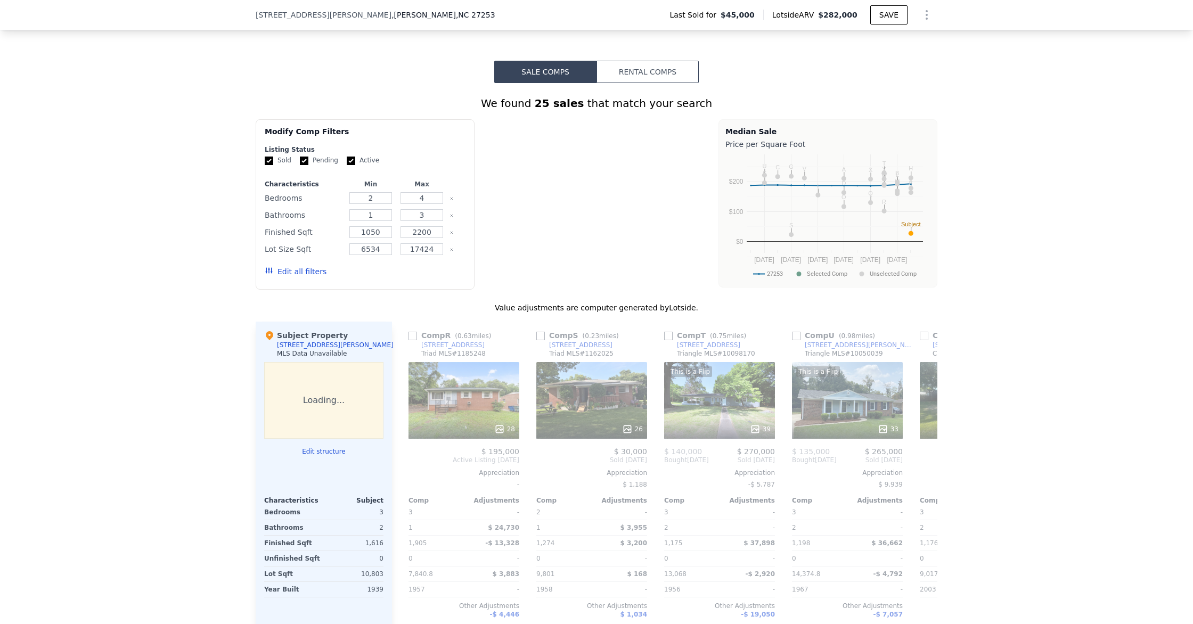
scroll to position [0, 2164]
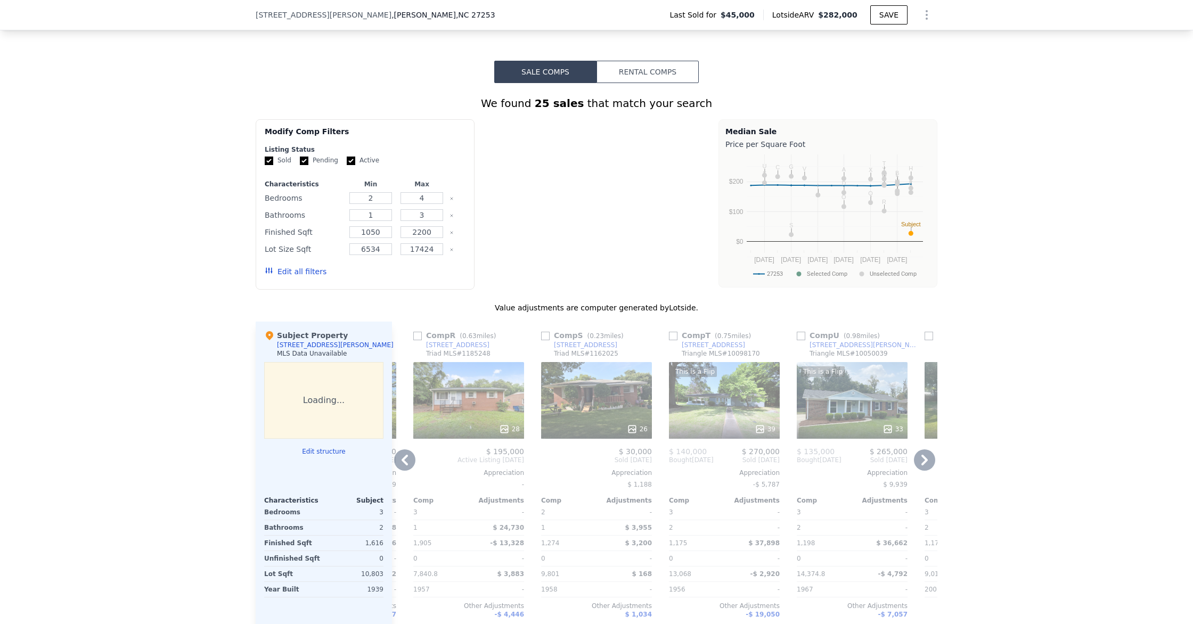
click at [402, 459] on icon at bounding box center [404, 459] width 21 height 21
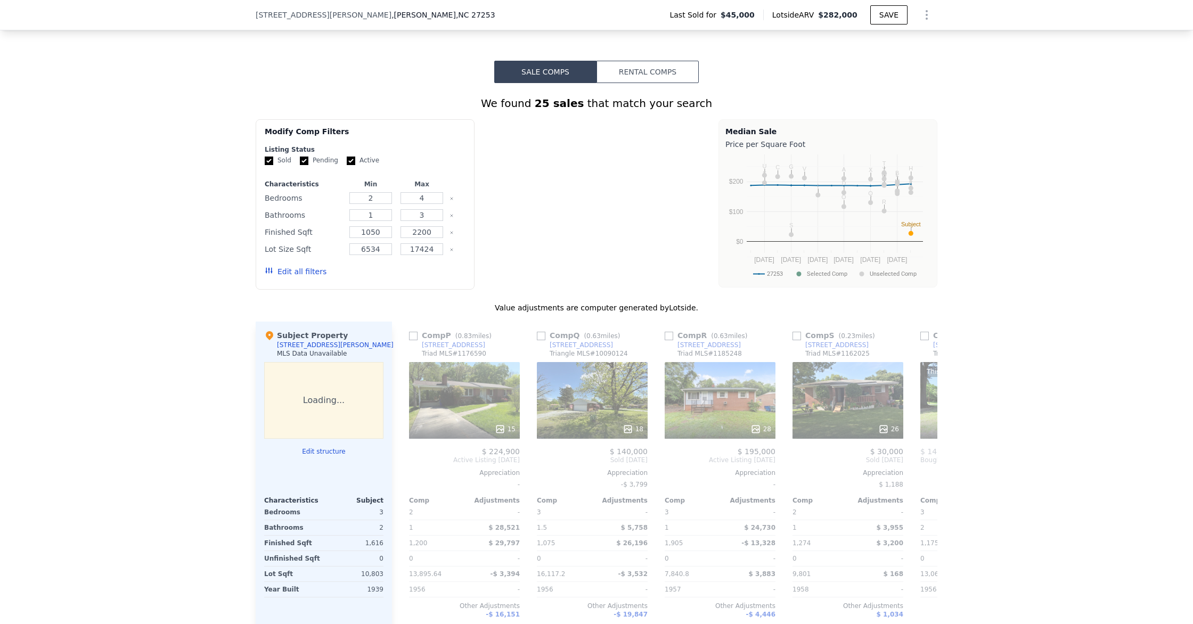
scroll to position [0, 1909]
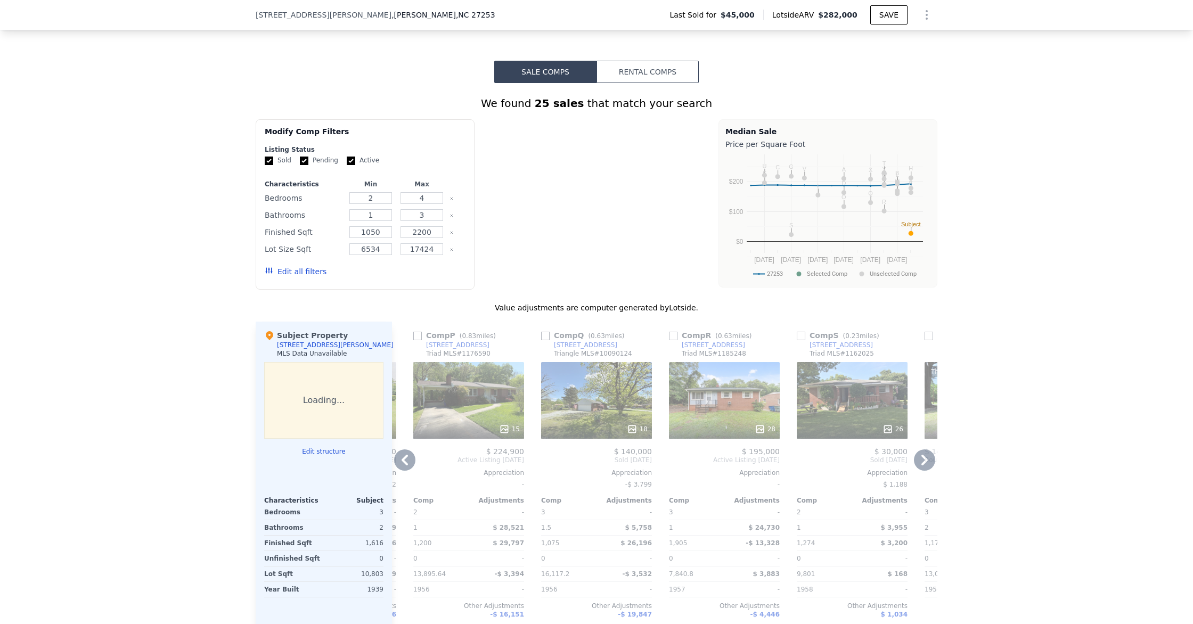
click at [404, 457] on icon at bounding box center [405, 460] width 6 height 11
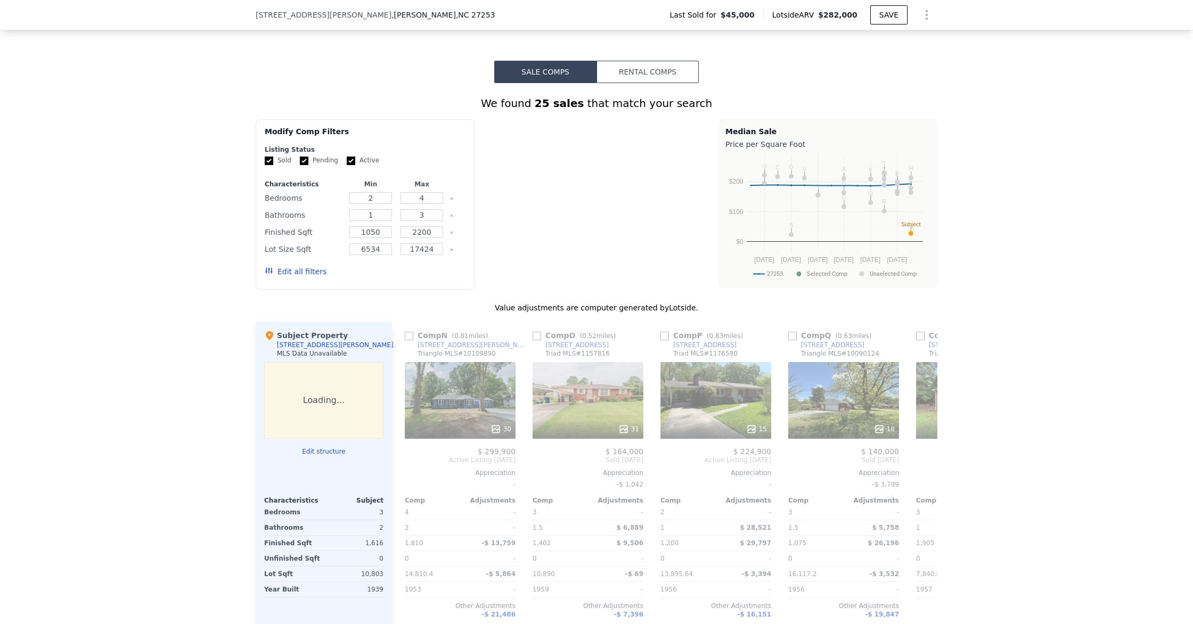
scroll to position [0, 1653]
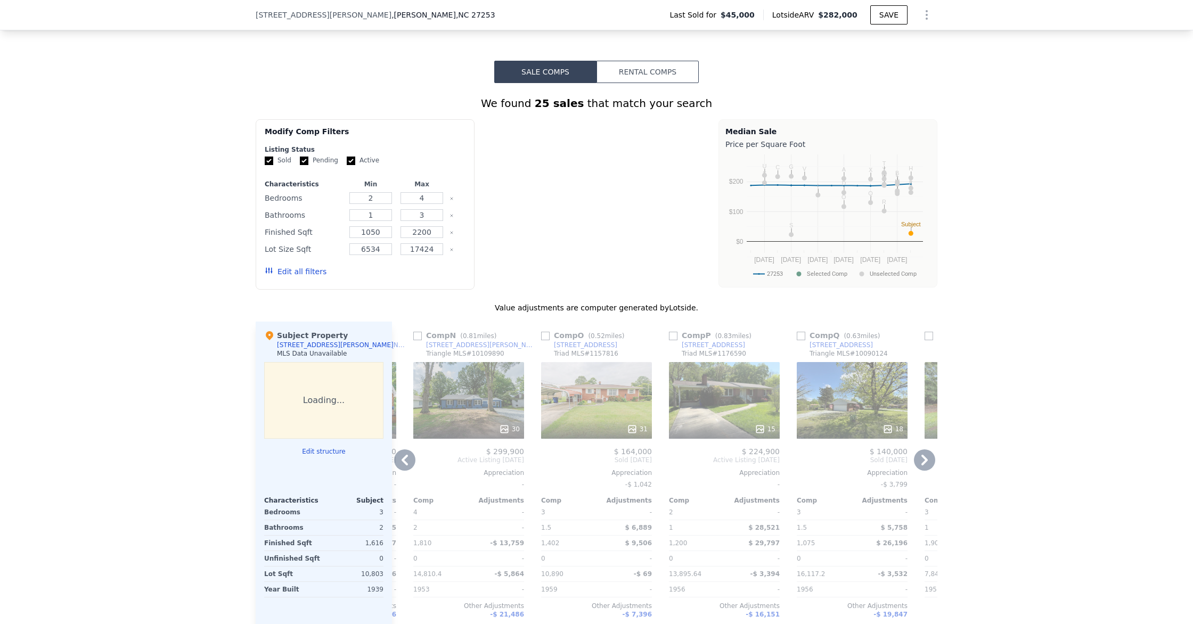
click at [402, 457] on icon at bounding box center [404, 459] width 21 height 21
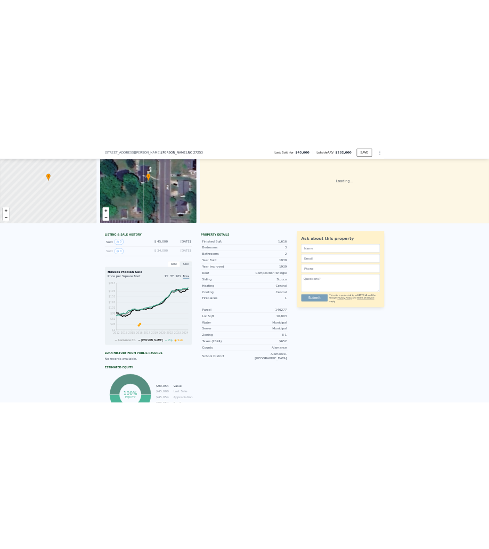
scroll to position [0, 0]
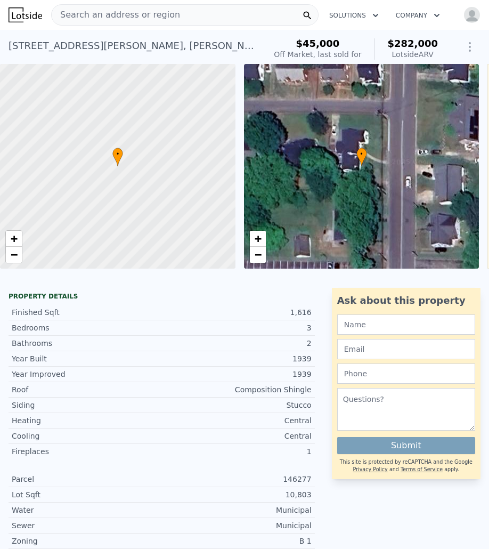
type input "3"
type input "2"
type input "1175"
type input "2108"
checkbox input "true"
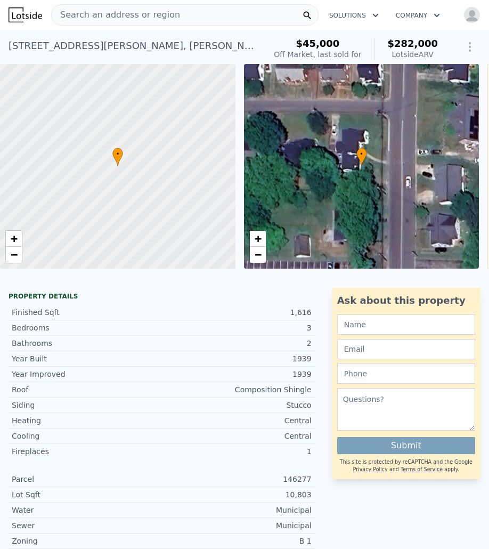
checkbox input "true"
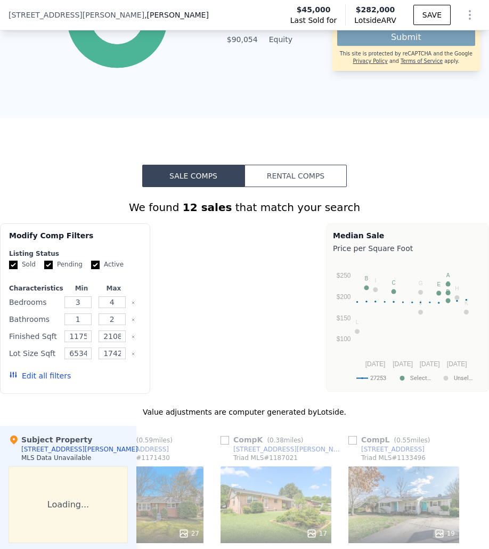
scroll to position [935, 0]
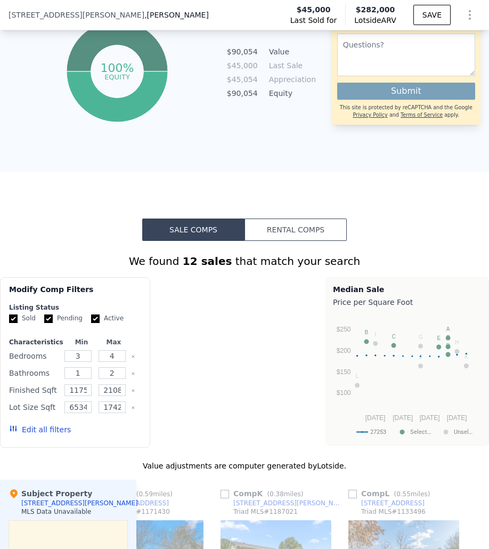
click at [280, 231] on button "Rental Comps" at bounding box center [295, 229] width 102 height 22
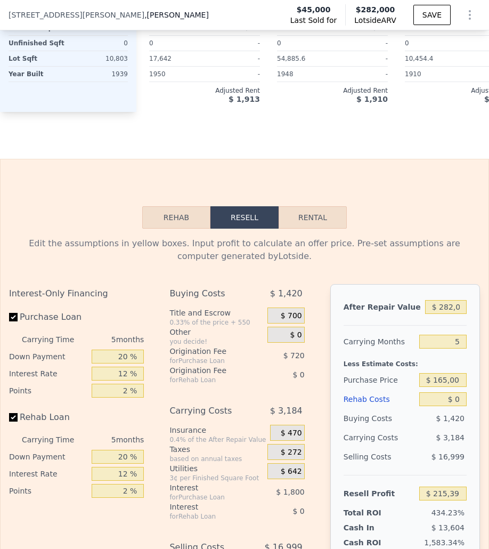
scroll to position [1590, 0]
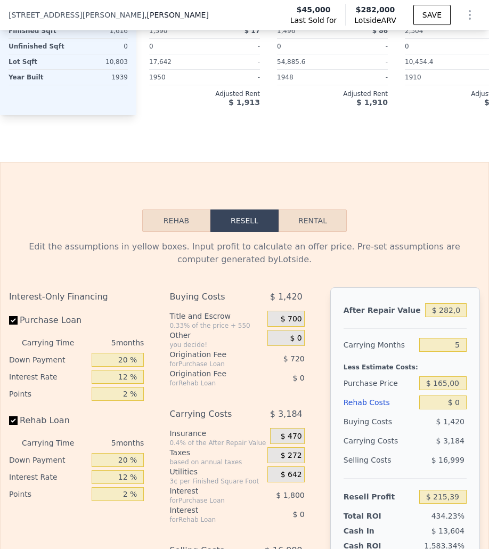
click at [307, 209] on button "Rental" at bounding box center [313, 220] width 68 height 22
select select "30"
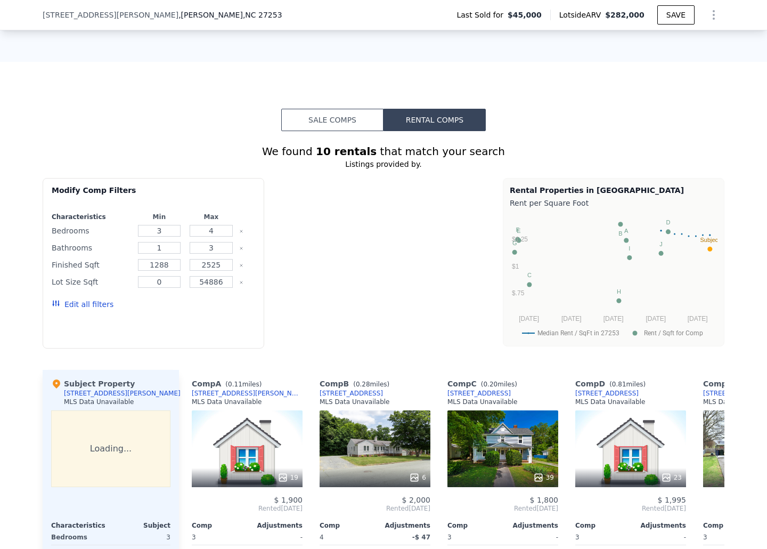
scroll to position [725, 0]
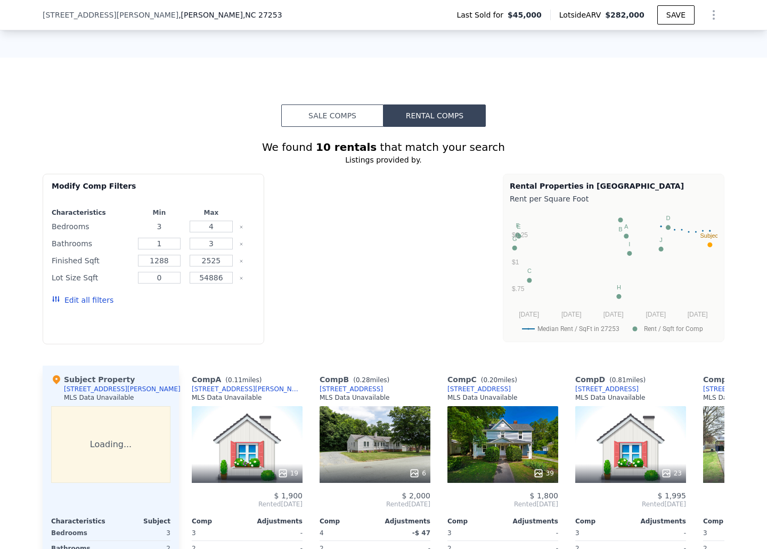
drag, startPoint x: 136, startPoint y: 225, endPoint x: 146, endPoint y: 224, distance: 9.7
click at [138, 225] on input "3" at bounding box center [159, 226] width 43 height 12
type input "2"
drag, startPoint x: 213, startPoint y: 227, endPoint x: 186, endPoint y: 227, distance: 27.2
click at [187, 228] on div "4" at bounding box center [211, 226] width 48 height 15
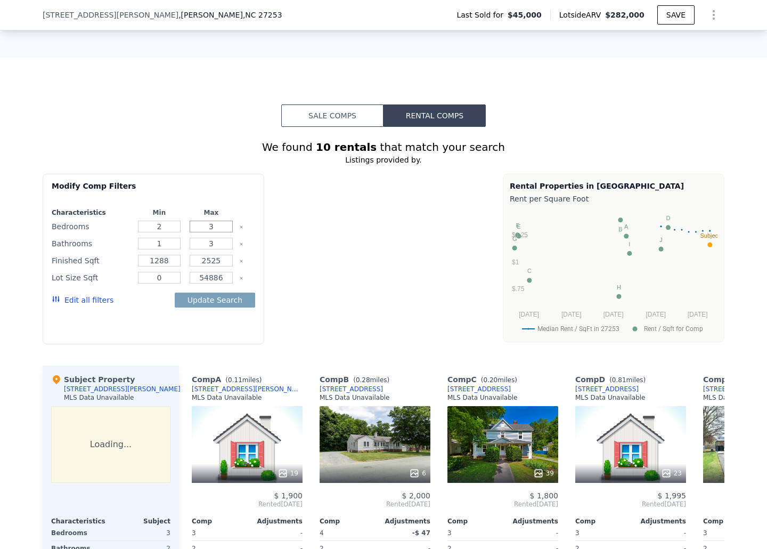
type input "3"
drag, startPoint x: 216, startPoint y: 244, endPoint x: 198, endPoint y: 245, distance: 18.7
click at [198, 245] on input "3" at bounding box center [211, 244] width 43 height 12
type input "2"
drag, startPoint x: 168, startPoint y: 275, endPoint x: 143, endPoint y: 280, distance: 24.9
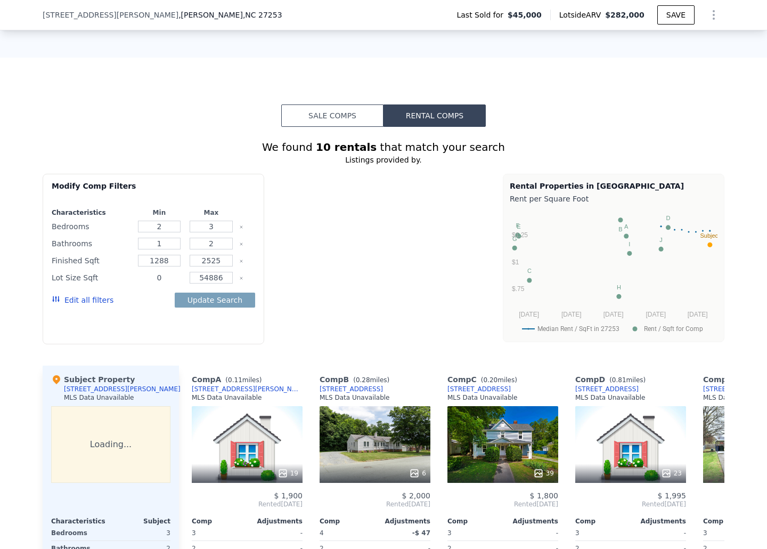
click at [143, 280] on input "0" at bounding box center [159, 278] width 43 height 12
type input "600"
drag, startPoint x: 225, startPoint y: 278, endPoint x: 167, endPoint y: 282, distance: 57.7
click at [150, 280] on div "Lot Size Sqft 600 54886" at bounding box center [153, 277] width 203 height 15
type input "4000"
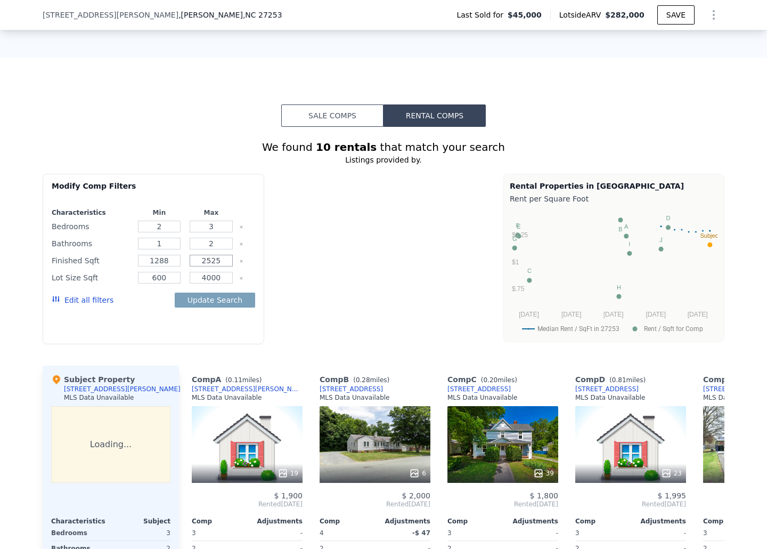
drag, startPoint x: 223, startPoint y: 260, endPoint x: 178, endPoint y: 261, distance: 44.2
click at [167, 261] on div "Finished Sqft 1288 2525" at bounding box center [153, 260] width 203 height 15
type input "250"
click at [236, 298] on button "Update Search" at bounding box center [215, 299] width 80 height 15
drag, startPoint x: 157, startPoint y: 275, endPoint x: 163, endPoint y: 276, distance: 6.4
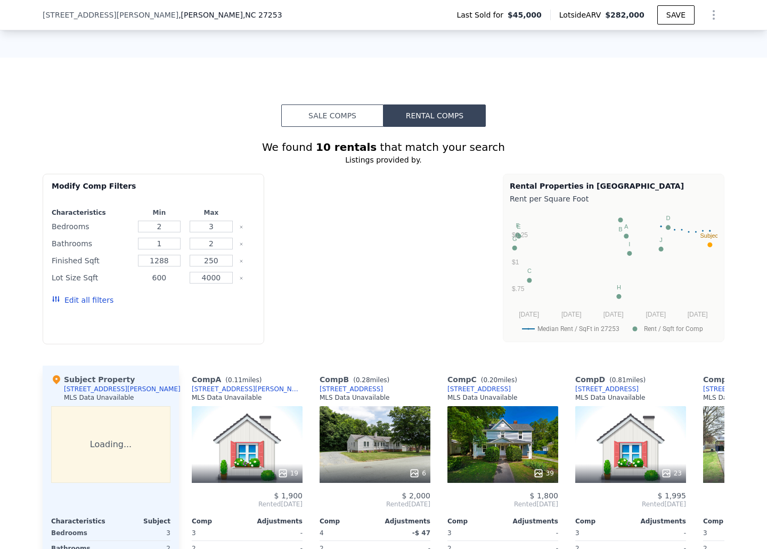
click at [159, 275] on input "600" at bounding box center [159, 278] width 43 height 12
drag, startPoint x: 181, startPoint y: 276, endPoint x: 135, endPoint y: 278, distance: 45.8
click at [135, 278] on div "600" at bounding box center [159, 277] width 48 height 15
type input "4000"
drag, startPoint x: 226, startPoint y: 278, endPoint x: 178, endPoint y: 279, distance: 47.4
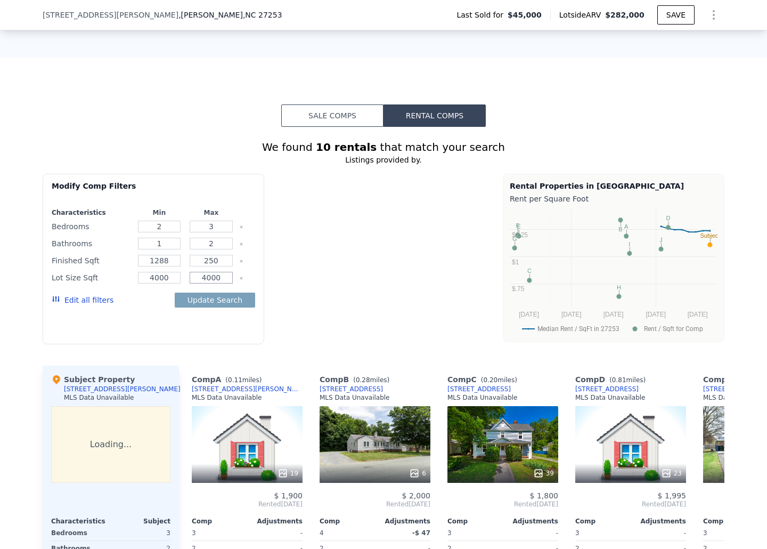
click at [178, 279] on div "Lot Size Sqft 4000 4000" at bounding box center [153, 277] width 203 height 15
type input "3000"
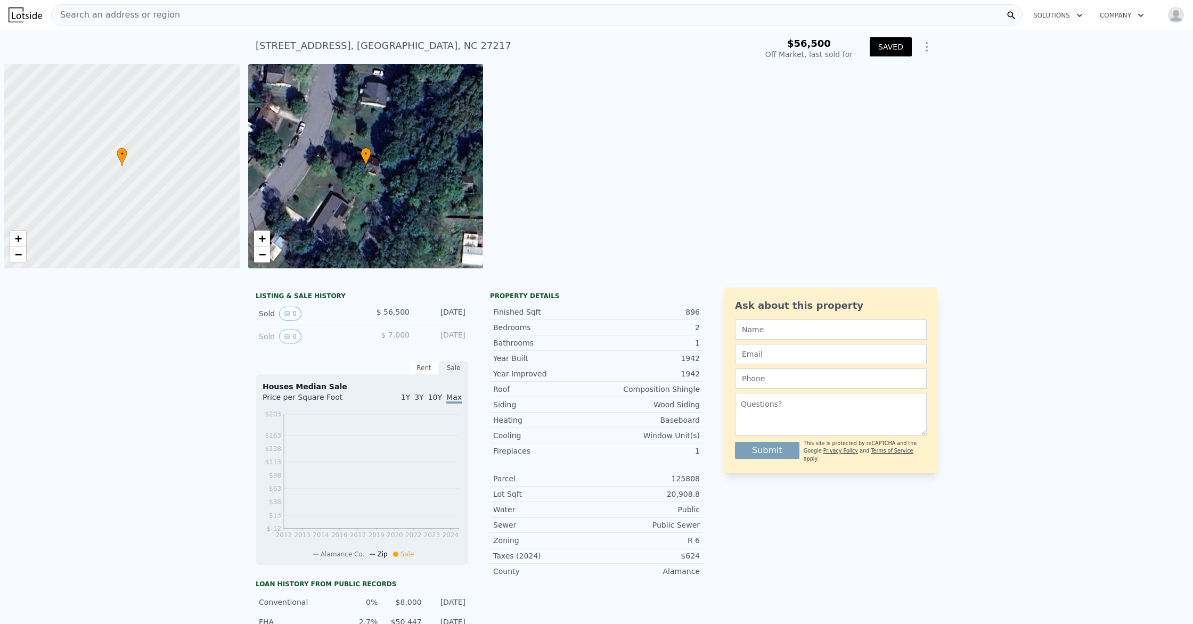
scroll to position [0, 4]
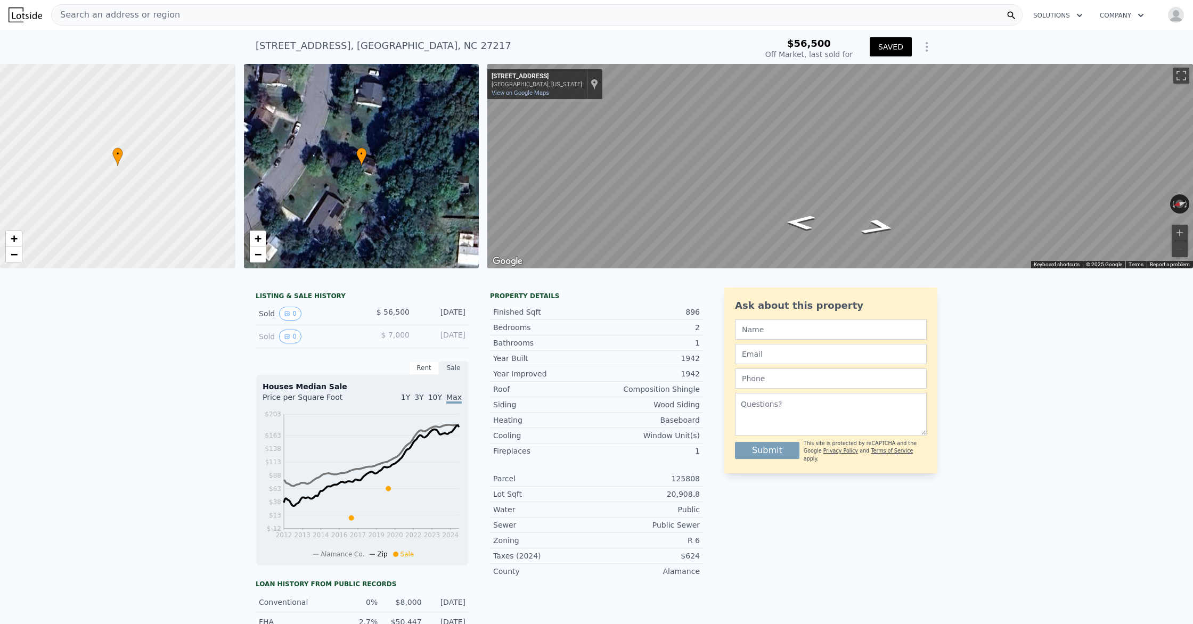
click at [103, 17] on span "Search an address or region" at bounding box center [116, 15] width 128 height 13
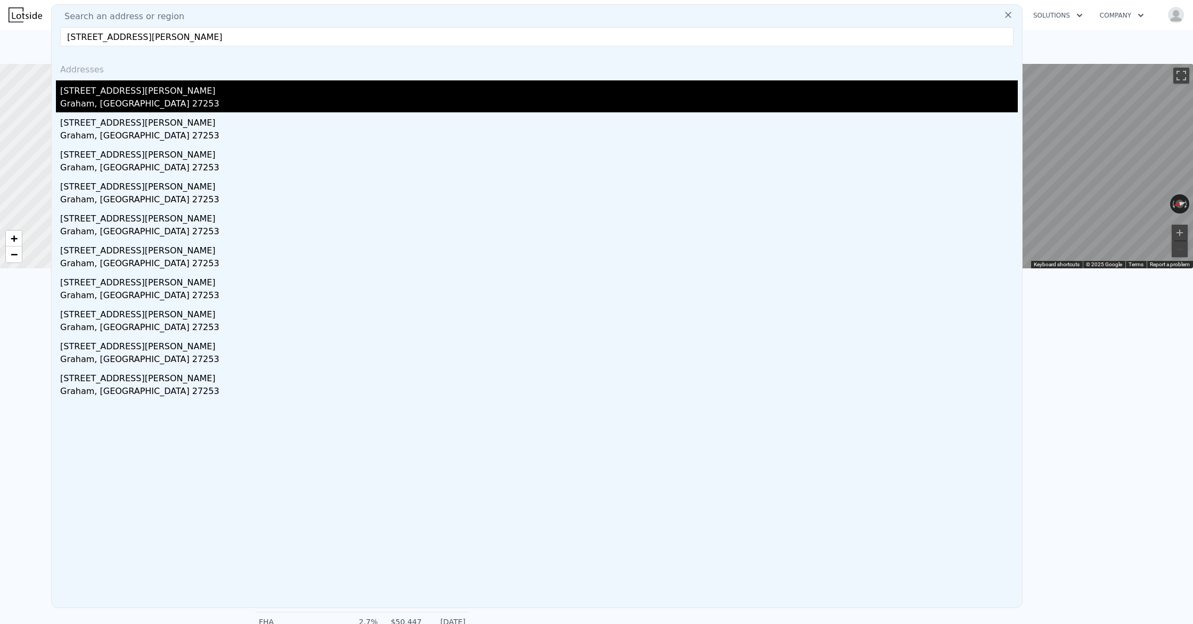
type input "214 n marshall st graham nc"
click at [149, 110] on div "Graham, NC 27253" at bounding box center [539, 104] width 958 height 15
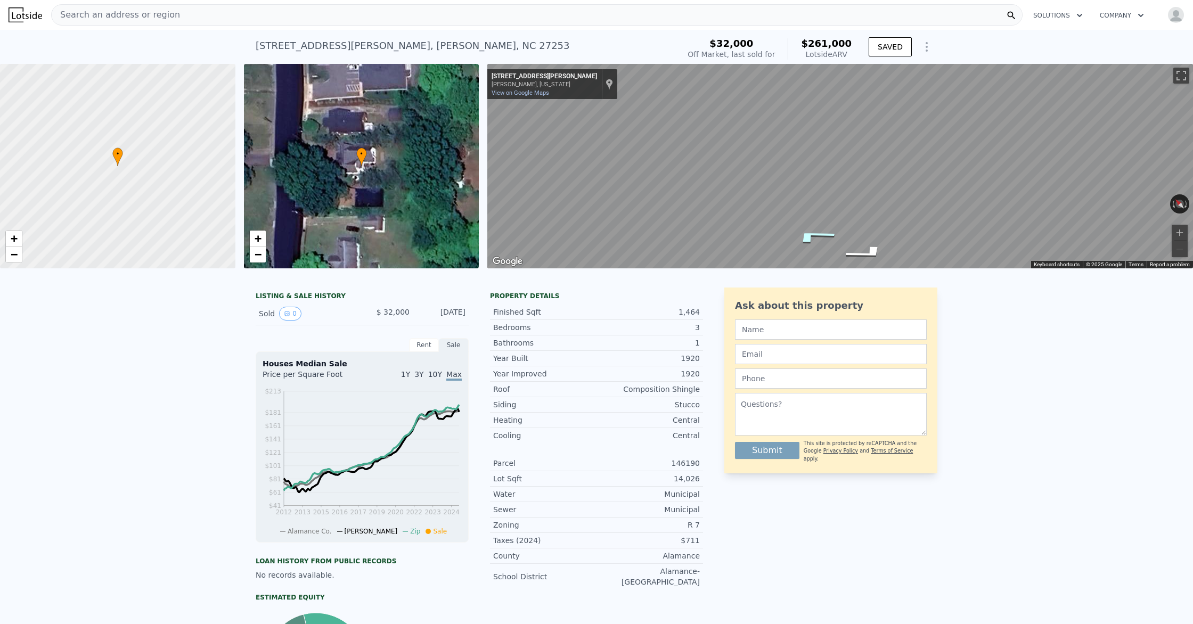
click at [815, 238] on icon "Go North, S Marshall St" at bounding box center [813, 236] width 79 height 22
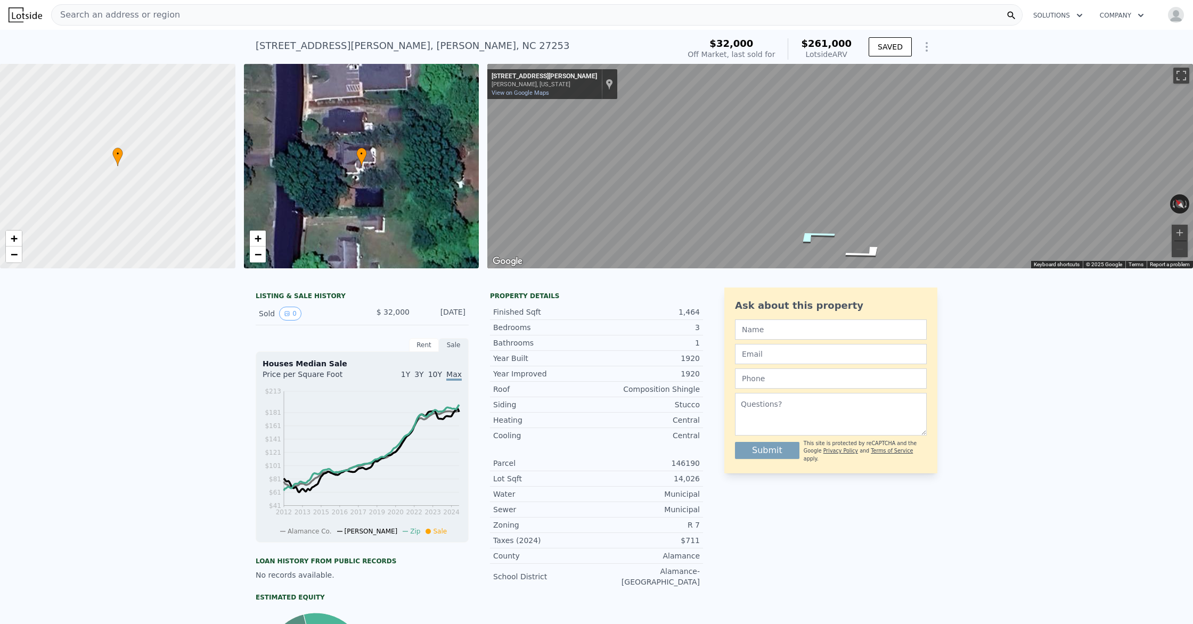
click at [815, 238] on icon "Go North, S Marshall St" at bounding box center [813, 236] width 79 height 22
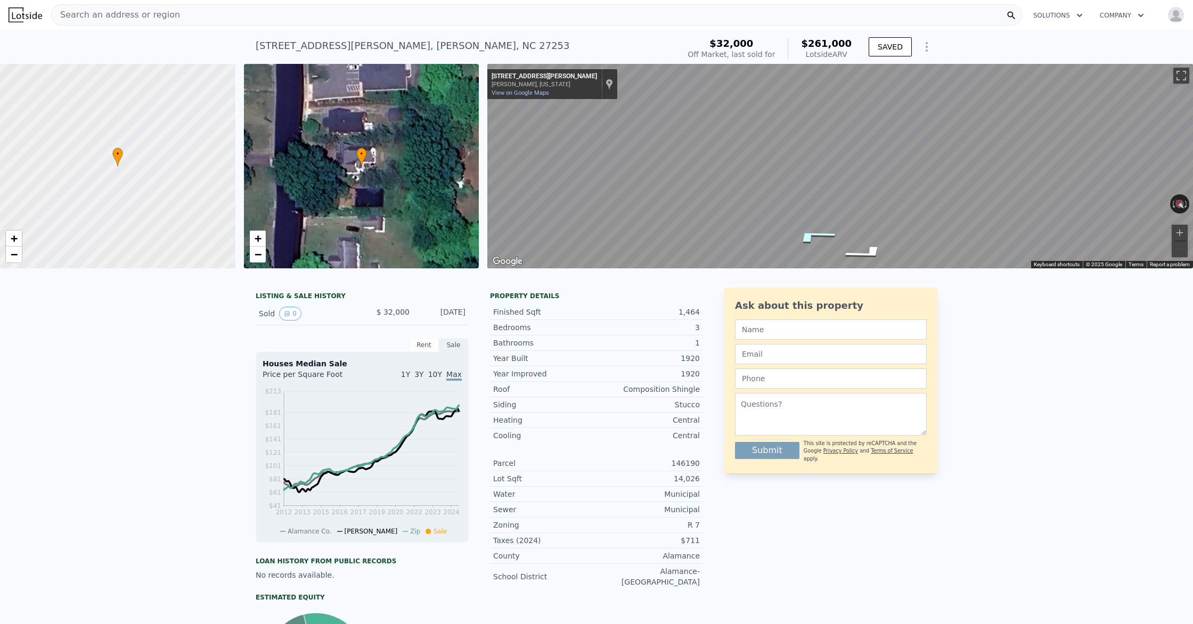
click at [815, 238] on icon "Go North, S Marshall St" at bounding box center [813, 236] width 79 height 22
click at [815, 238] on icon "Go North, E Pine St" at bounding box center [824, 234] width 78 height 20
click at [799, 238] on icon "Go North, S Marshall St" at bounding box center [813, 236] width 79 height 22
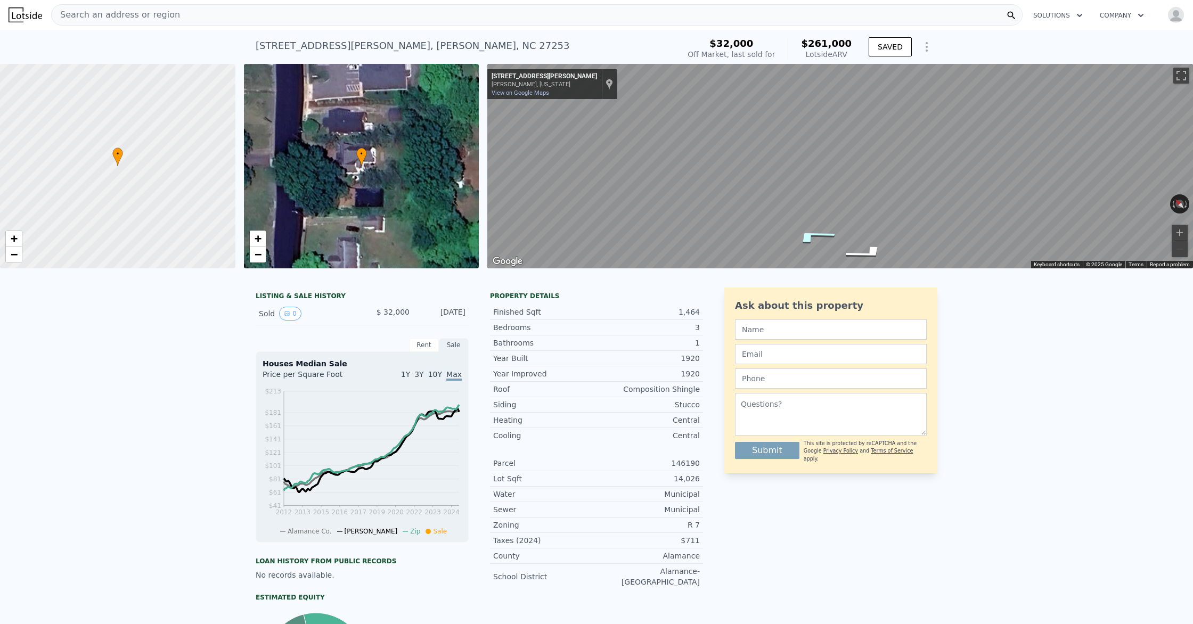
click at [799, 238] on icon "Go North, S Marshall St" at bounding box center [813, 236] width 79 height 22
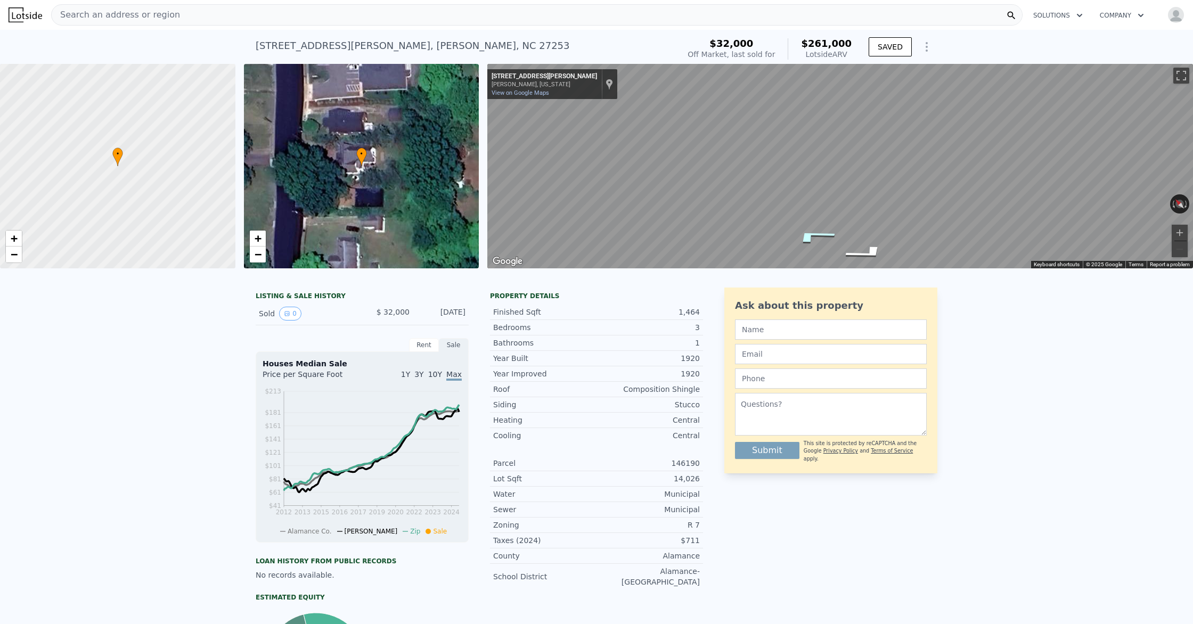
click at [799, 238] on icon "Go North, S Marshall St" at bounding box center [813, 236] width 79 height 22
click at [811, 238] on icon "Go Northeast, E Elm St" at bounding box center [837, 233] width 67 height 15
click at [806, 241] on icon "Go North, N Marshall St" at bounding box center [813, 236] width 79 height 22
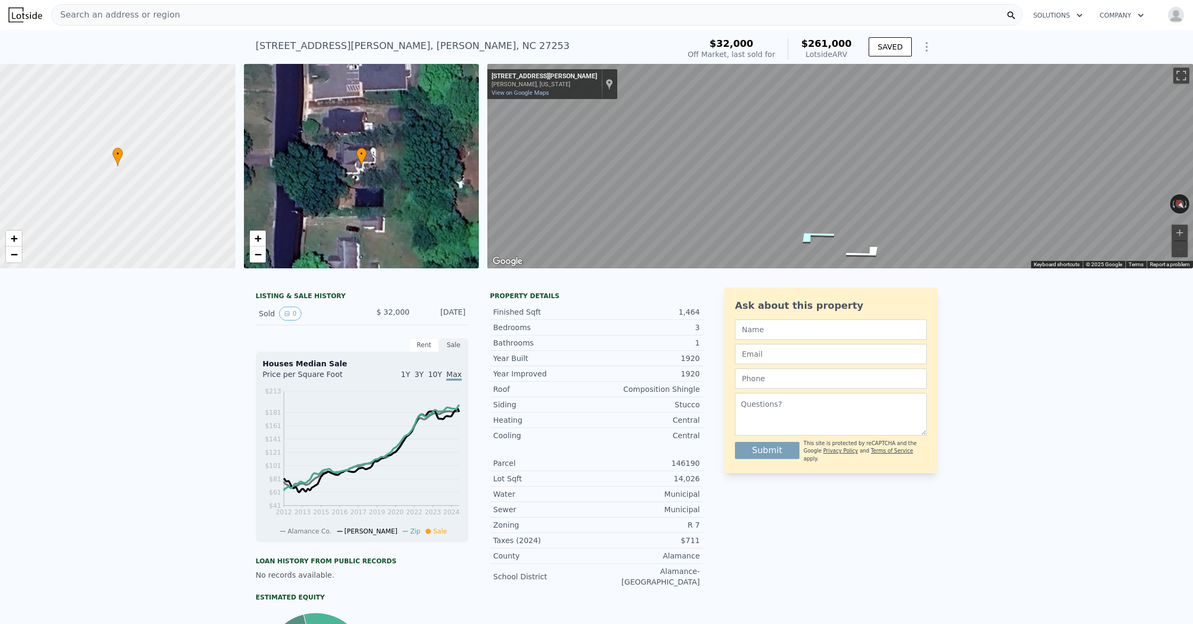
click at [806, 241] on icon "Go North, N Marshall St" at bounding box center [812, 236] width 79 height 22
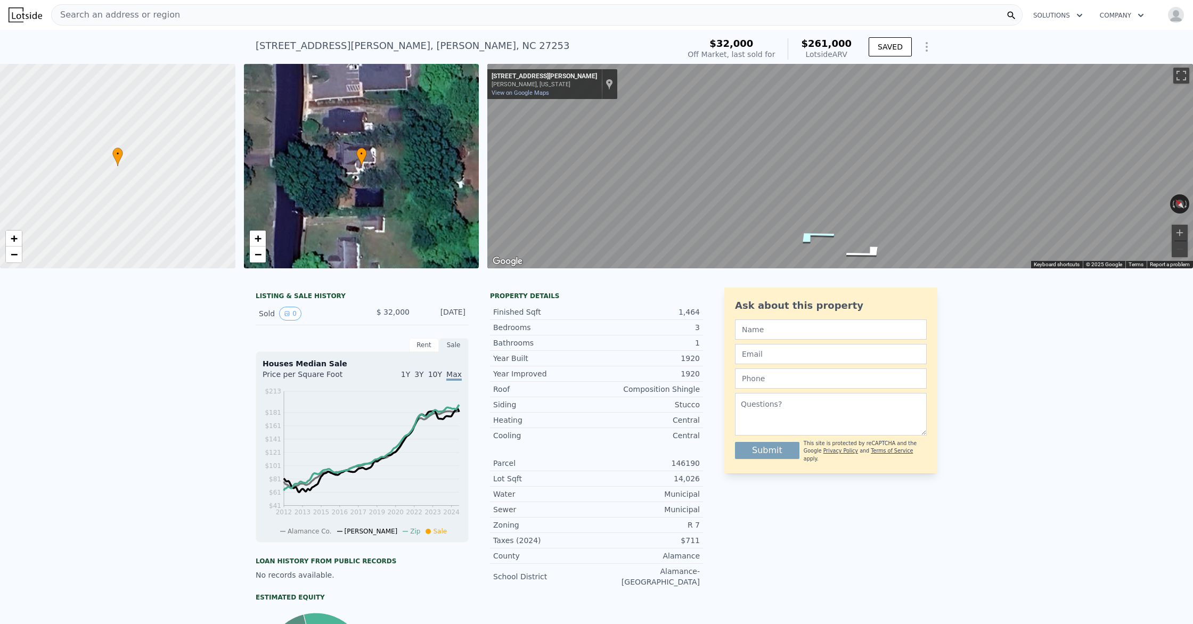
click at [806, 241] on icon "Go North, N Marshall St" at bounding box center [812, 236] width 79 height 22
click at [806, 241] on icon "Go Northwest, NC-54" at bounding box center [801, 245] width 54 height 19
click at [806, 241] on div "Map" at bounding box center [840, 166] width 706 height 205
click at [874, 238] on icon "Go Southeast, N Marshall St" at bounding box center [880, 246] width 50 height 18
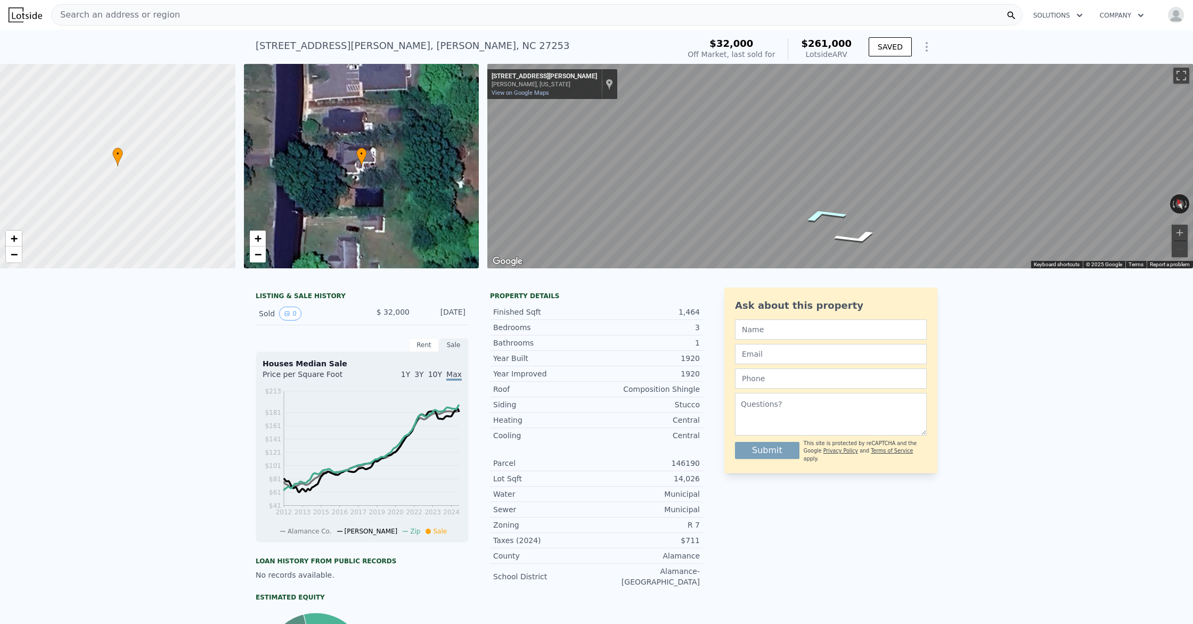
click at [803, 217] on div "Map" at bounding box center [840, 166] width 706 height 205
click at [824, 219] on icon "Go North, N Marshall St" at bounding box center [823, 215] width 78 height 22
click at [1182, 231] on button "Zoom in" at bounding box center [1180, 233] width 16 height 16
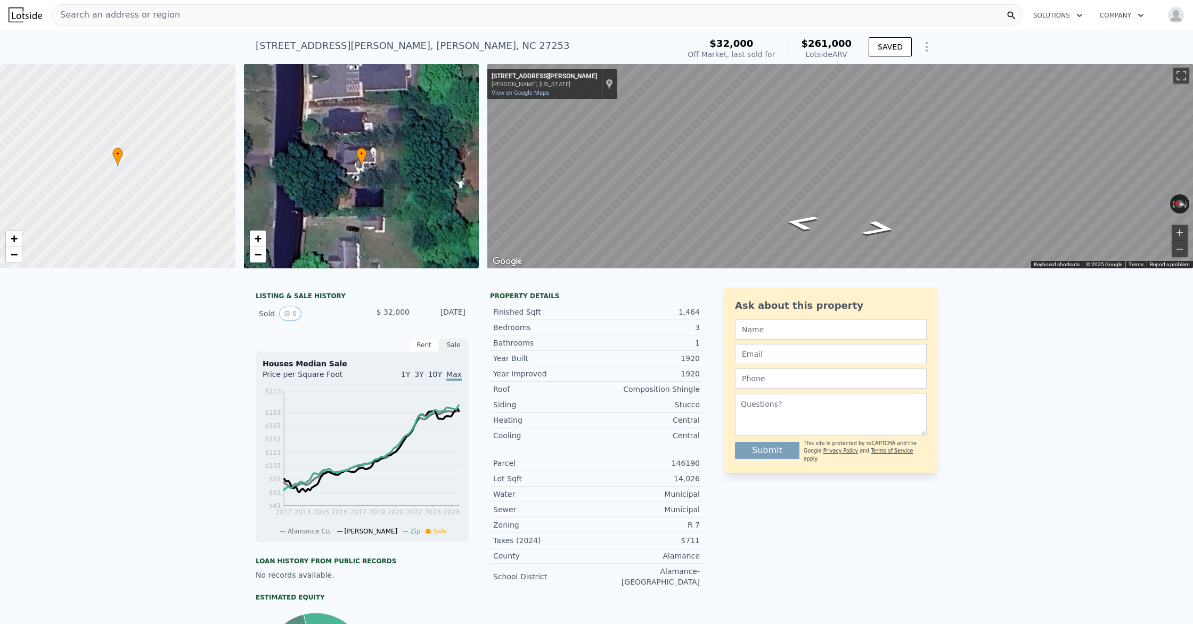
click at [1182, 231] on button "Zoom in" at bounding box center [1180, 233] width 16 height 16
click at [1185, 234] on button "Zoom in" at bounding box center [1180, 233] width 16 height 16
click at [862, 227] on div "Map" at bounding box center [840, 166] width 706 height 205
click at [1192, 228] on div "Map" at bounding box center [840, 166] width 706 height 205
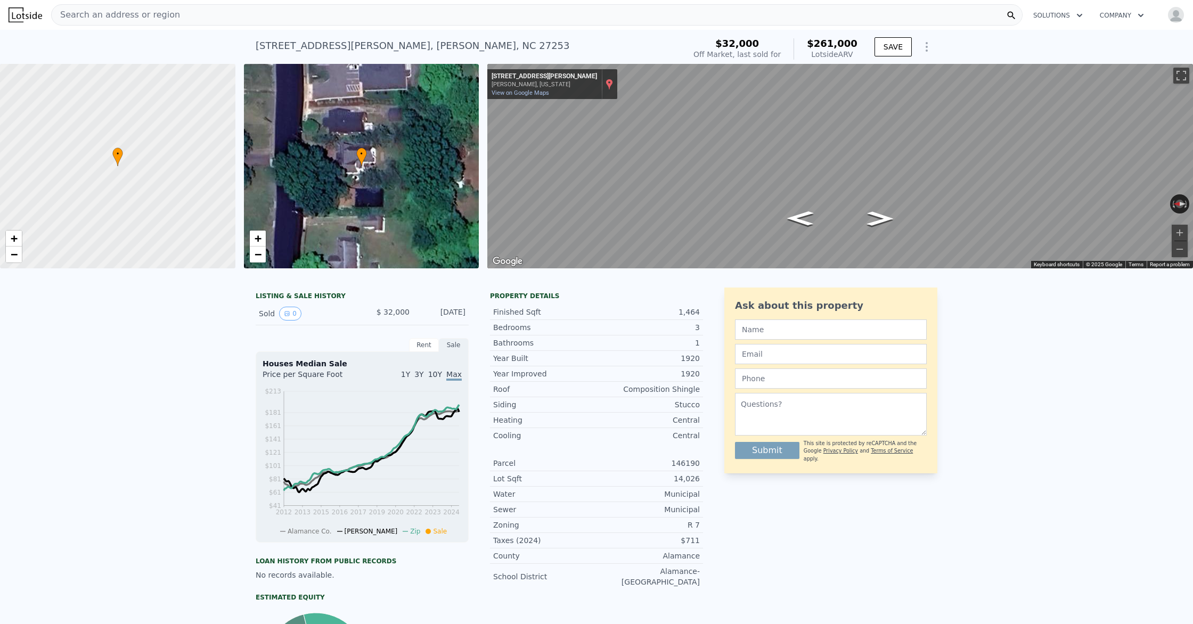
click at [606, 80] on div "Show location on map" at bounding box center [609, 84] width 7 height 12
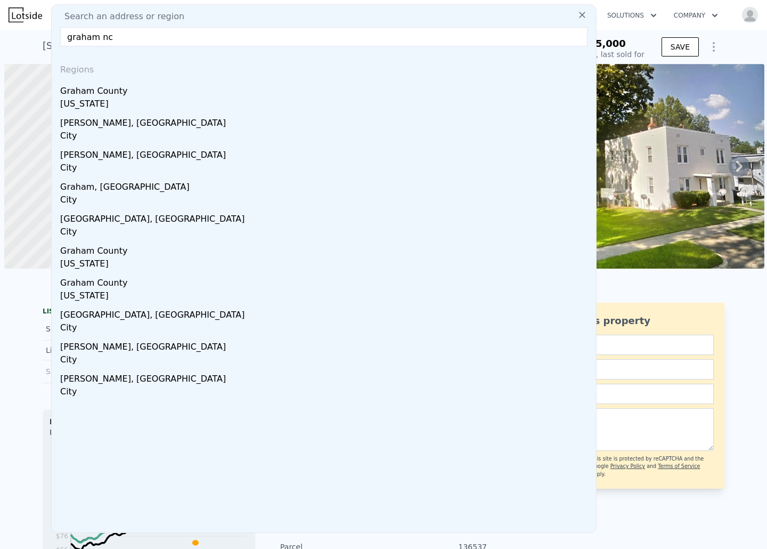
select select "30"
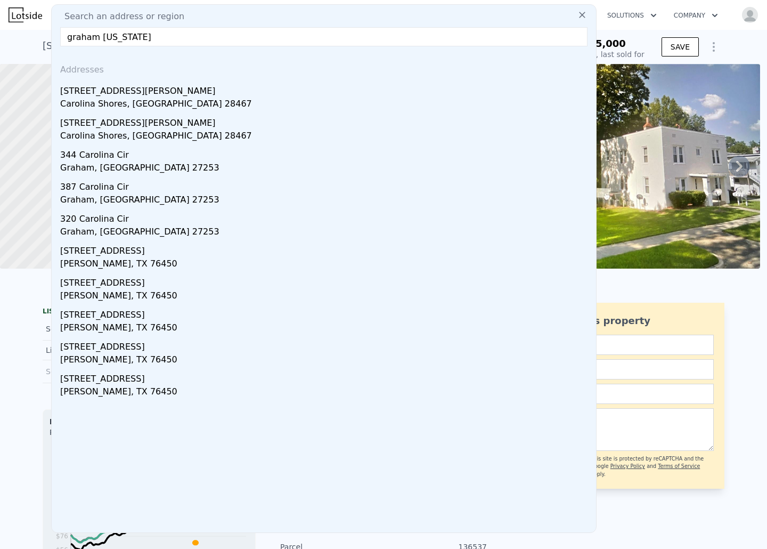
drag, startPoint x: 68, startPoint y: 39, endPoint x: 76, endPoint y: 39, distance: 8.5
click at [68, 39] on input "graham north carolina" at bounding box center [323, 36] width 527 height 19
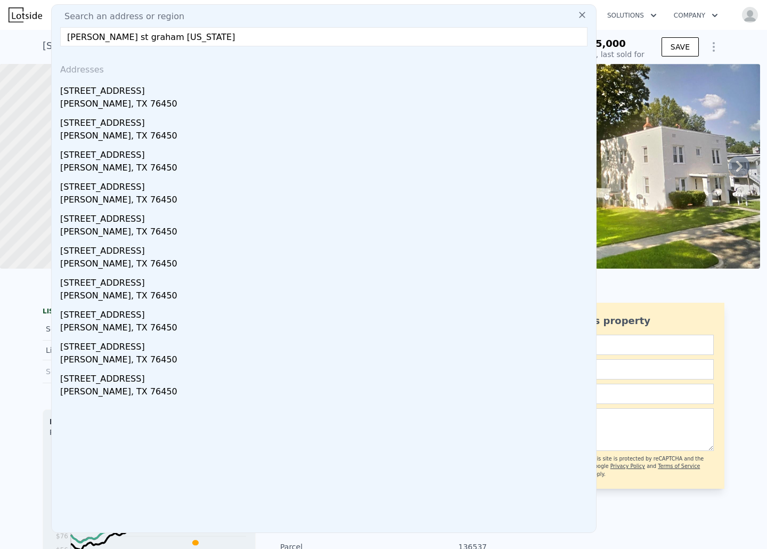
drag, startPoint x: 224, startPoint y: 35, endPoint x: -109, endPoint y: 35, distance: 332.3
click at [0, 35] on html "Search an address or region Search an address or region marshall st graham nort…" at bounding box center [383, 274] width 767 height 549
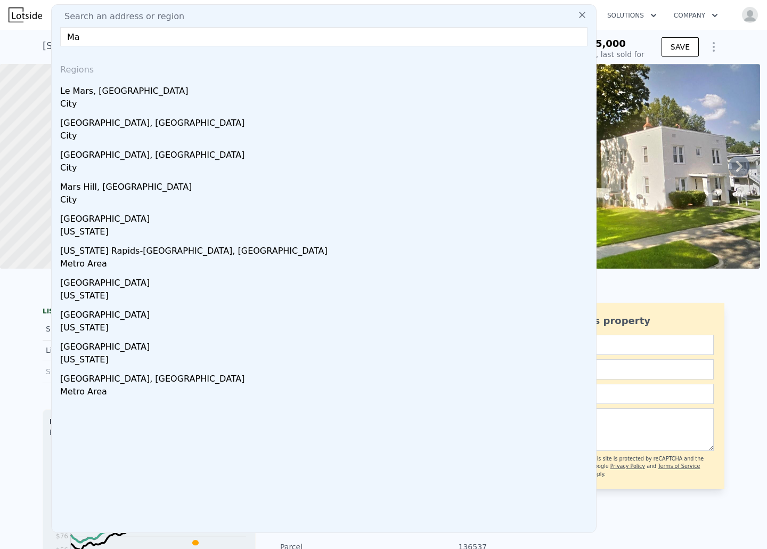
type input "M"
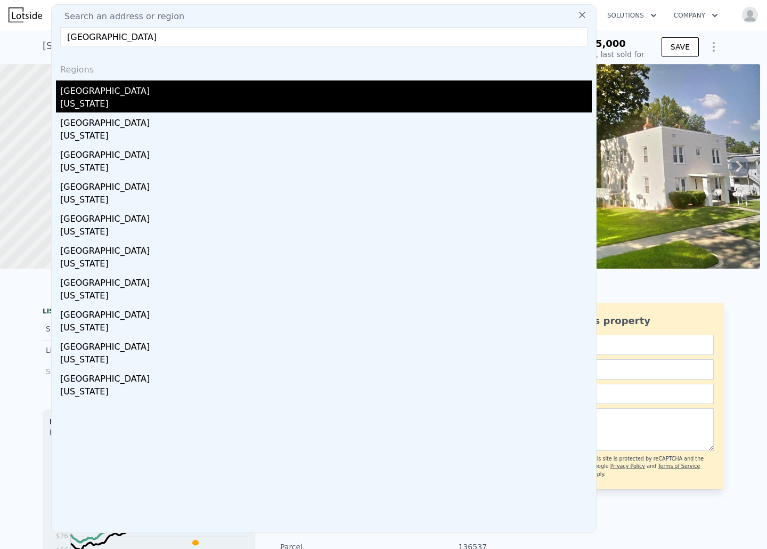
type input "Alamance county"
click at [169, 111] on div "[US_STATE]" at bounding box center [326, 104] width 532 height 15
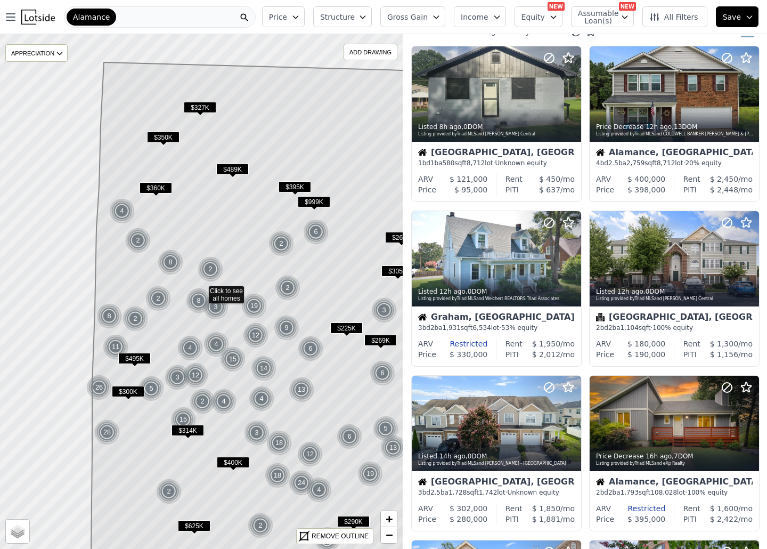
scroll to position [36, 0]
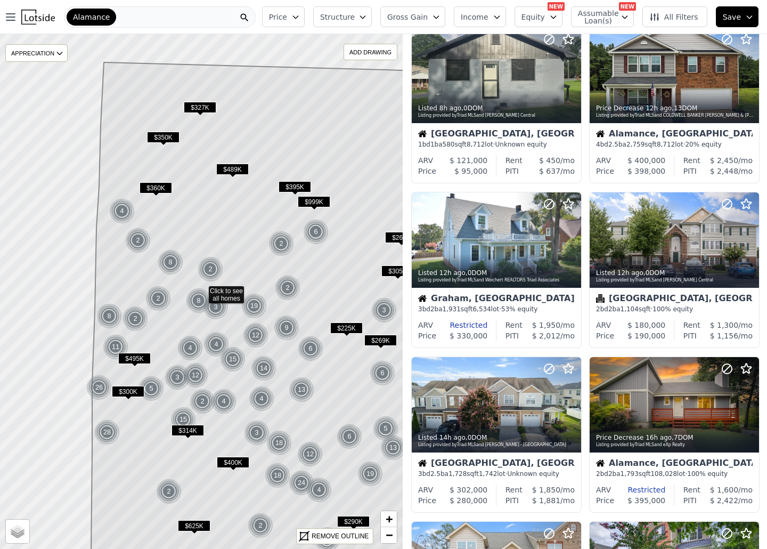
click at [367, 17] on icon "button" at bounding box center [362, 17] width 9 height 9
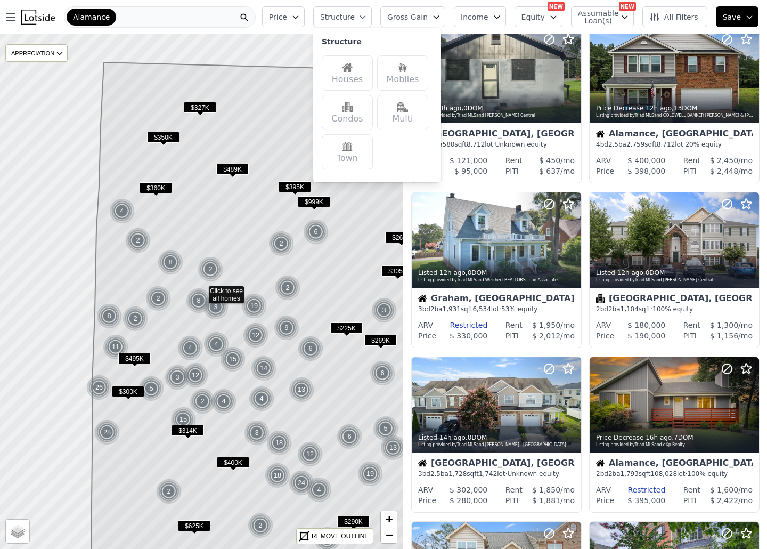
click at [367, 17] on icon "button" at bounding box center [362, 17] width 9 height 9
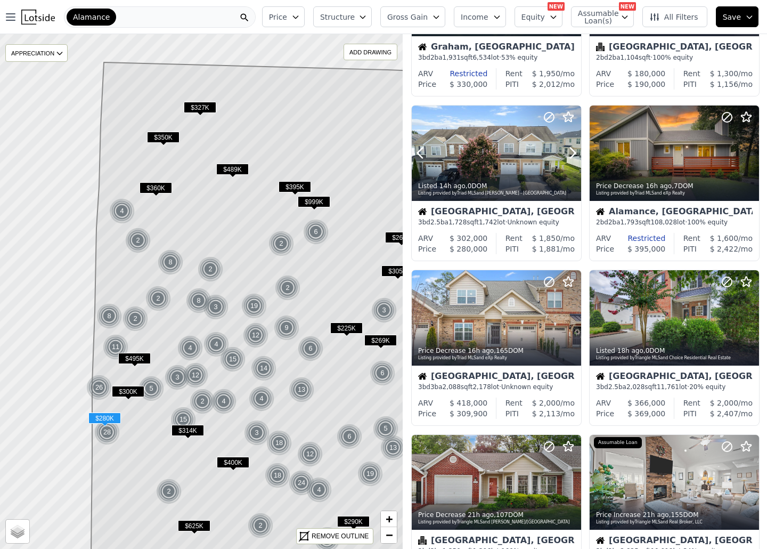
scroll to position [265, 0]
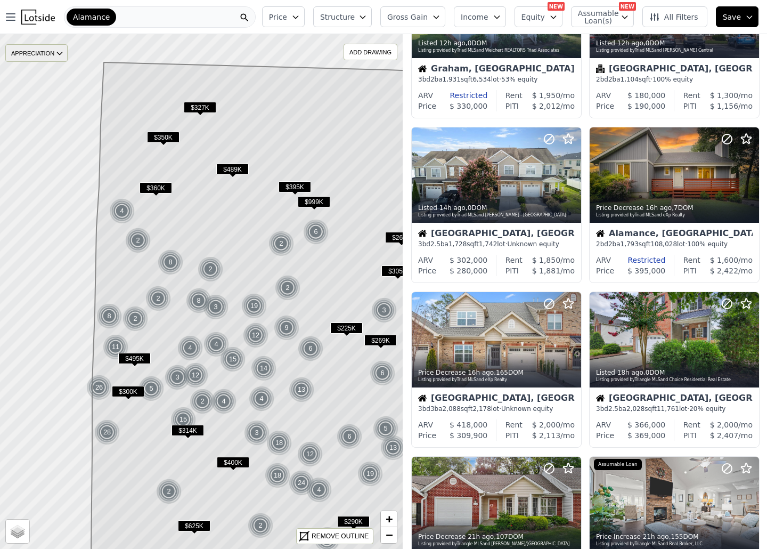
click at [63, 53] on icon at bounding box center [59, 53] width 9 height 9
click at [62, 53] on icon at bounding box center [59, 53] width 5 height 3
click at [488, 20] on span "Income" at bounding box center [475, 17] width 28 height 11
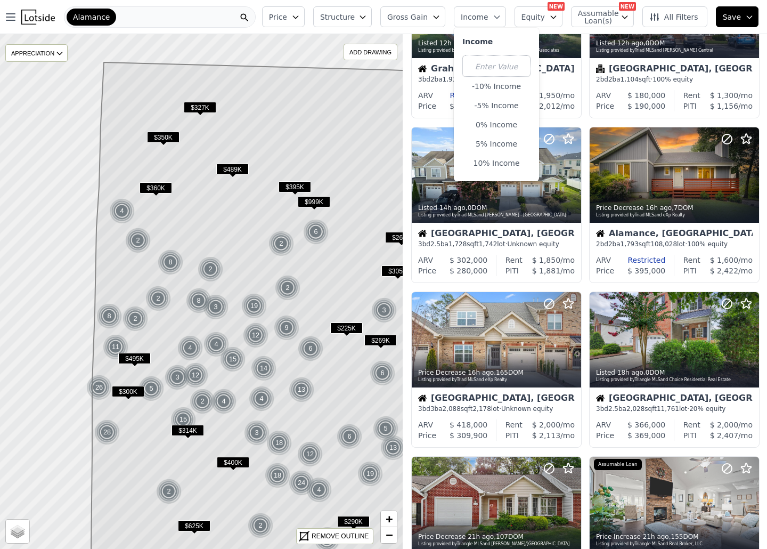
click at [488, 20] on span "Income" at bounding box center [475, 17] width 28 height 11
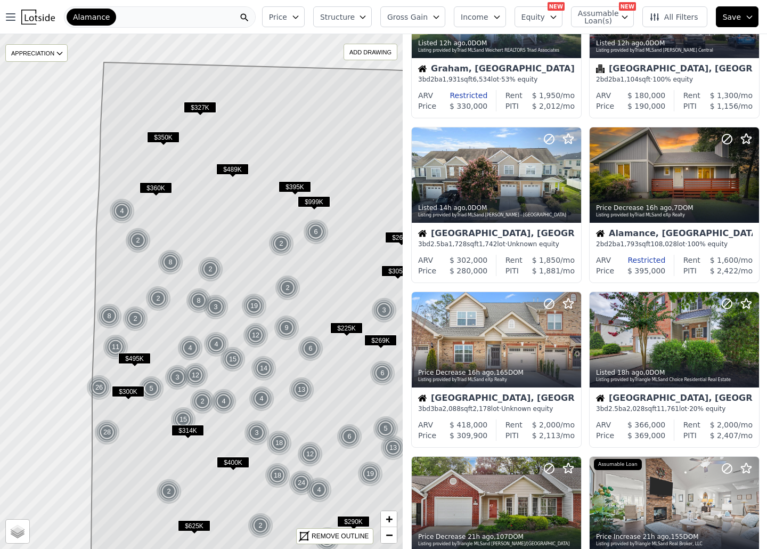
click at [688, 12] on span "All Filters" at bounding box center [673, 17] width 49 height 11
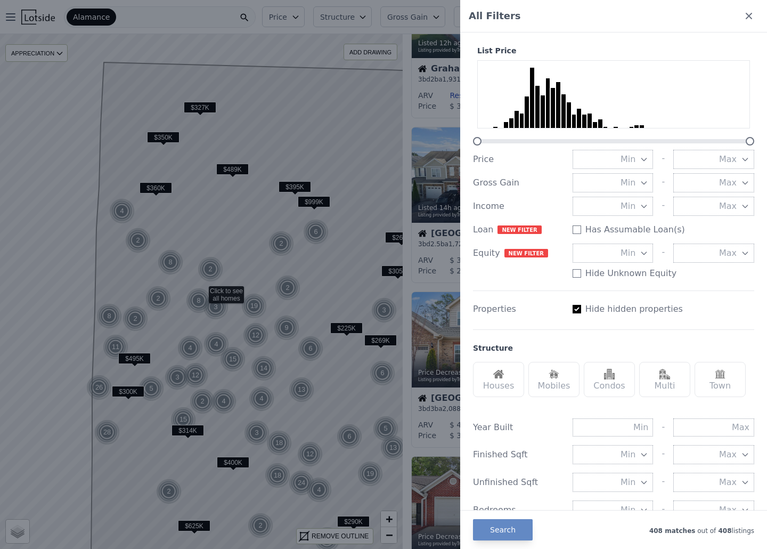
click at [656, 384] on div "Multi" at bounding box center [664, 379] width 51 height 35
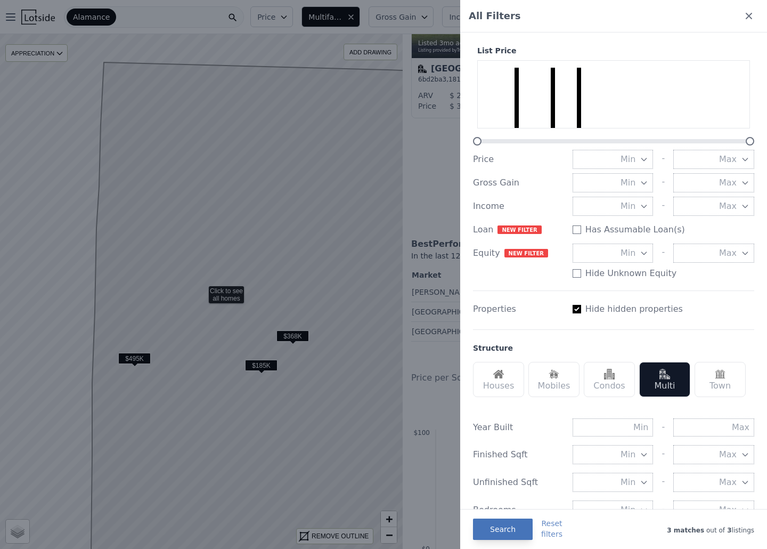
click at [509, 522] on button "Search" at bounding box center [503, 528] width 60 height 21
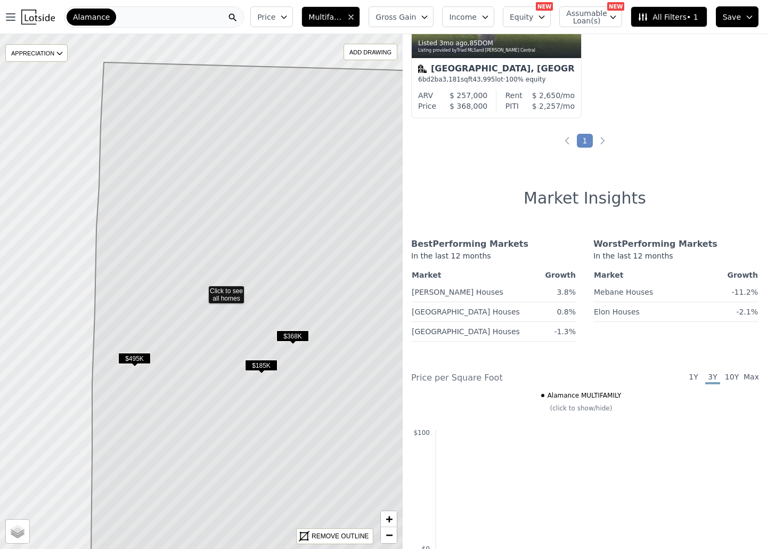
click at [235, 295] on icon at bounding box center [267, 331] width 353 height 538
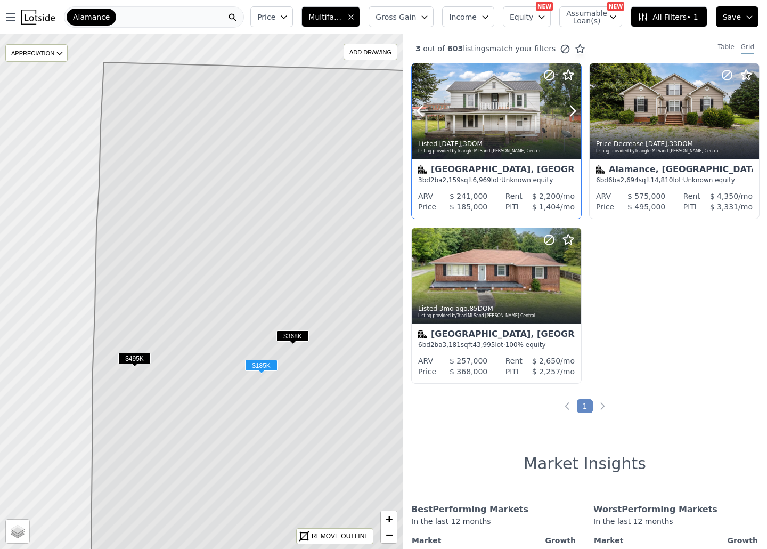
click at [484, 130] on div at bounding box center [496, 134] width 169 height 19
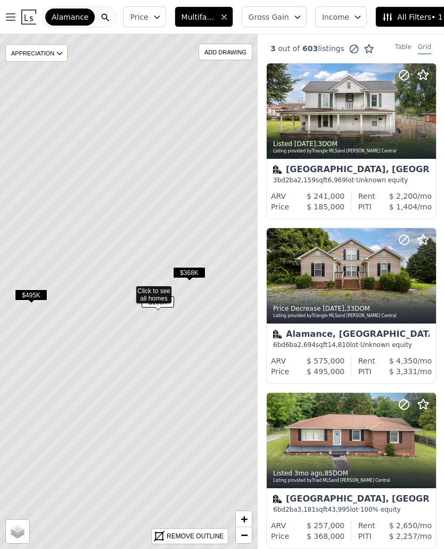
click at [222, 16] on icon "button" at bounding box center [224, 17] width 9 height 9
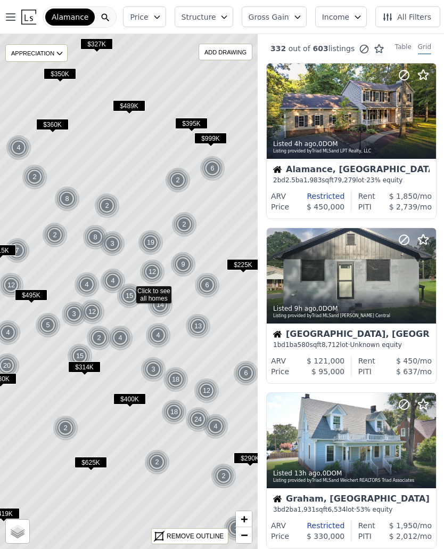
click at [106, 16] on icon at bounding box center [105, 17] width 11 height 11
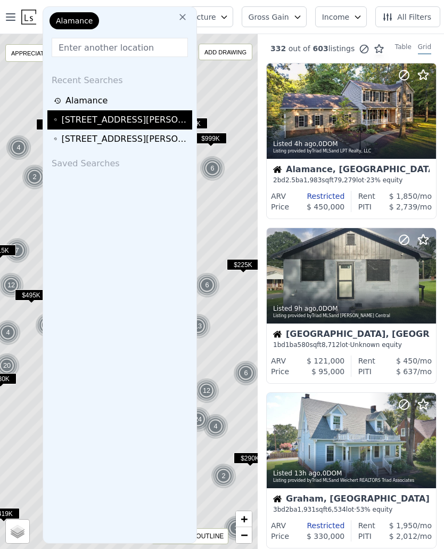
click at [96, 120] on div "216 N Marshall St , Graham , NC 27253" at bounding box center [125, 119] width 128 height 13
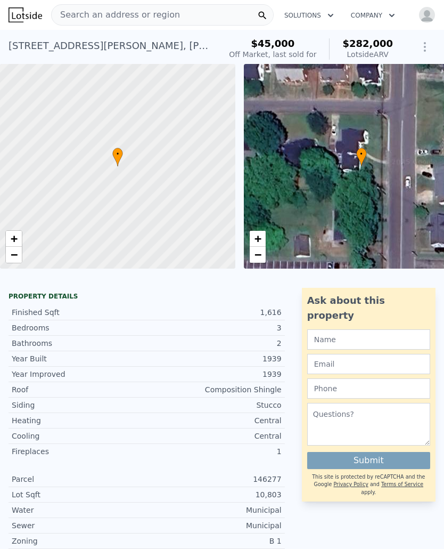
click at [85, 10] on span "Search an address or region" at bounding box center [116, 15] width 128 height 13
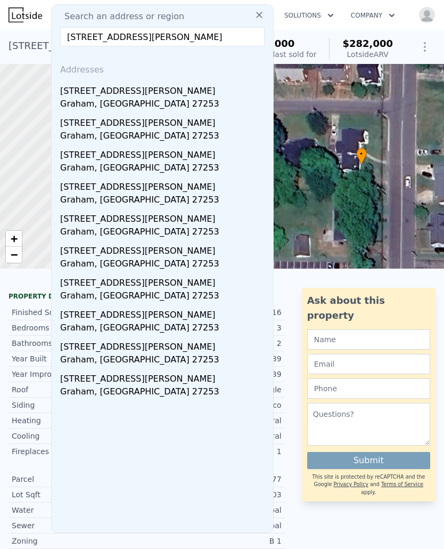
click at [84, 35] on input "214 n marshall st graham nc" at bounding box center [162, 36] width 205 height 19
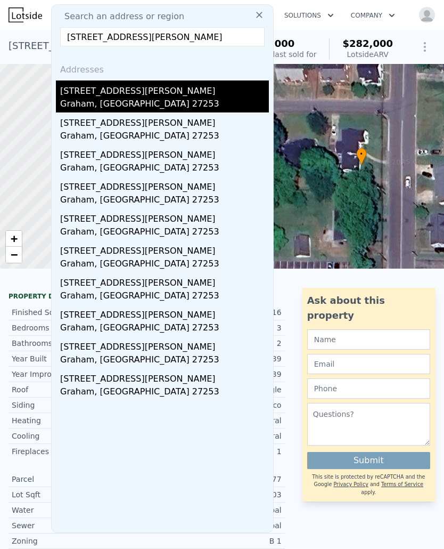
type input "215 n marshall st graham nc"
click at [136, 100] on div "Graham, NC 27253" at bounding box center [164, 104] width 209 height 15
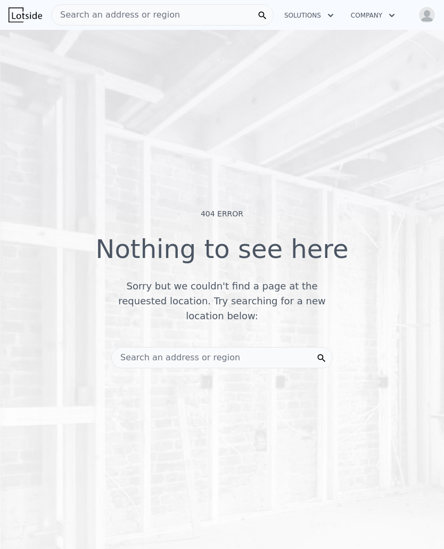
click at [99, 13] on span "Search an address or region" at bounding box center [116, 15] width 128 height 13
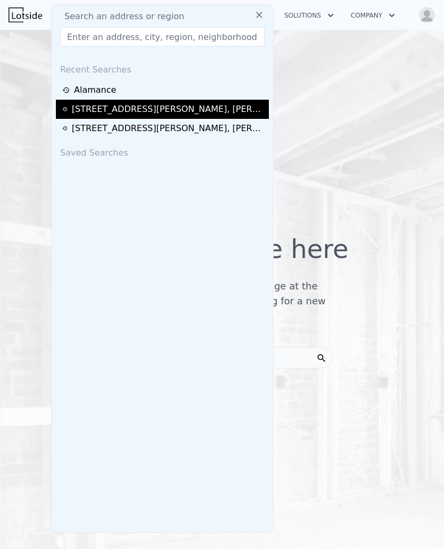
click at [103, 103] on div "216 N Marshall St , Graham , NC 27253" at bounding box center [169, 109] width 194 height 13
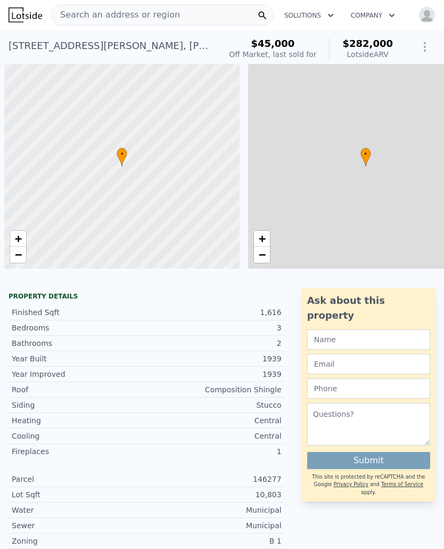
scroll to position [0, 4]
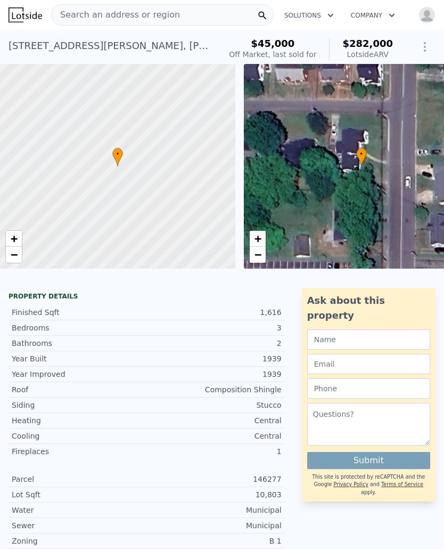
click at [83, 12] on span "Search an address or region" at bounding box center [116, 15] width 128 height 13
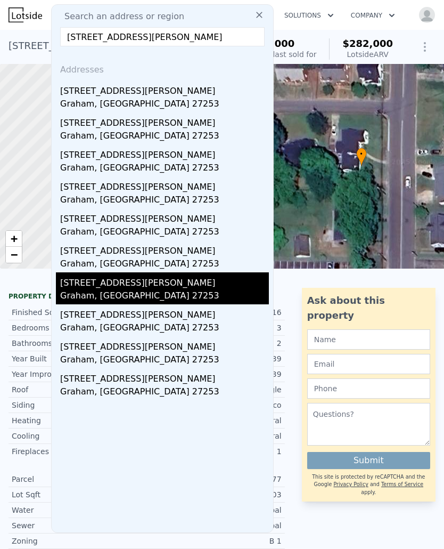
type input "217 n marshall st graham nc"
click at [144, 295] on div "Graham, NC 27253" at bounding box center [164, 296] width 209 height 15
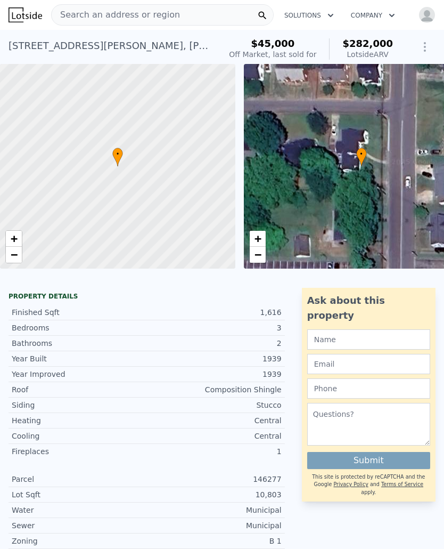
click at [362, 165] on icon at bounding box center [361, 157] width 11 height 19
click at [361, 154] on span "•" at bounding box center [361, 154] width 11 height 10
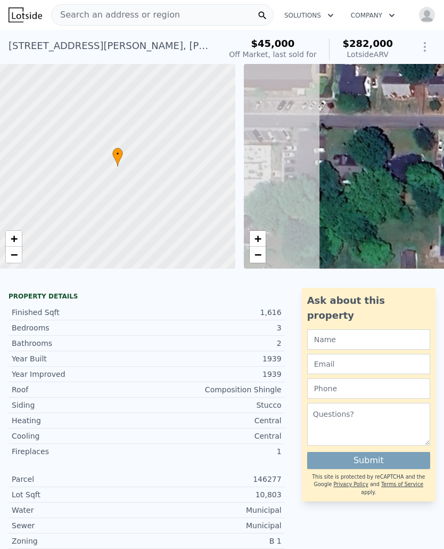
drag, startPoint x: 333, startPoint y: 184, endPoint x: 439, endPoint y: 199, distance: 107.6
click at [439, 199] on div "• + −" at bounding box center [361, 166] width 235 height 205
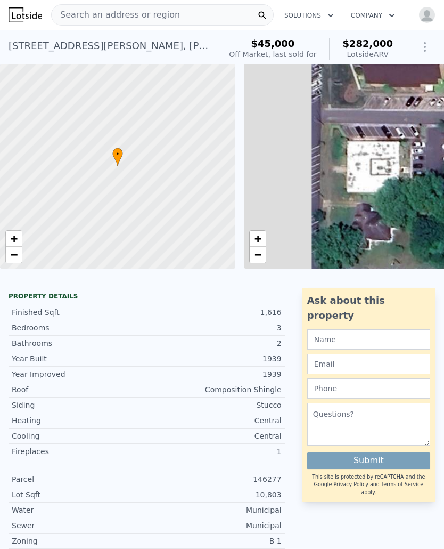
drag, startPoint x: 299, startPoint y: 204, endPoint x: 445, endPoint y: 201, distance: 146.5
click at [444, 201] on html "Search an address or region Solutions Company Open main menu Open user menu 216…" at bounding box center [222, 274] width 444 height 549
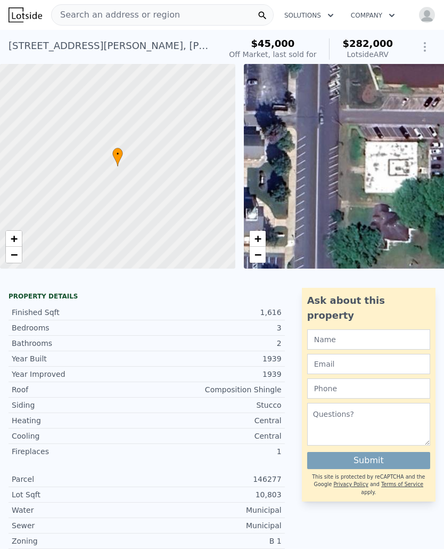
click at [321, 209] on div "• + −" at bounding box center [361, 166] width 235 height 205
click at [121, 158] on icon at bounding box center [117, 157] width 11 height 19
click at [122, 155] on span "•" at bounding box center [117, 154] width 11 height 10
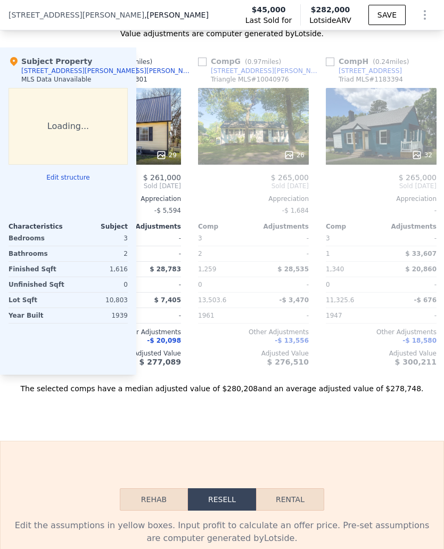
scroll to position [0, 799]
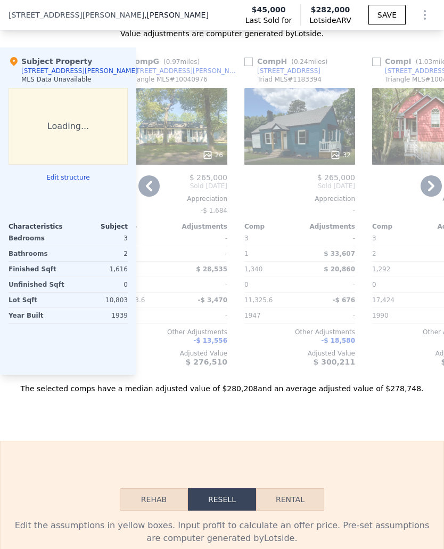
click at [292, 76] on div "Triad MLS # 1183394" at bounding box center [289, 79] width 64 height 9
click at [277, 61] on div "Comp H ( 0.24 miles)" at bounding box center [287, 61] width 87 height 11
drag, startPoint x: 274, startPoint y: 98, endPoint x: 271, endPoint y: 88, distance: 10.3
click at [271, 88] on div "32" at bounding box center [299, 126] width 111 height 77
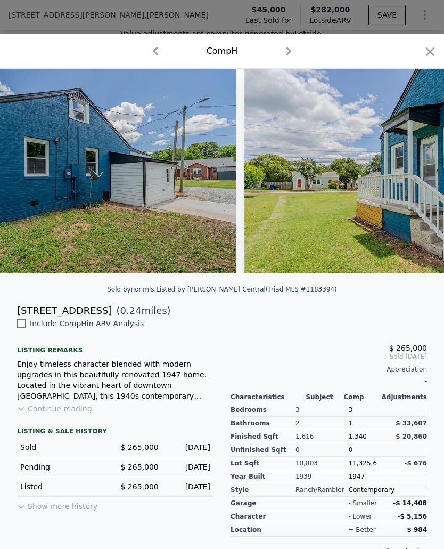
scroll to position [0, 9595]
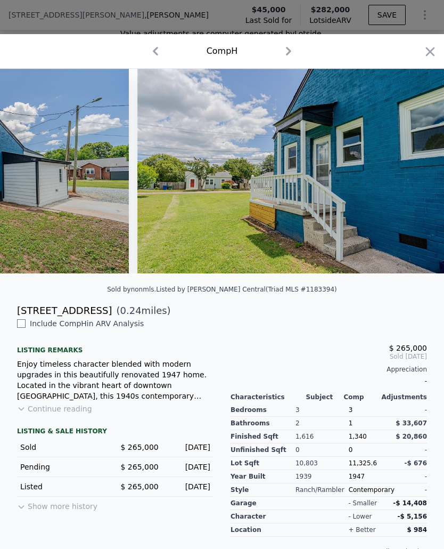
click at [155, 54] on icon "button" at bounding box center [155, 51] width 17 height 17
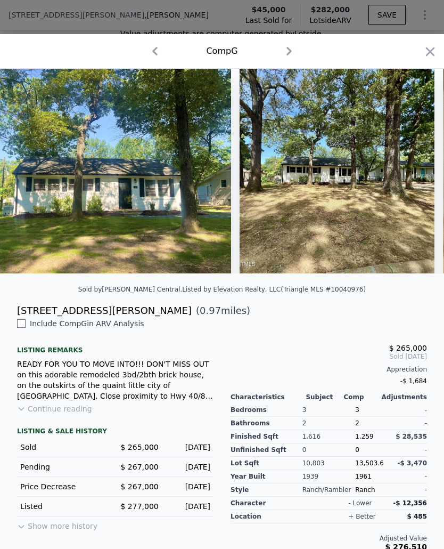
click at [155, 54] on icon "button" at bounding box center [154, 51] width 17 height 17
checkbox input "true"
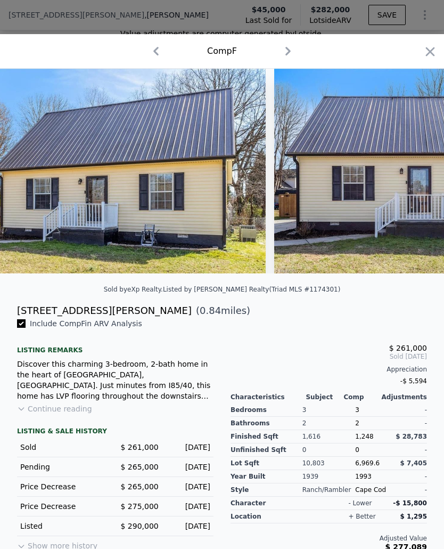
click at [155, 54] on icon "button" at bounding box center [156, 51] width 17 height 17
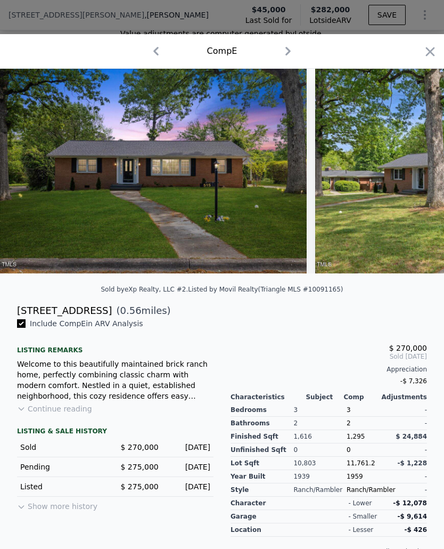
click at [155, 54] on icon "button" at bounding box center [156, 51] width 17 height 17
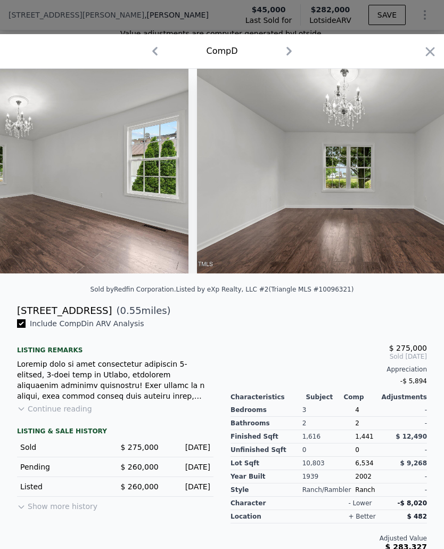
scroll to position [0, 3966]
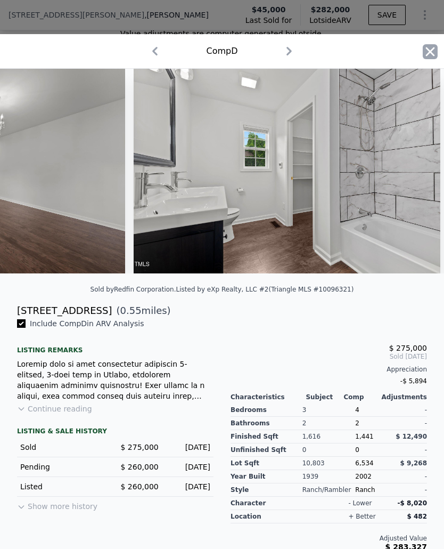
click at [430, 46] on icon "button" at bounding box center [430, 51] width 15 height 15
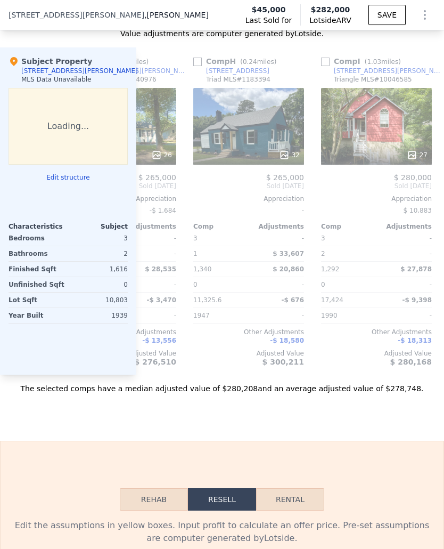
scroll to position [0, 863]
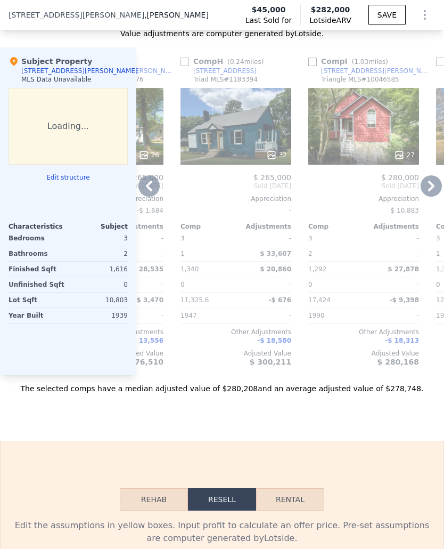
click at [285, 126] on div "32" at bounding box center [236, 126] width 111 height 77
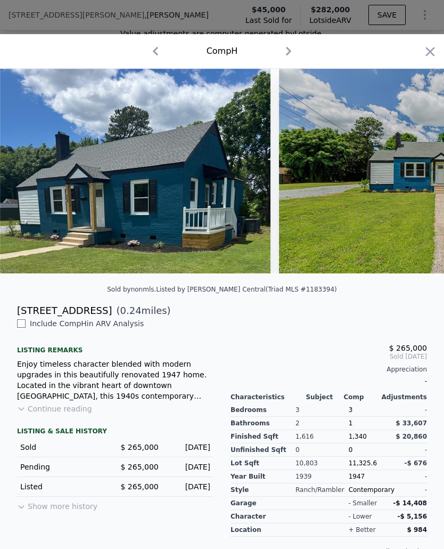
click at [19, 324] on input "checkbox" at bounding box center [21, 323] width 9 height 9
checkbox input "true"
click at [424, 48] on icon "button" at bounding box center [430, 51] width 15 height 15
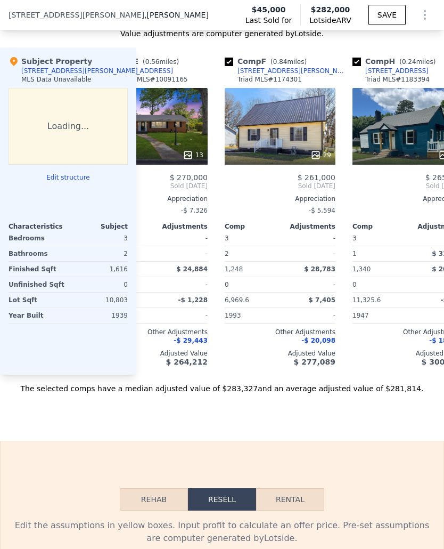
scroll to position [0, 578]
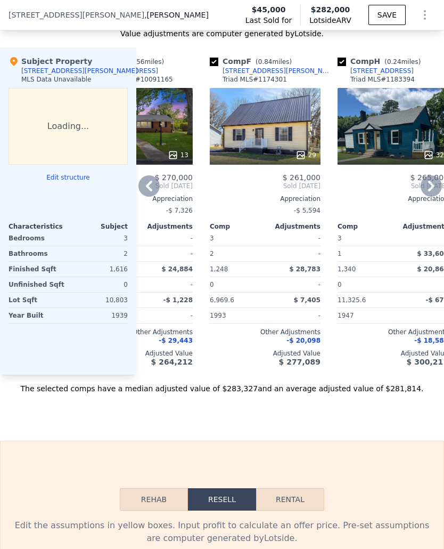
click at [360, 69] on div "[STREET_ADDRESS]" at bounding box center [381, 71] width 63 height 9
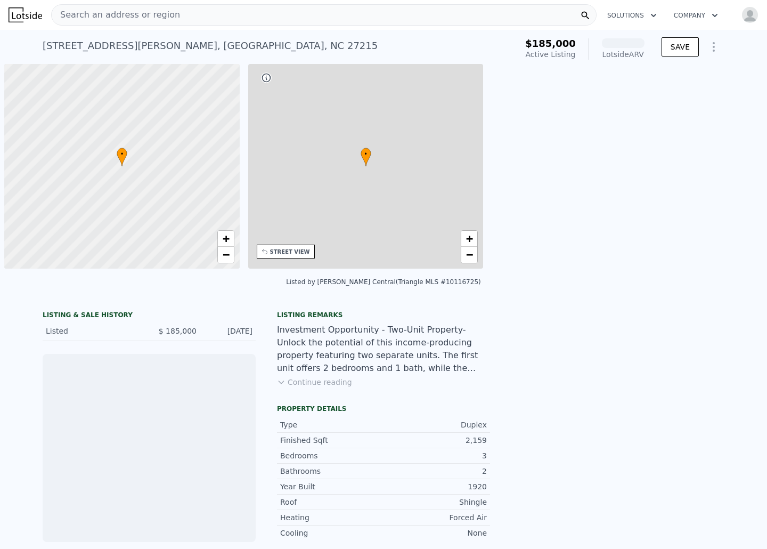
scroll to position [0, 4]
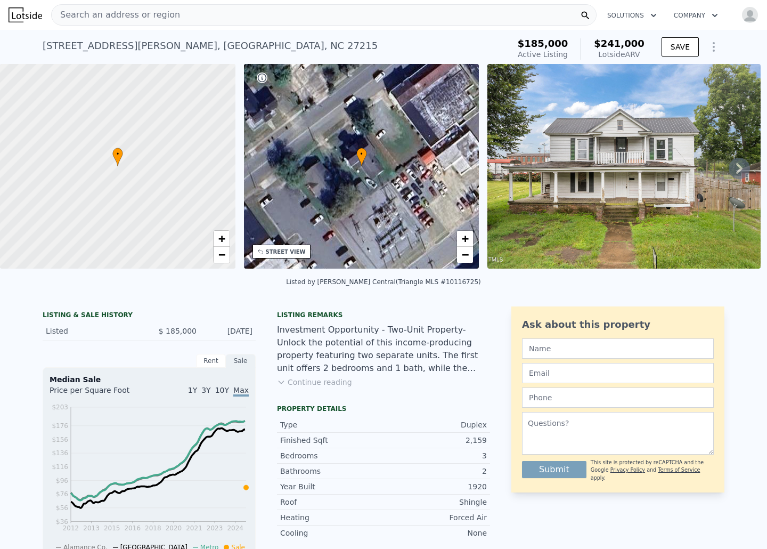
click at [331, 383] on button "Continue reading" at bounding box center [314, 382] width 75 height 11
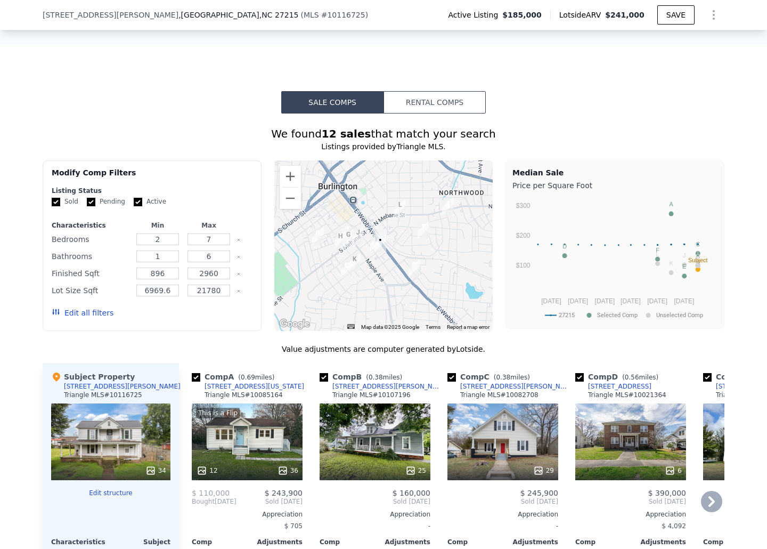
scroll to position [835, 0]
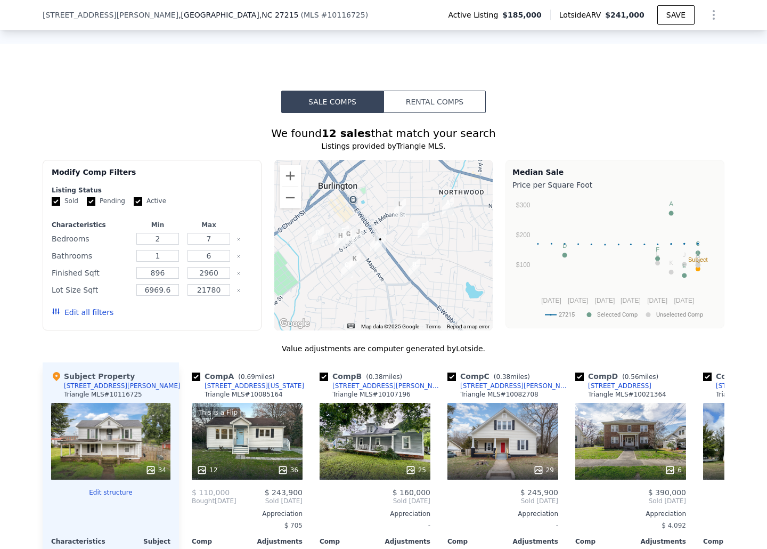
click at [445, 91] on button "Rental Comps" at bounding box center [434, 102] width 102 height 22
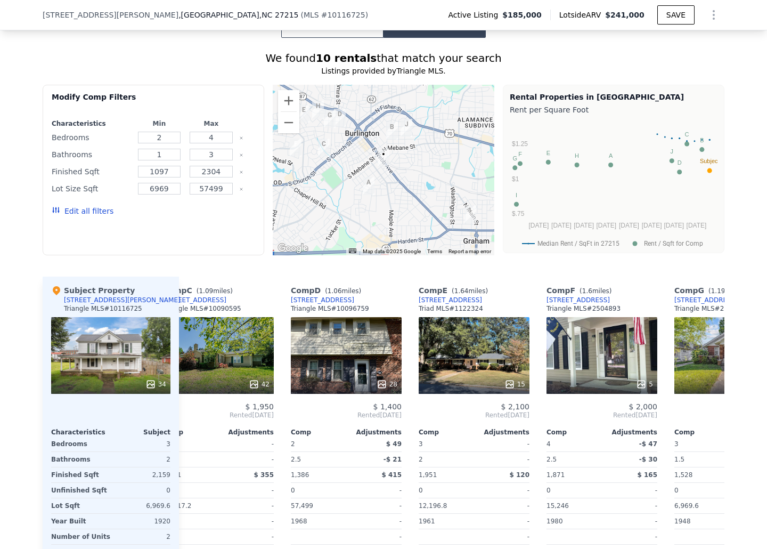
scroll to position [0, 283]
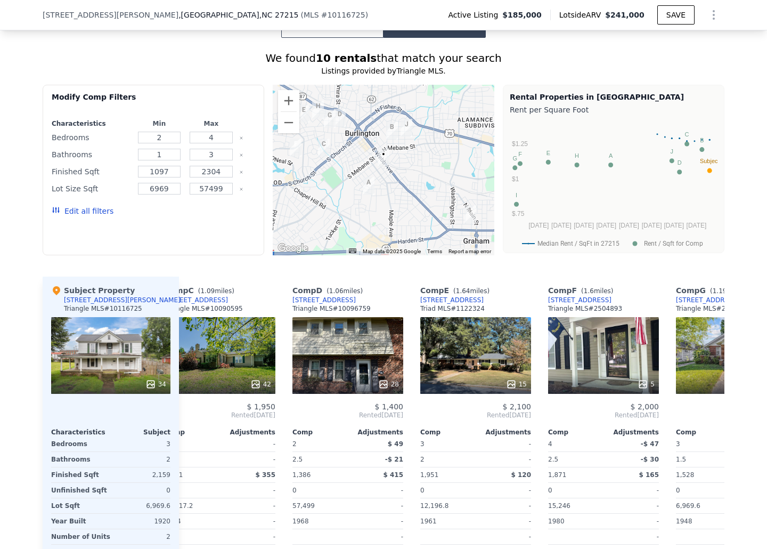
click at [579, 323] on div "5" at bounding box center [603, 355] width 111 height 77
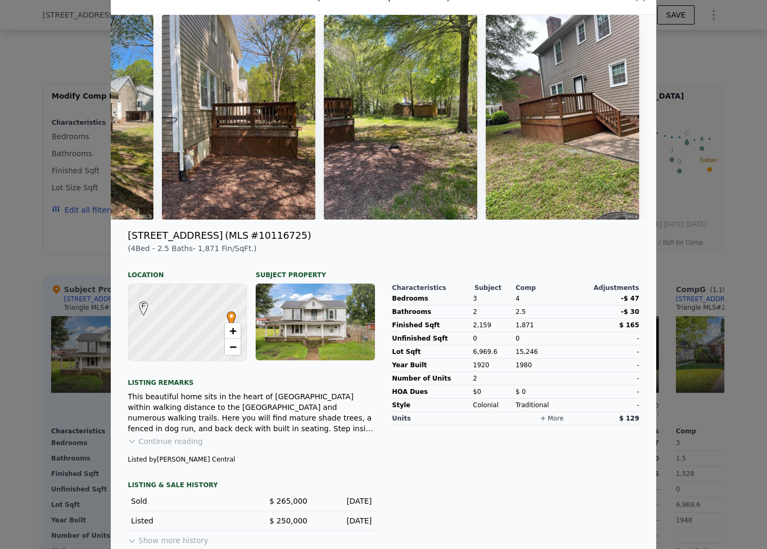
scroll to position [0, 0]
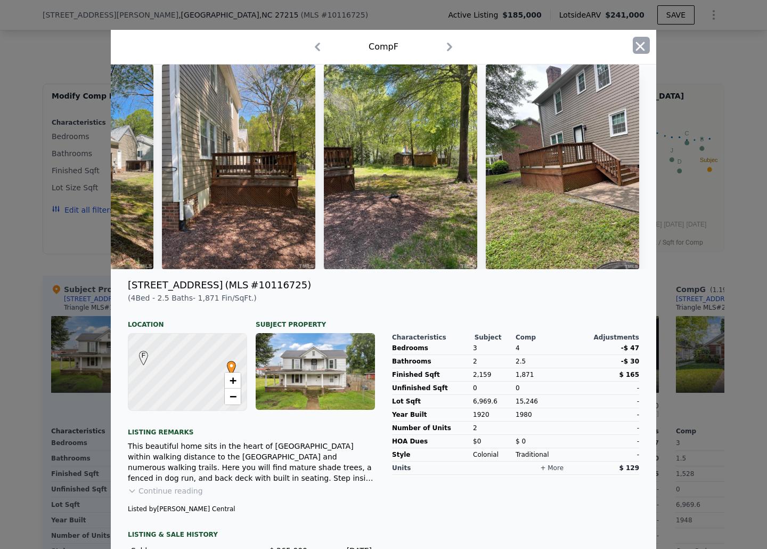
click at [643, 42] on icon "button" at bounding box center [640, 46] width 15 height 15
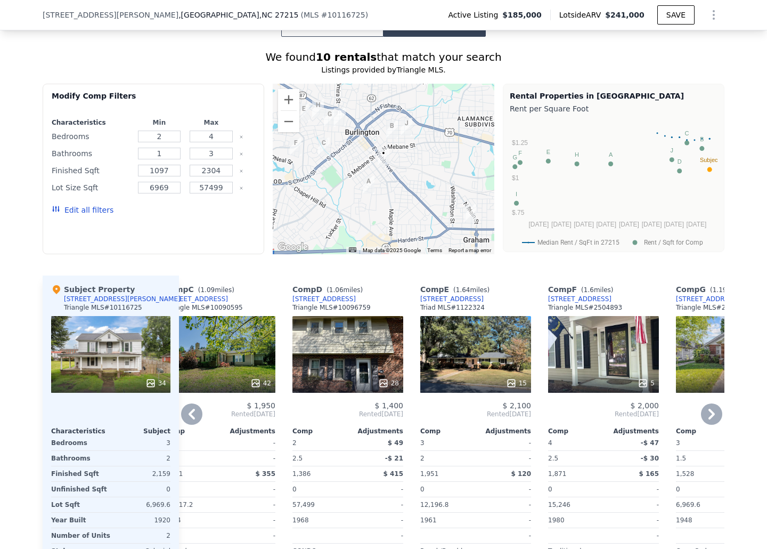
click at [322, 373] on div at bounding box center [347, 382] width 111 height 19
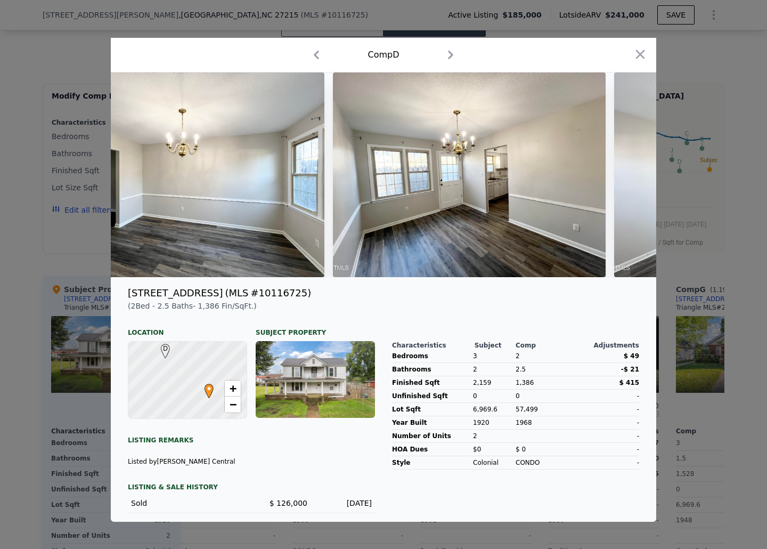
scroll to position [30, 0]
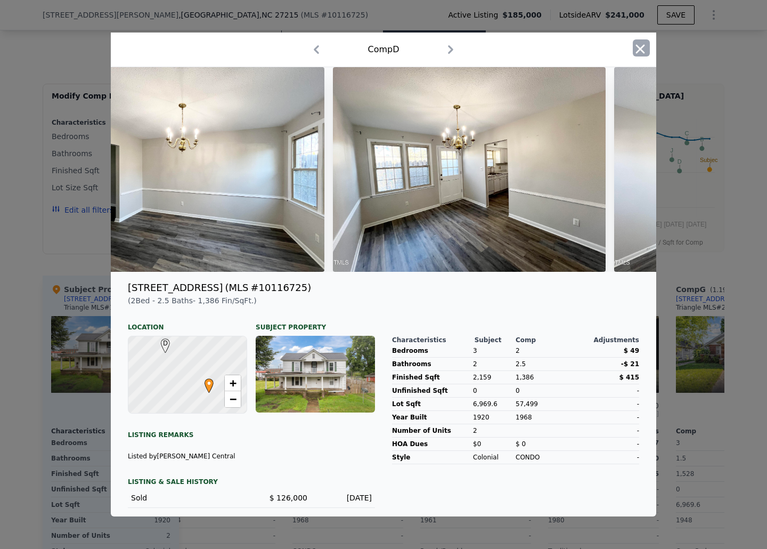
click at [636, 51] on icon "button" at bounding box center [640, 49] width 15 height 15
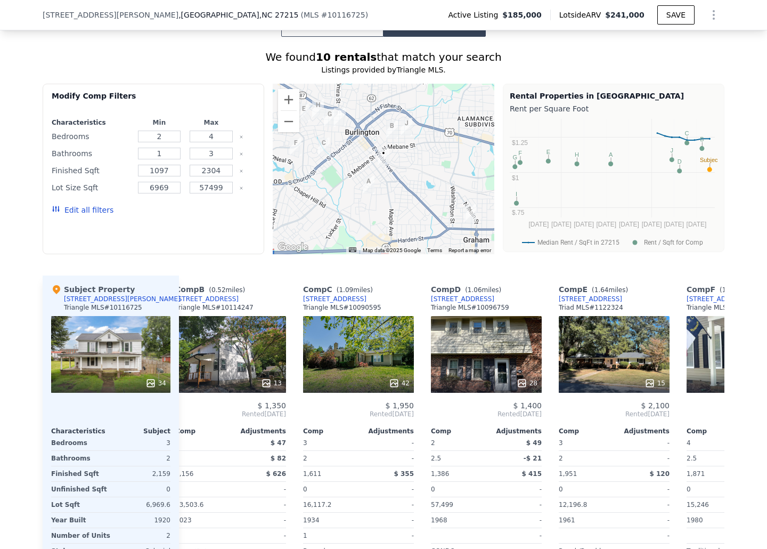
scroll to position [0, 0]
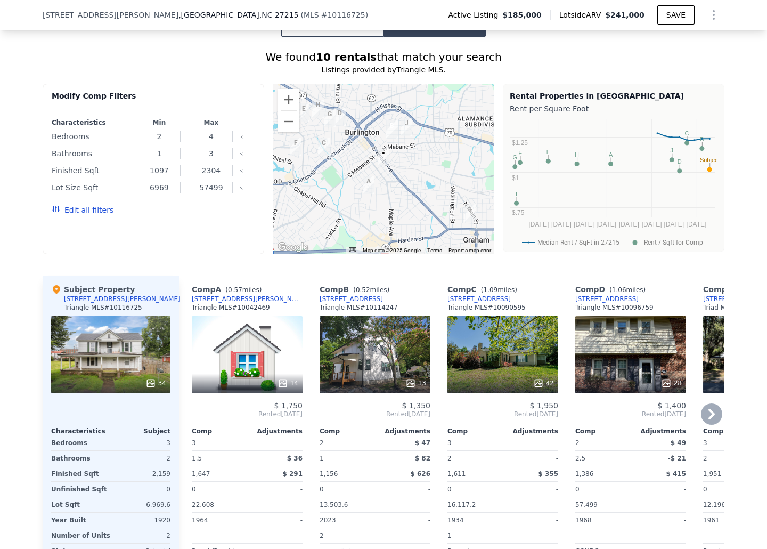
click at [376, 316] on div "13" at bounding box center [375, 354] width 111 height 77
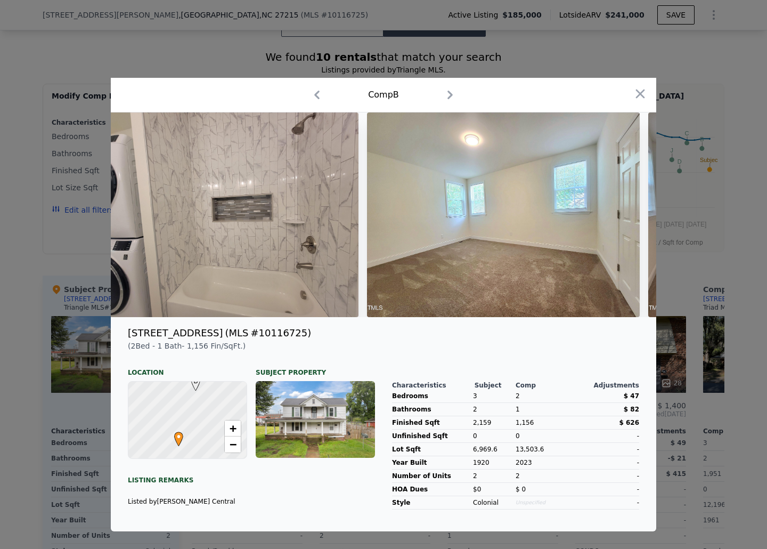
scroll to position [30, 0]
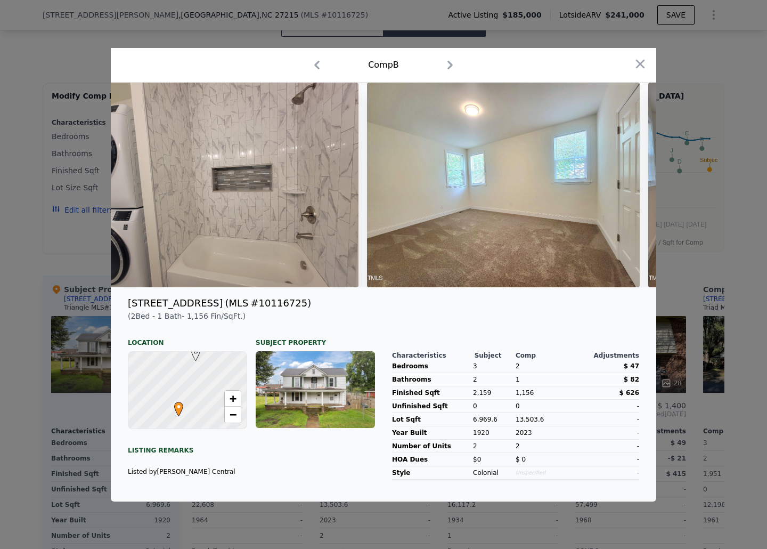
click at [637, 67] on icon "button" at bounding box center [640, 64] width 9 height 9
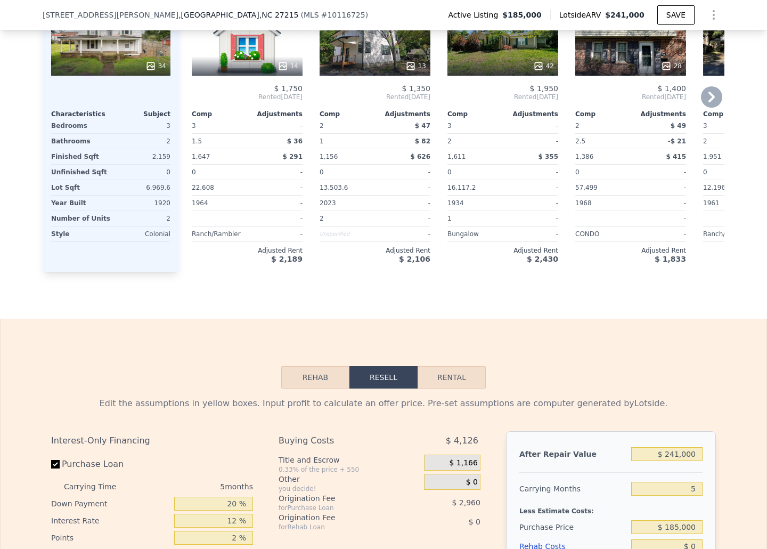
scroll to position [1231, 0]
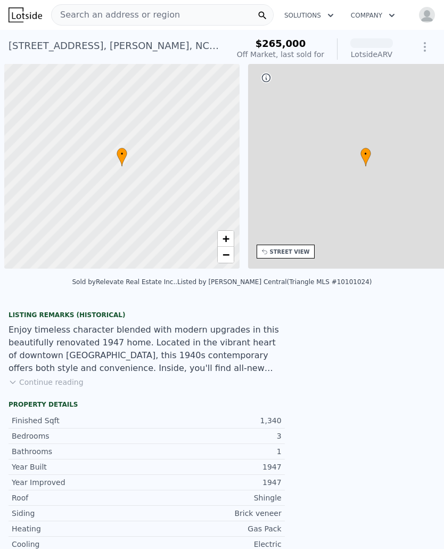
scroll to position [0, 4]
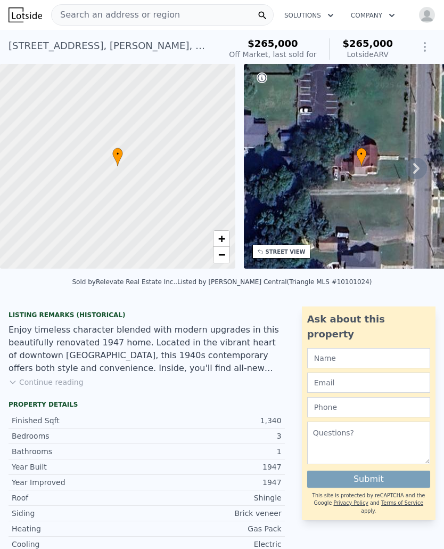
click at [283, 248] on div "STREET VIEW" at bounding box center [286, 252] width 40 height 8
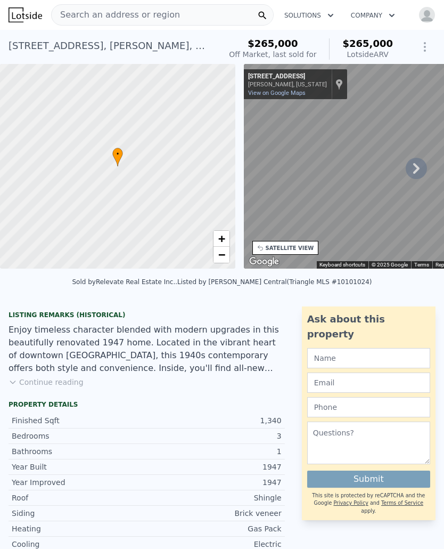
click at [183, 208] on div "• + − • + − STREET VIEW ← Move left → Move right ↑ Move up ↓ Move down + Zoom i…" at bounding box center [222, 168] width 444 height 208
click at [215, 207] on div "• + − • + − STREET VIEW ← Move left → Move right ↑ Move up ↓ Move down + Zoom i…" at bounding box center [222, 168] width 444 height 208
click at [221, 225] on div "• + − • + − STREET VIEW ← Move left → Move right ↑ Move up ↓ Move down + Zoom i…" at bounding box center [222, 168] width 444 height 208
click at [208, 209] on div "• + − • + − STREET VIEW ← Move left → Move right ↑ Move up ↓ Move down + Zoom i…" at bounding box center [222, 168] width 444 height 208
click at [227, 193] on div "• + − • + − STREET VIEW ← Move left → Move right ↑ Move up ↓ Move down + Zoom i…" at bounding box center [222, 168] width 444 height 208
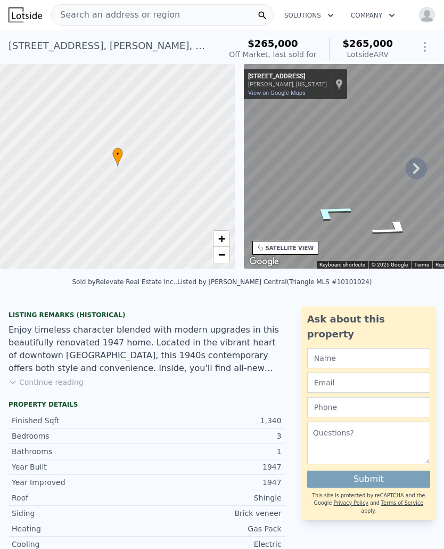
click at [324, 208] on icon "Go North, N Maple St" at bounding box center [331, 212] width 78 height 26
click at [349, 250] on div "Map" at bounding box center [361, 166] width 235 height 205
drag, startPoint x: 348, startPoint y: 218, endPoint x: 448, endPoint y: 238, distance: 102.0
click at [444, 238] on html "Search an address or region Solutions Company Open main menu Open user menu [ST…" at bounding box center [222, 274] width 444 height 549
click at [274, 242] on div "← Move left → Move right ↑ Move up ↓ Move down + Zoom in - Zoom out [STREET_ADD…" at bounding box center [361, 166] width 235 height 205
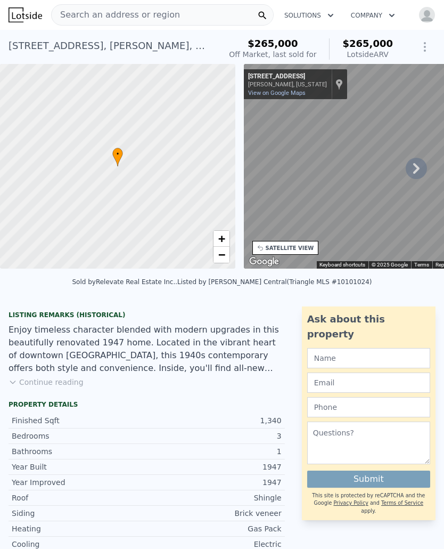
click at [257, 252] on div "← Move left → Move right ↑ Move up ↓ Move down + Zoom in - Zoom out [STREET_ADD…" at bounding box center [361, 166] width 235 height 205
click at [444, 247] on html "Search an address or region Solutions Company Open main menu Open user menu [ST…" at bounding box center [222, 274] width 444 height 549
click at [444, 241] on html "Search an address or region Solutions Company Open main menu Open user menu [ST…" at bounding box center [222, 274] width 444 height 549
